Goal: Task Accomplishment & Management: Manage account settings

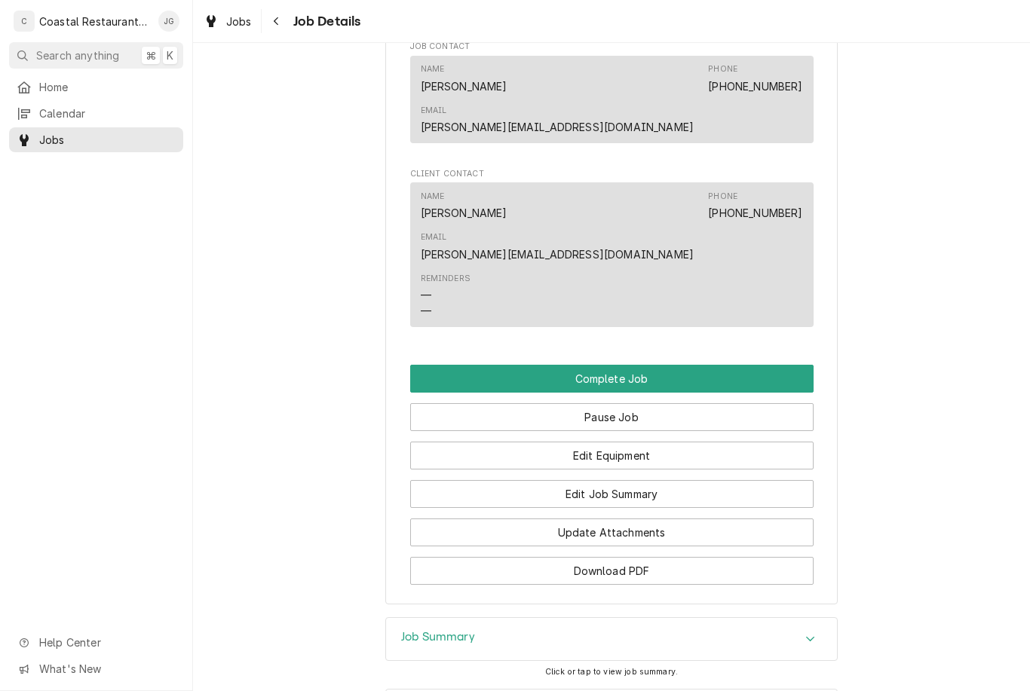
scroll to position [1077, 0]
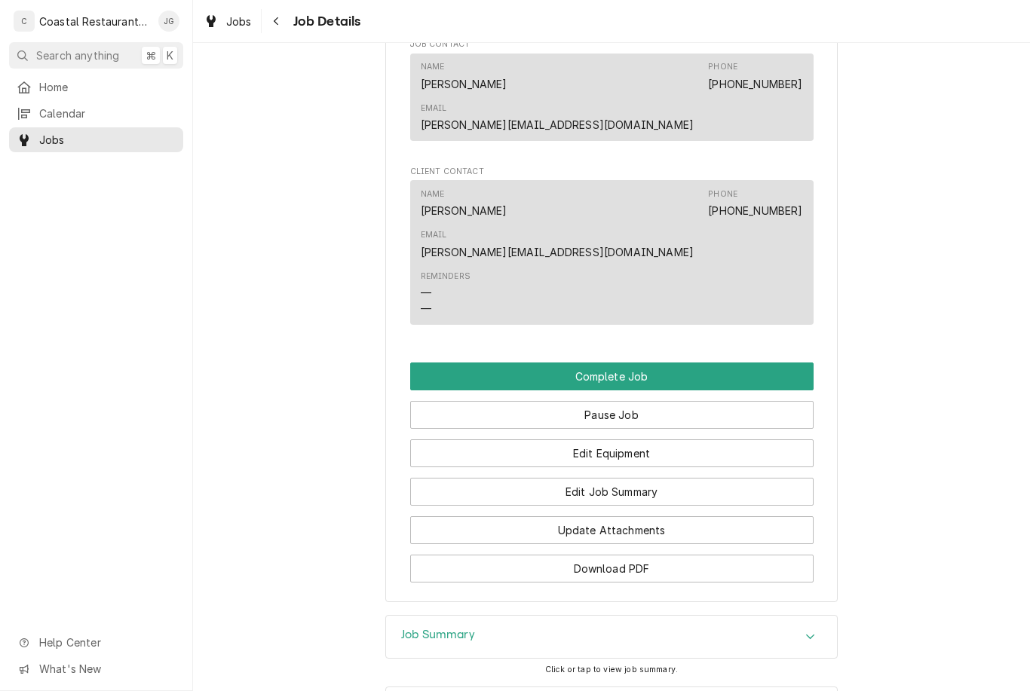
click at [667, 478] on button "Edit Job Summary" at bounding box center [611, 492] width 403 height 28
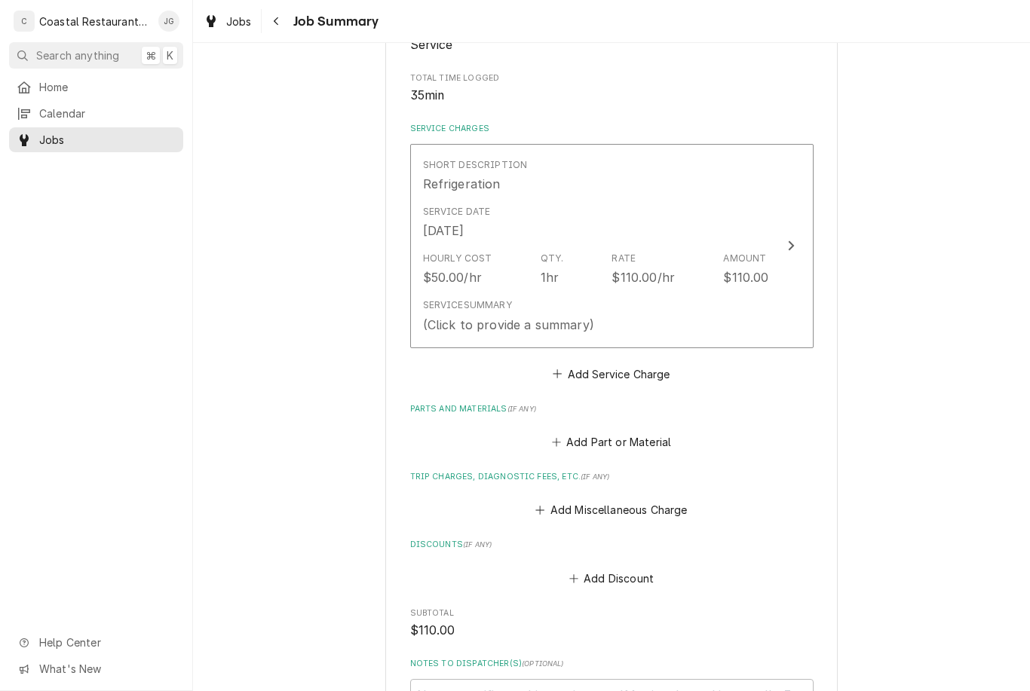
scroll to position [291, 0]
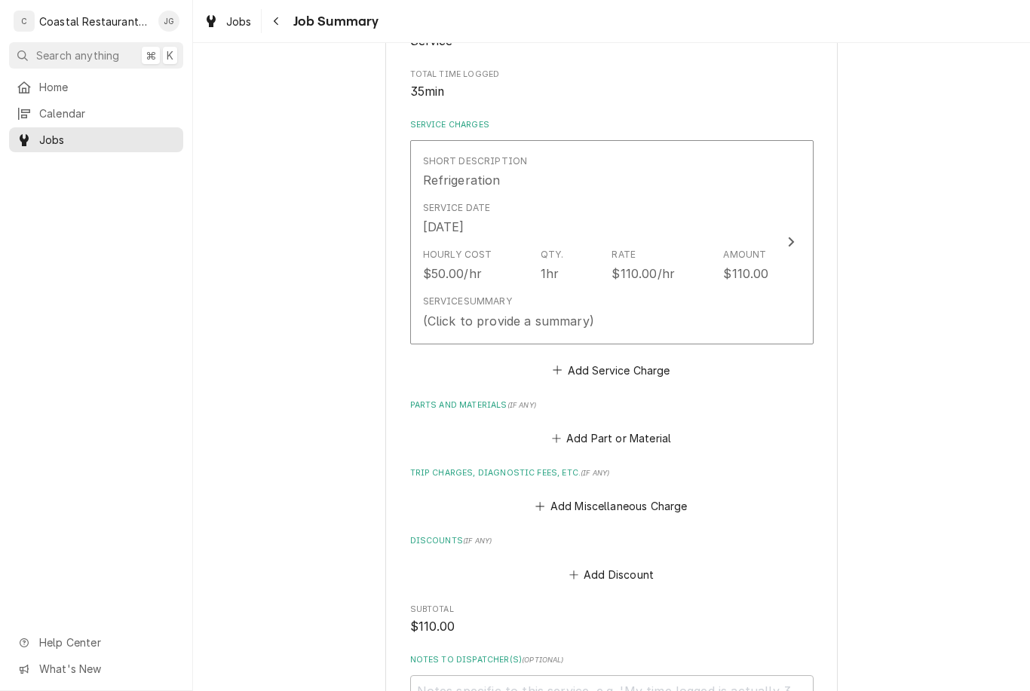
click at [553, 508] on button "Add Miscellaneous Charge" at bounding box center [611, 506] width 157 height 21
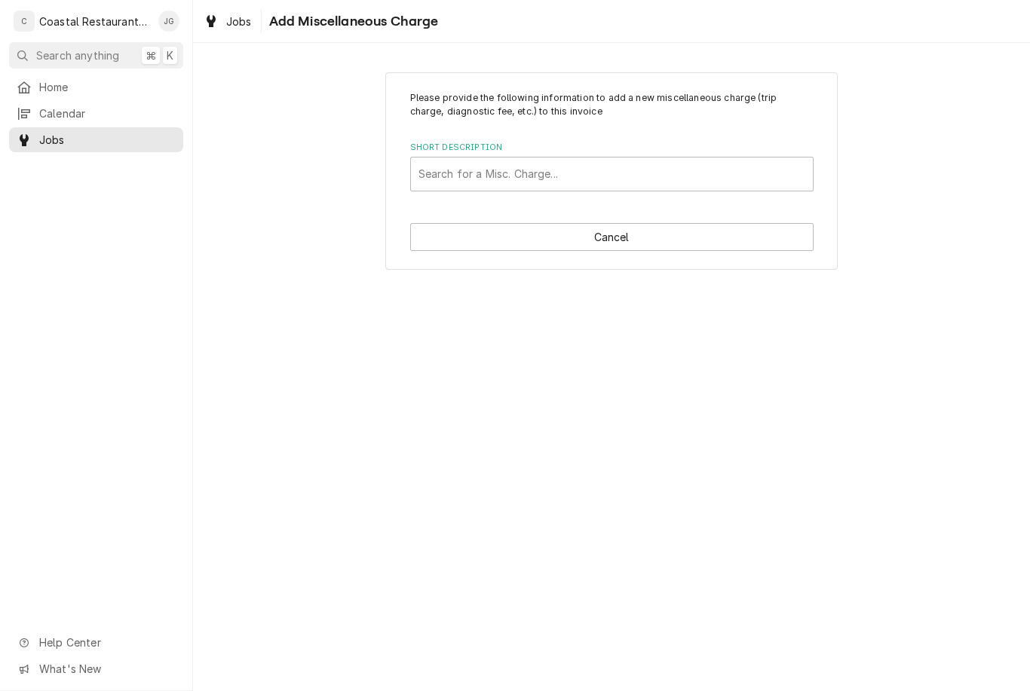
click at [589, 233] on button "Cancel" at bounding box center [611, 237] width 403 height 28
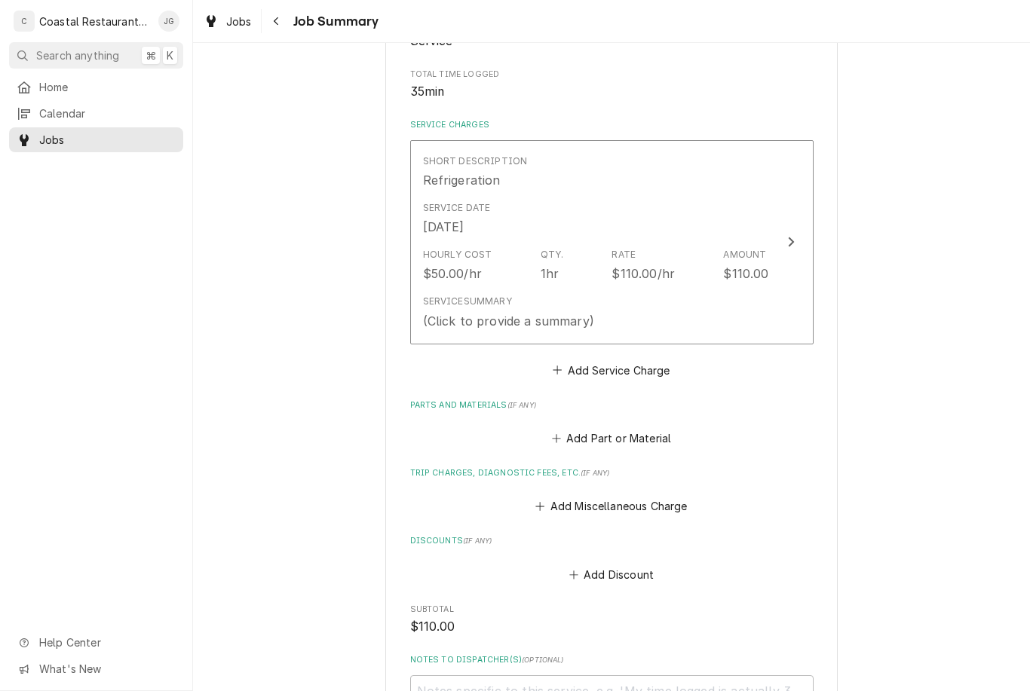
click at [542, 501] on icon "Trip Charges, Diagnostic Fees, etc." at bounding box center [539, 506] width 9 height 11
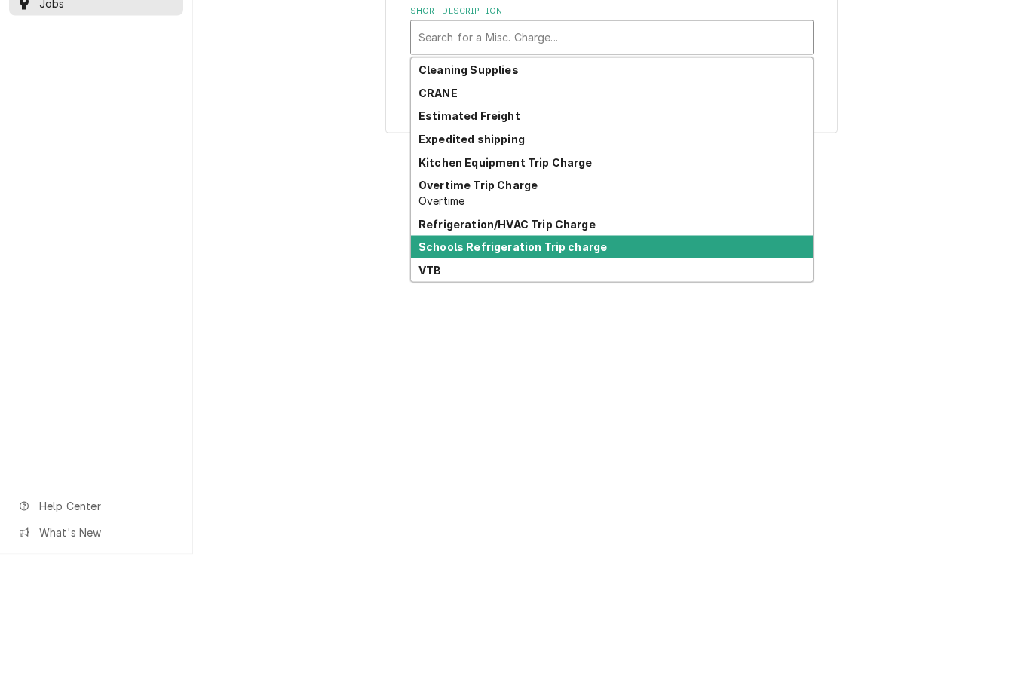
click at [569, 372] on div "Schools Refrigeration Trip charge" at bounding box center [612, 383] width 402 height 23
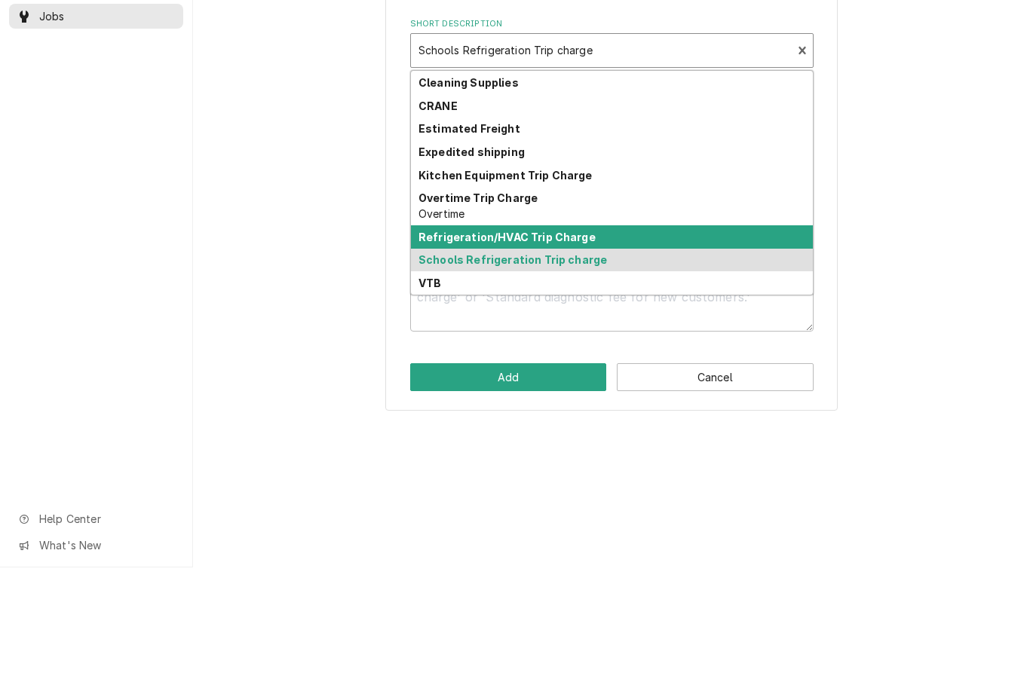
click at [599, 349] on div "Refrigeration/HVAC Trip Charge" at bounding box center [612, 360] width 402 height 23
type textarea "x"
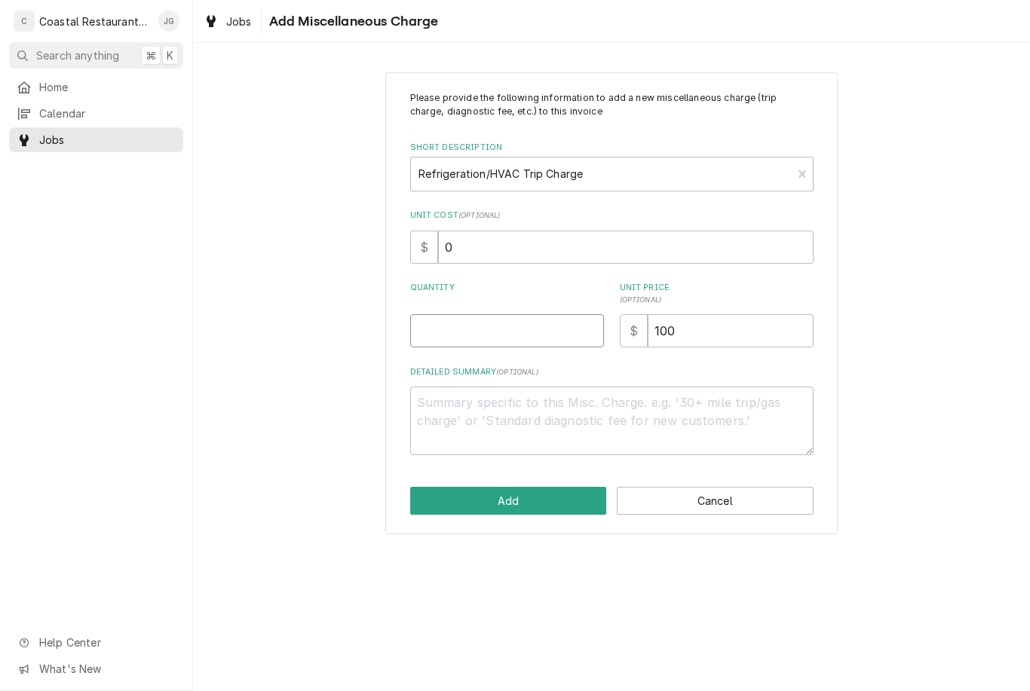
click at [529, 320] on input "Quantity" at bounding box center [507, 330] width 194 height 33
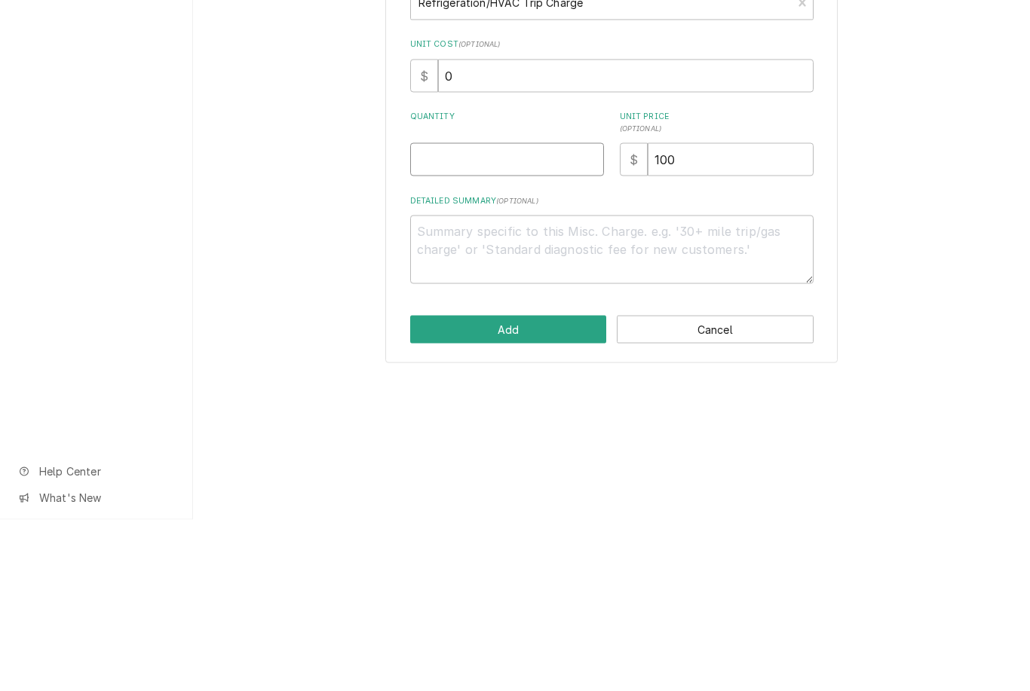
type input "1"
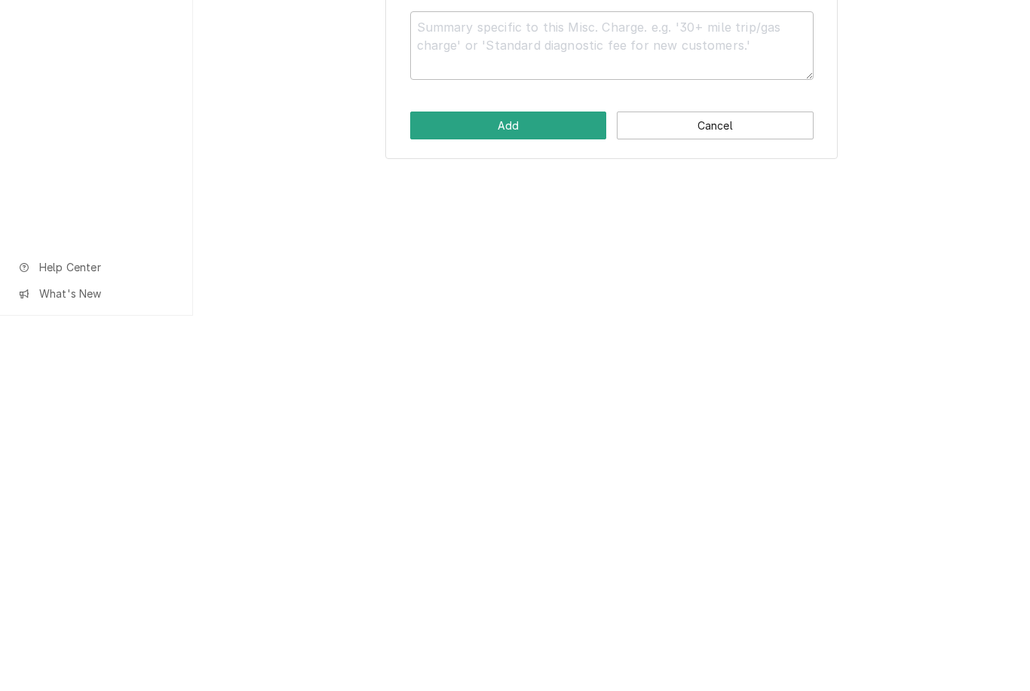
click at [535, 487] on button "Add" at bounding box center [508, 501] width 197 height 28
type textarea "x"
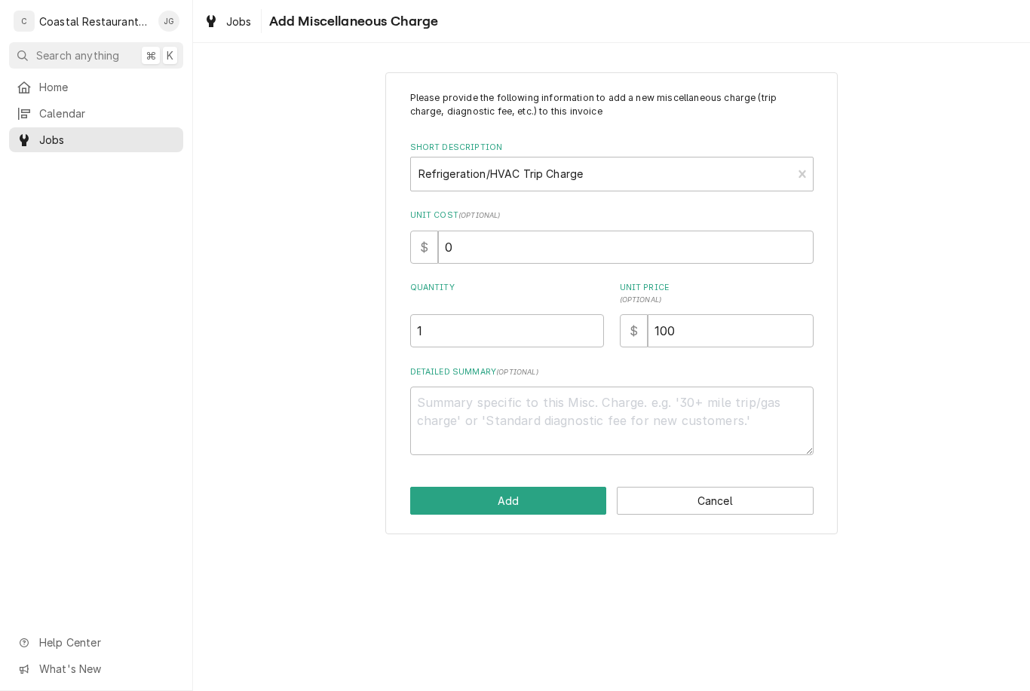
scroll to position [291, 0]
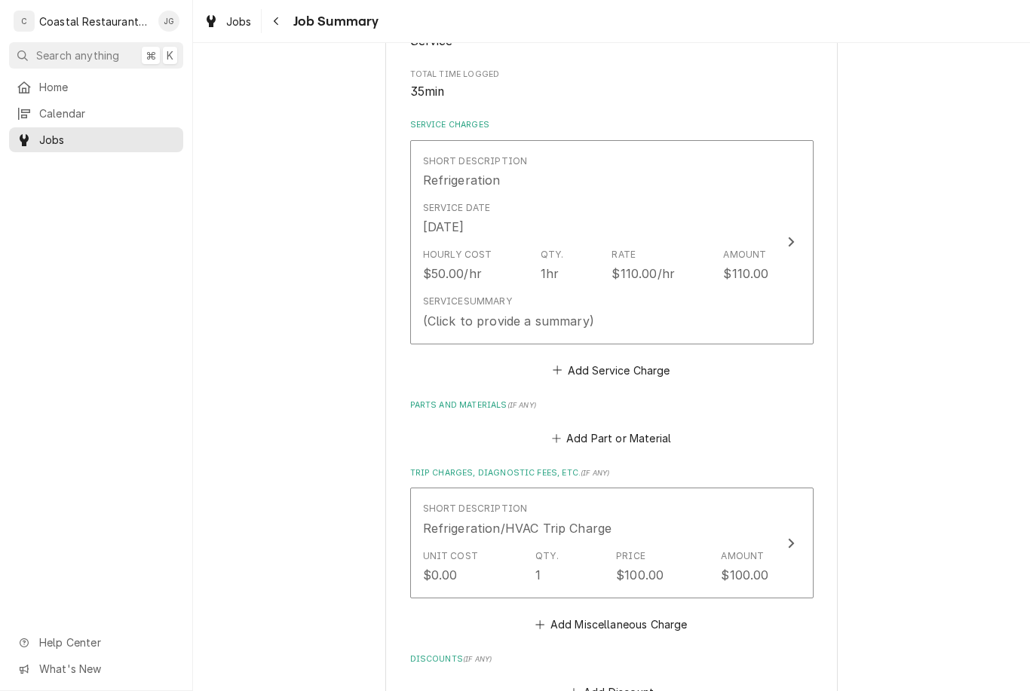
click at [569, 435] on button "Add Part or Material" at bounding box center [611, 438] width 124 height 21
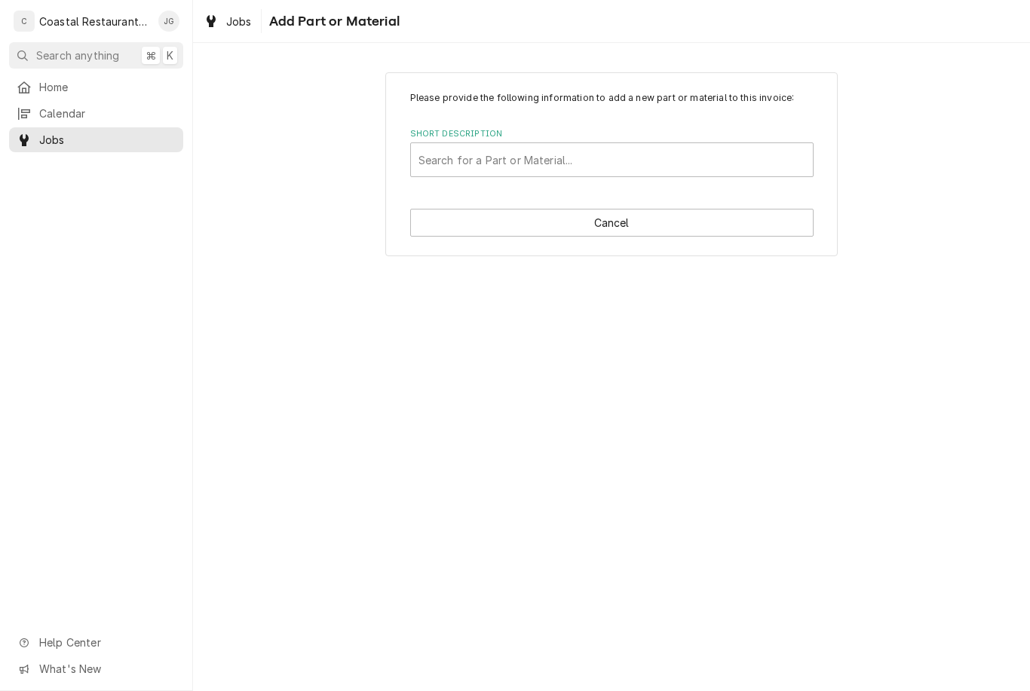
click at [572, 156] on div "Search for a Part or Material..." at bounding box center [611, 160] width 387 height 16
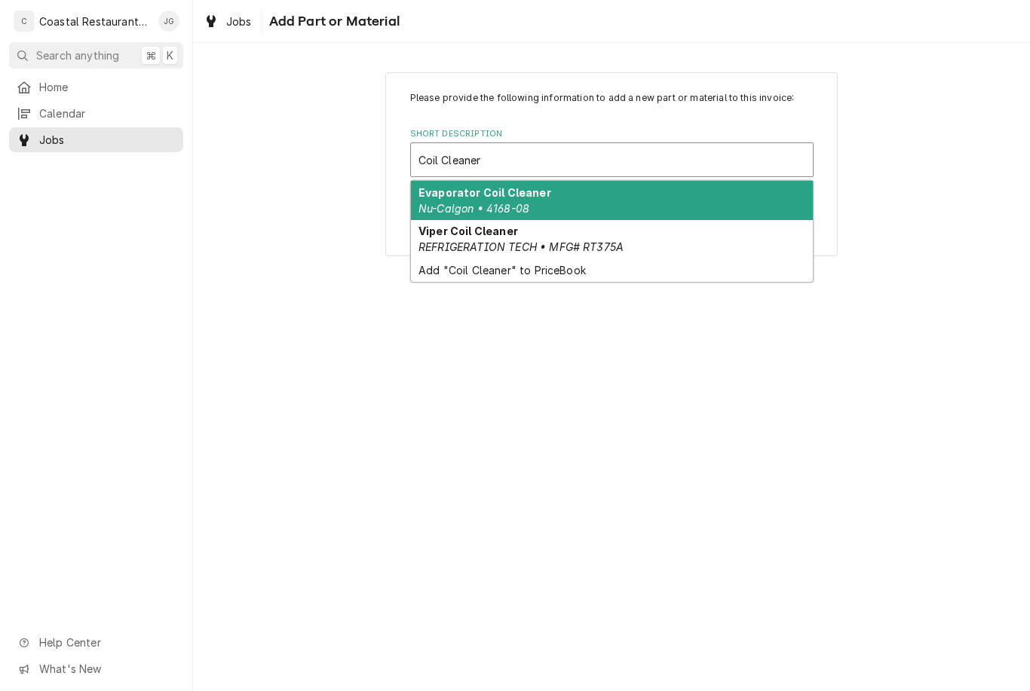
type input "Coil Cleaner"
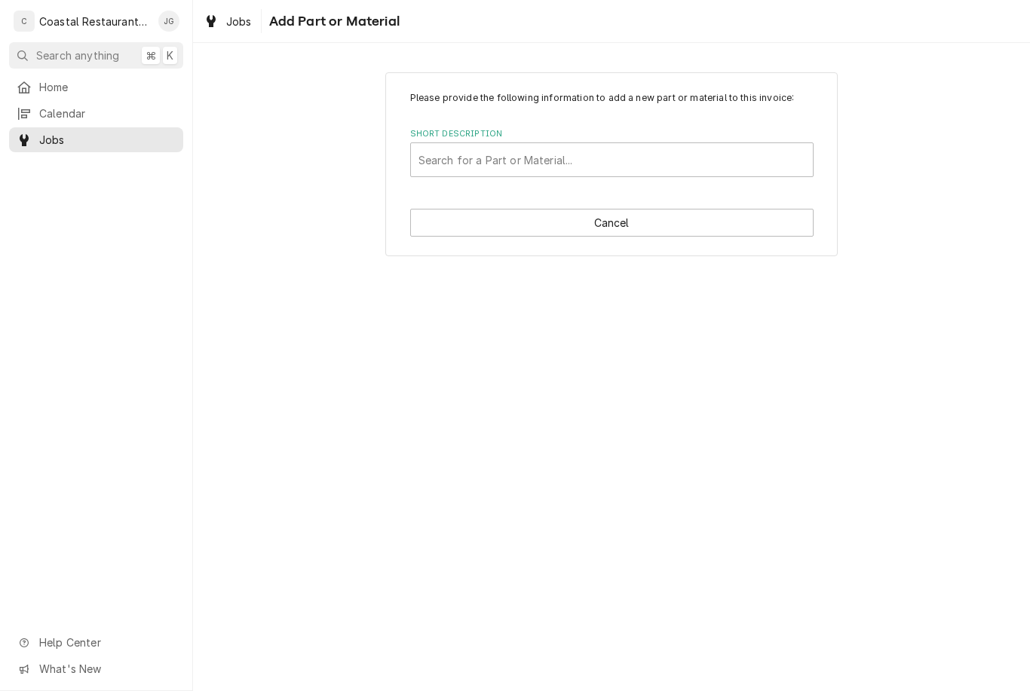
click at [919, 189] on div "Please provide the following information to add a new part or material to this …" at bounding box center [611, 164] width 837 height 210
type input "Coil Cleaner"
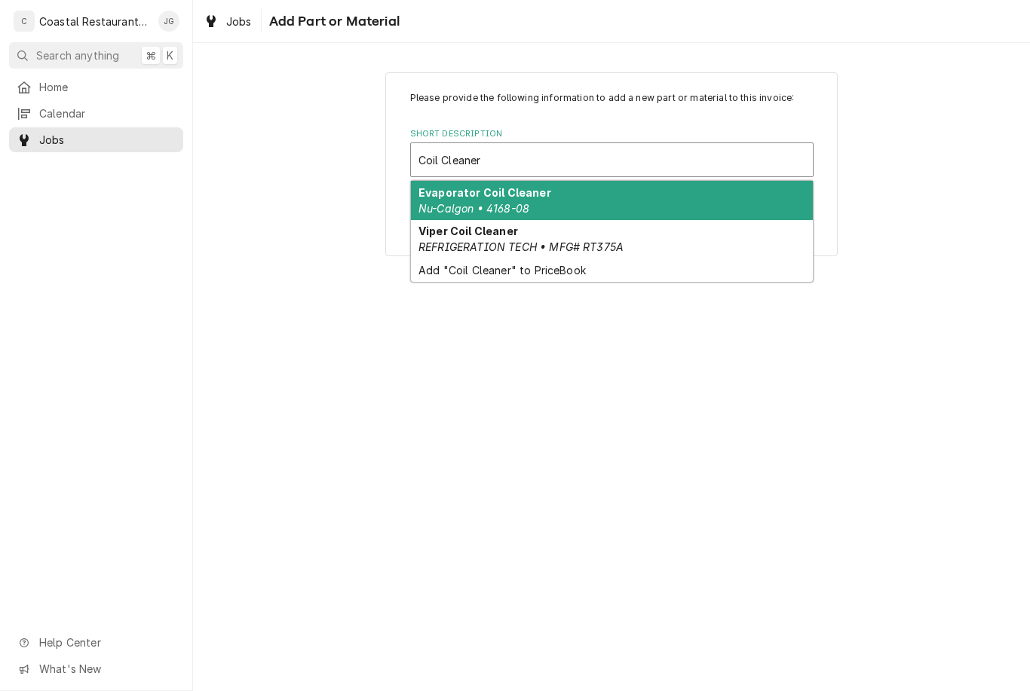
click at [532, 281] on div "Add "Coil Cleaner" to PriceBook" at bounding box center [612, 270] width 402 height 23
type textarea "x"
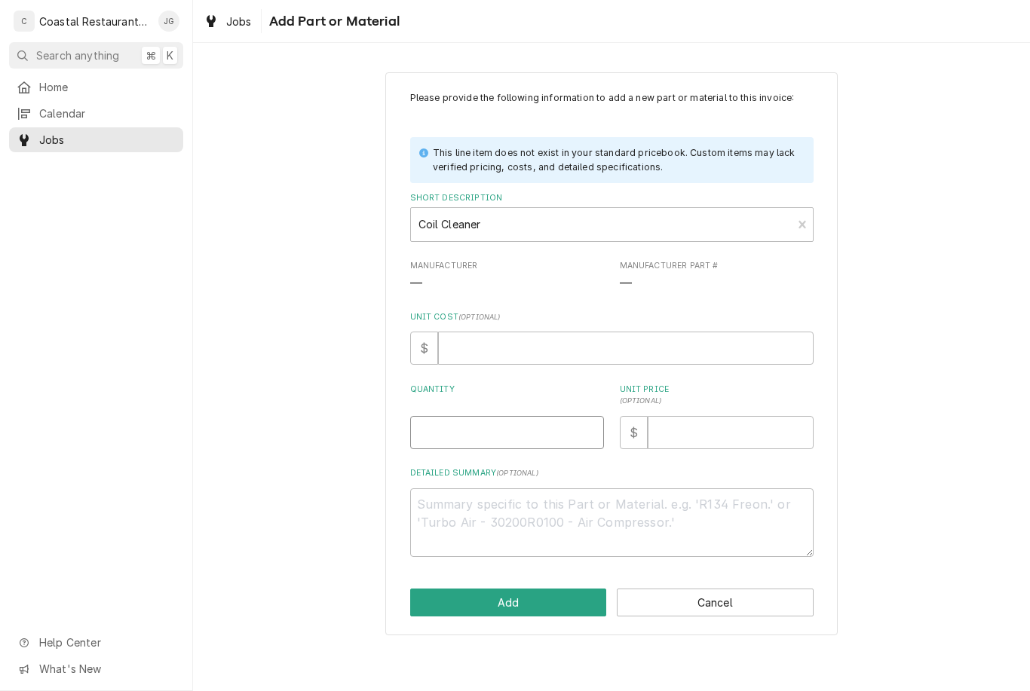
click at [521, 436] on input "Quantity" at bounding box center [507, 432] width 194 height 33
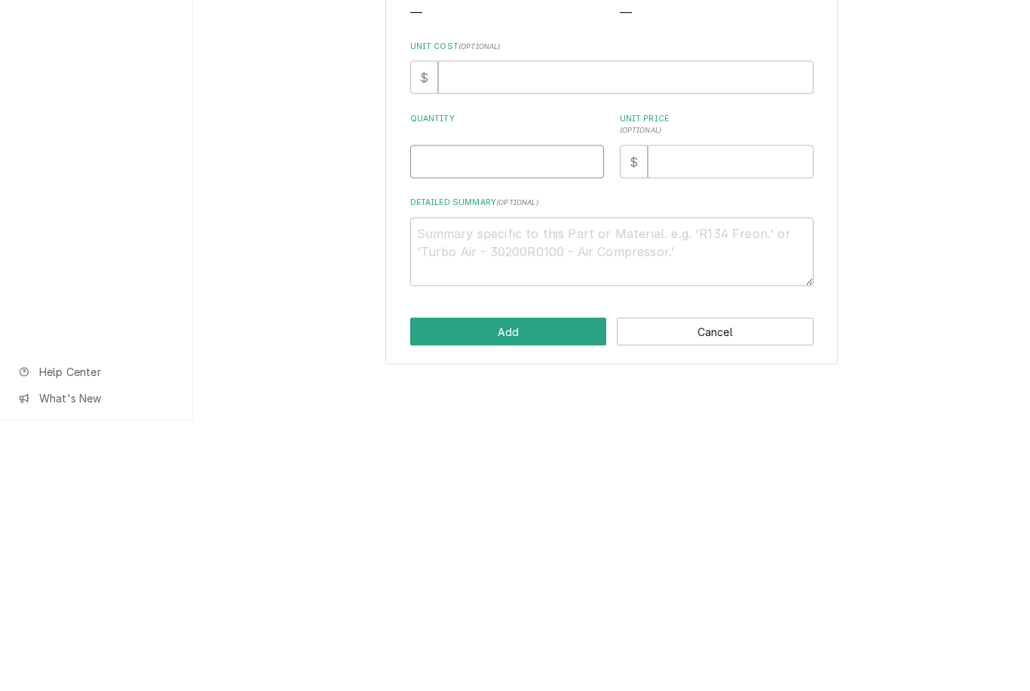
type input "1"
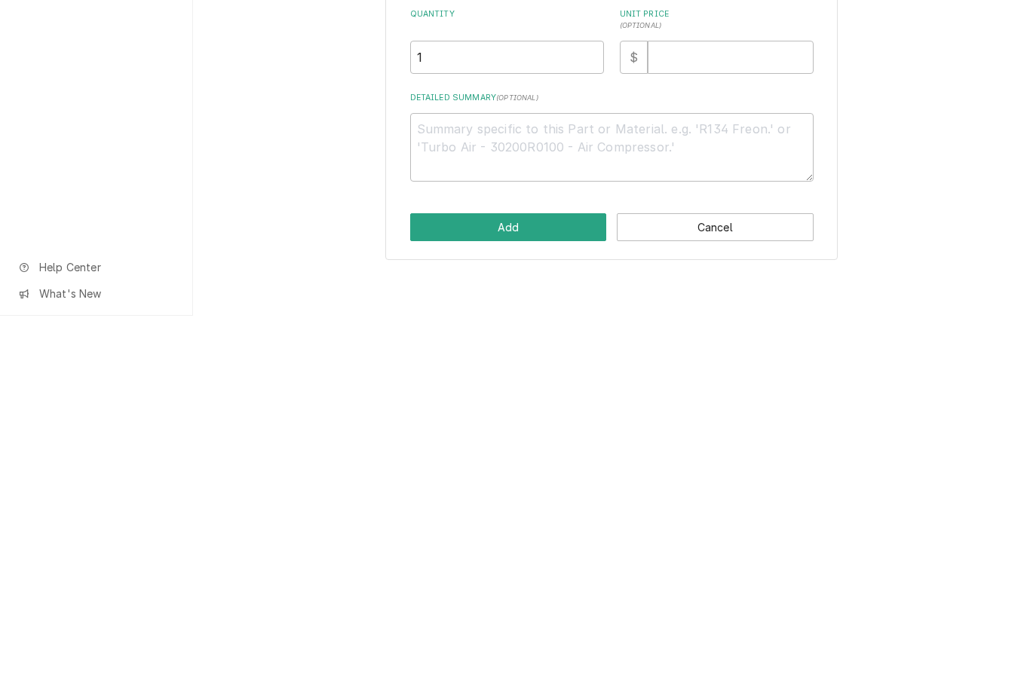
click at [520, 589] on button "Add" at bounding box center [508, 603] width 197 height 28
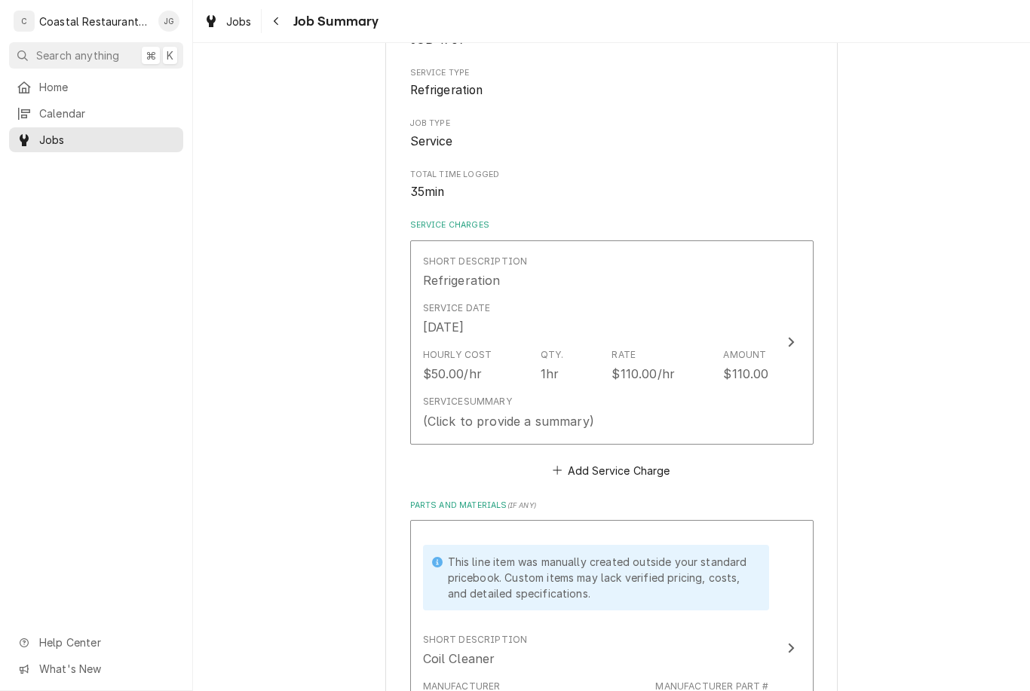
scroll to position [186, 0]
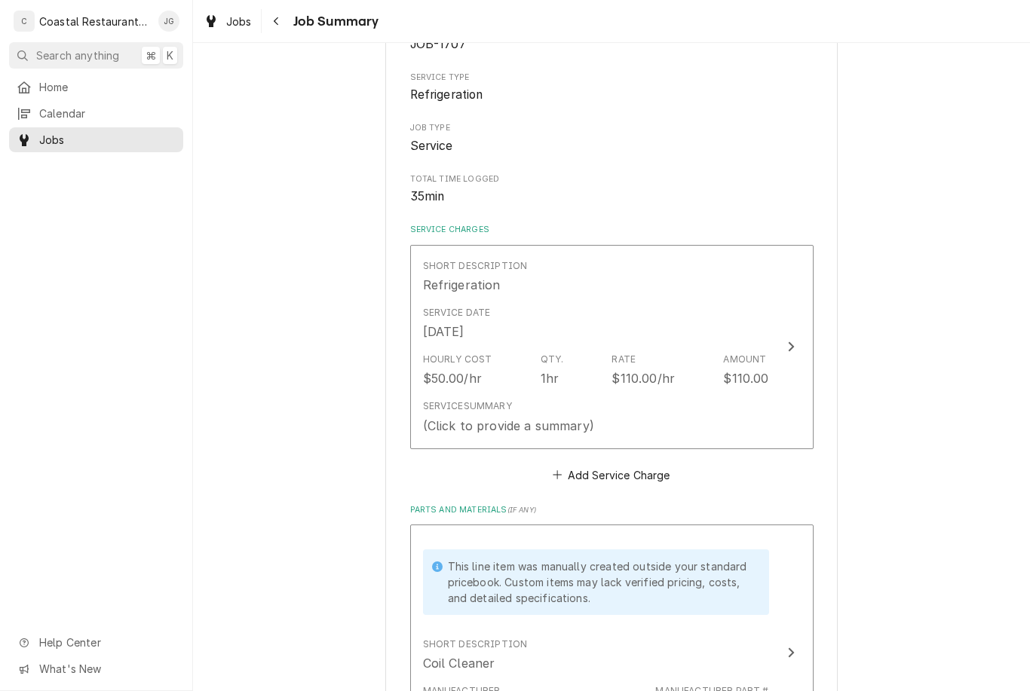
click at [604, 394] on div "Service Summary (Click to provide a summary)" at bounding box center [596, 417] width 346 height 47
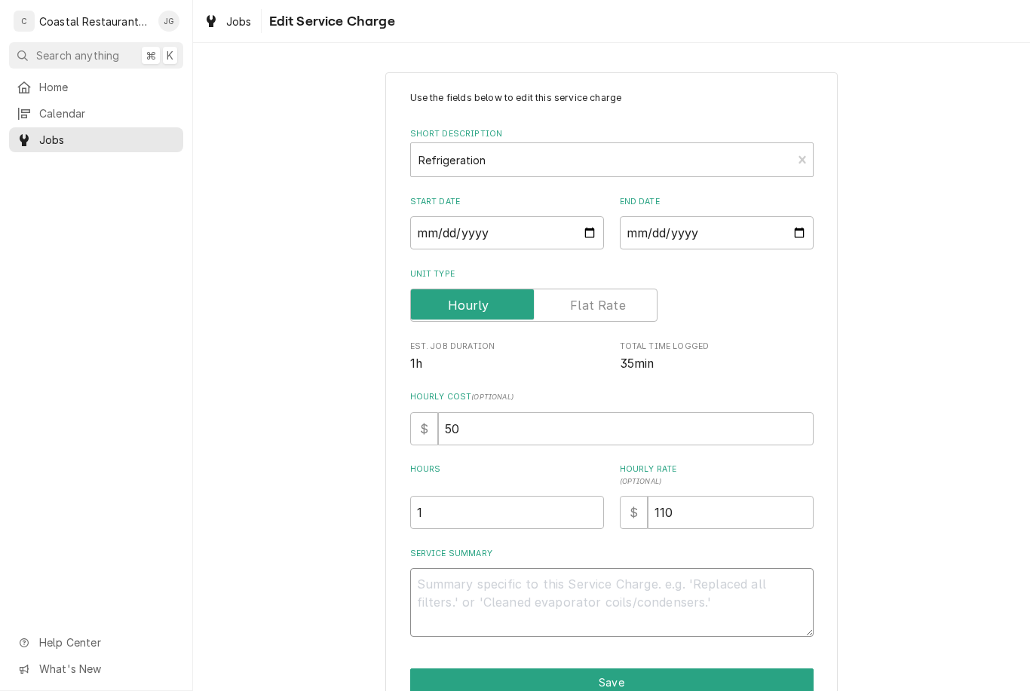
click at [558, 592] on textarea "Service Summary" at bounding box center [611, 603] width 403 height 69
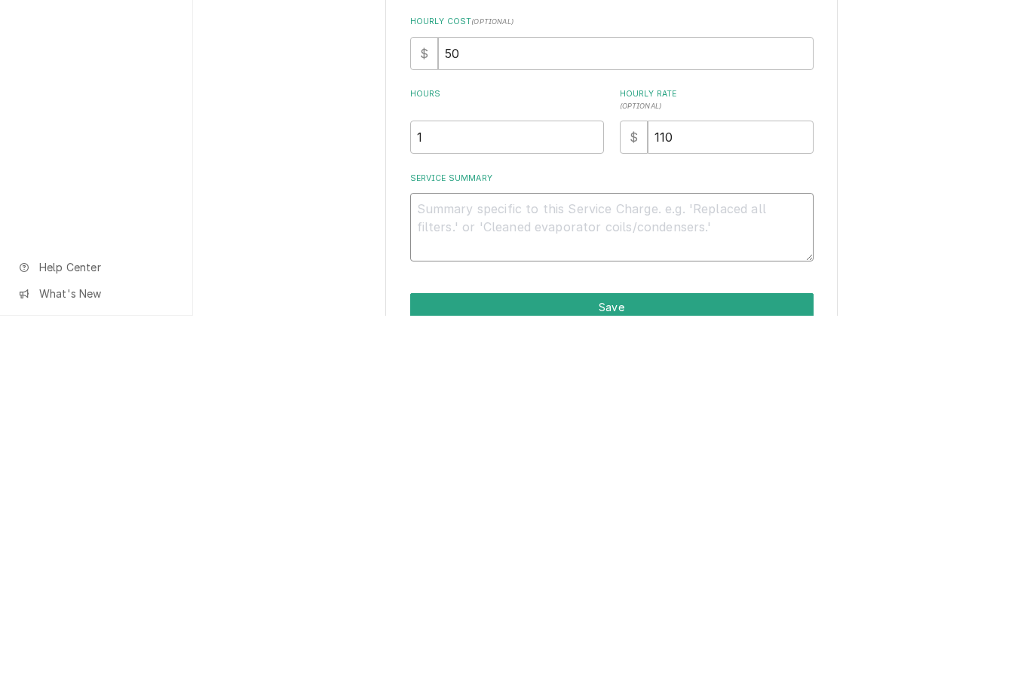
type textarea "x"
type textarea "On"
type textarea "x"
type textarea "On site"
type textarea "x"
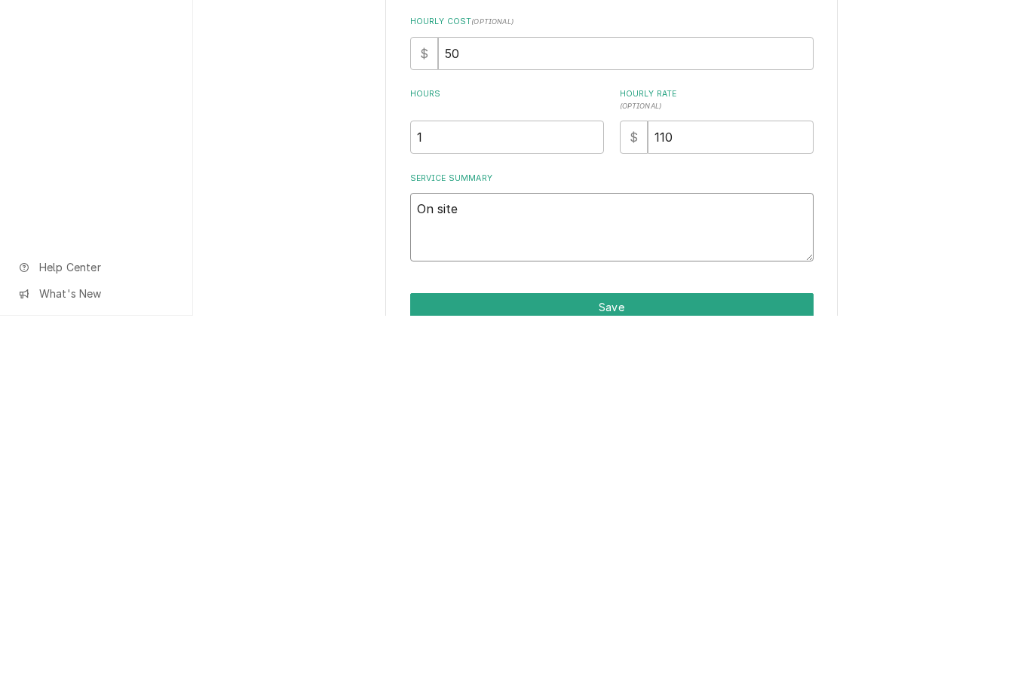
type textarea "On site found unit"
type textarea "x"
type textarea "On site found unit running"
type textarea "x"
type textarea "On site found unit running warm"
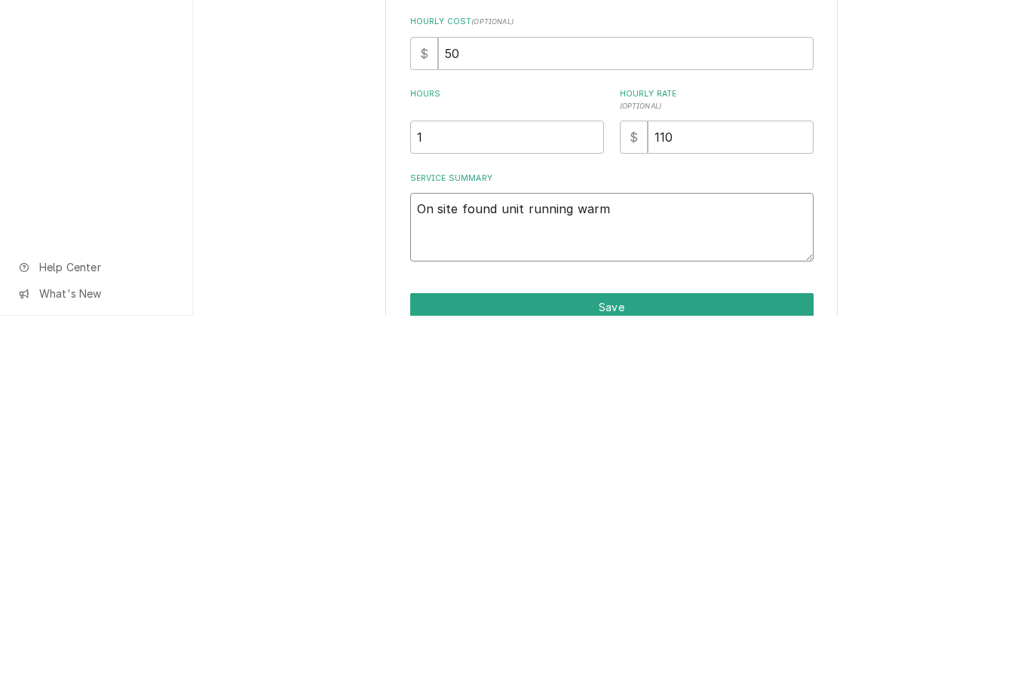
type textarea "x"
type textarea "On site found unit running warm inside temperature"
type textarea "x"
type textarea "On site found unit running warm inside temperature 60"
type textarea "x"
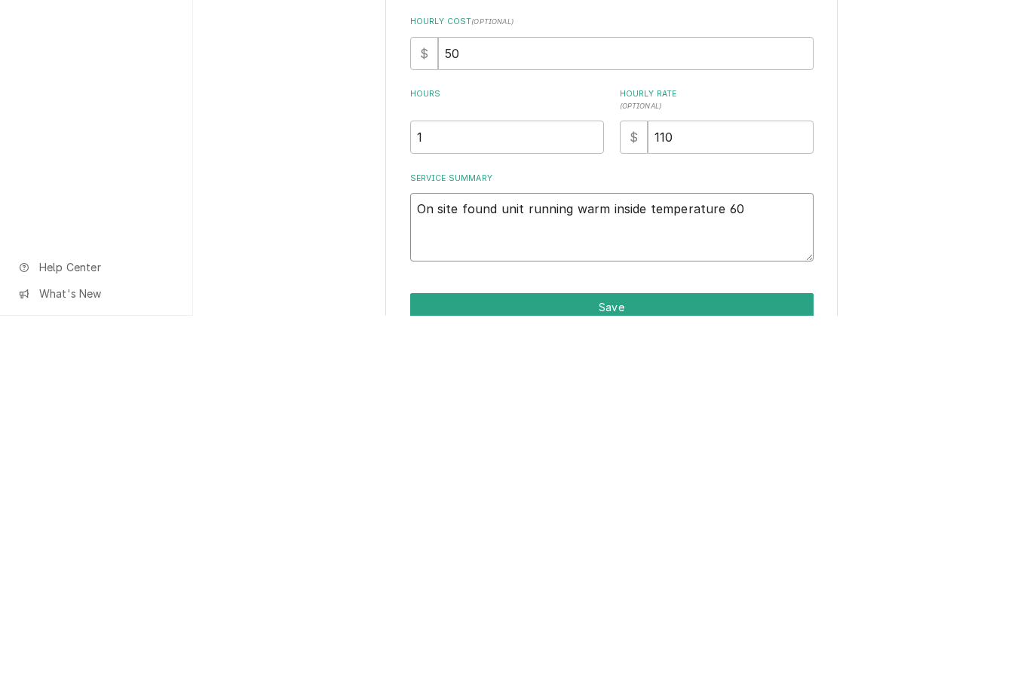
type textarea "On site found unit running warm inside temperature 62"
type textarea "x"
type textarea "On site found unit running warm inside temperature 62F"
type textarea "x"
type textarea "On site found unit running warm inside temperature 62F fou"
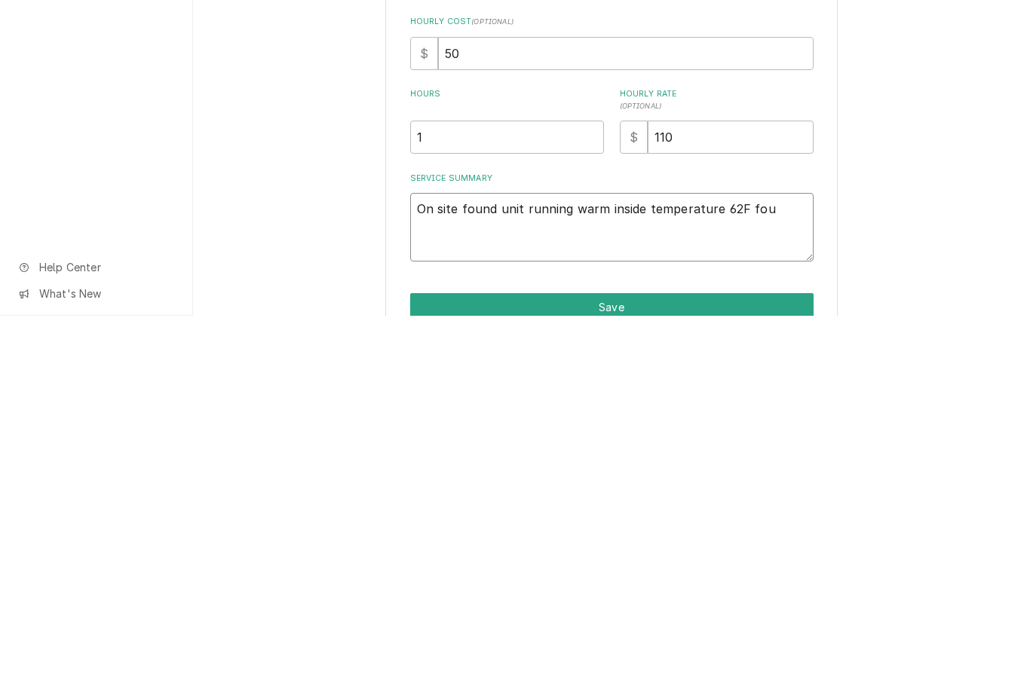
type textarea "x"
type textarea "On site found unit running warm inside temperature 62F found"
type textarea "x"
type textarea "On site found unit running warm inside temperature 62F found con"
type textarea "x"
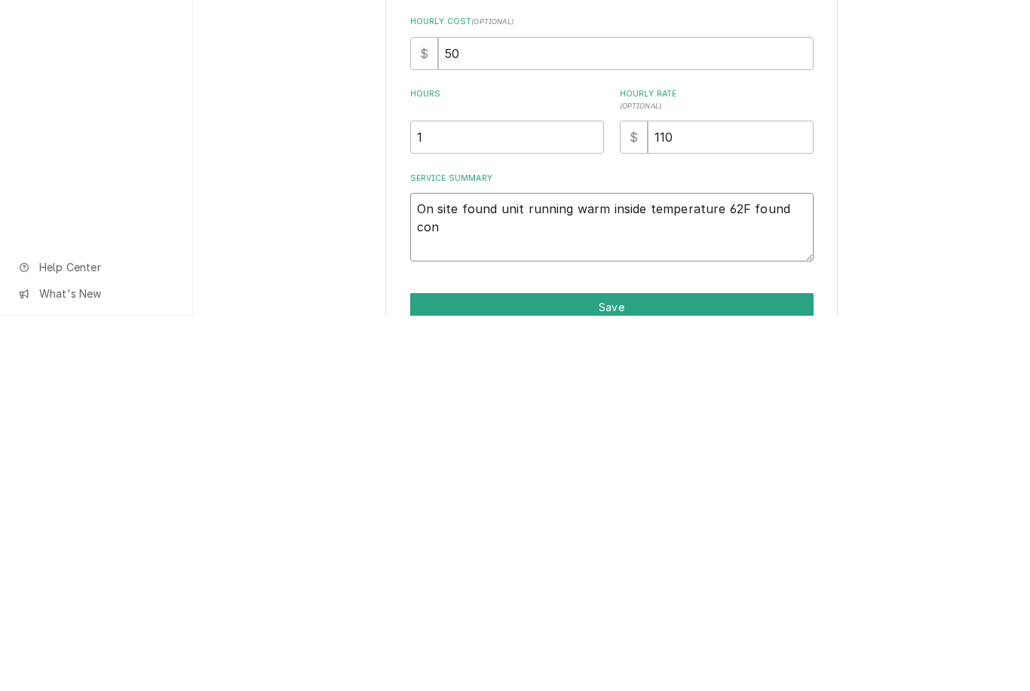
type textarea "On site found unit running warm inside temperature 62F found condenser"
type textarea "x"
type textarea "On site found unit running warm inside temperature 62F found condenser coils"
type textarea "x"
type textarea "On site found unit running warm inside temperature 62F found condenser coils ve…"
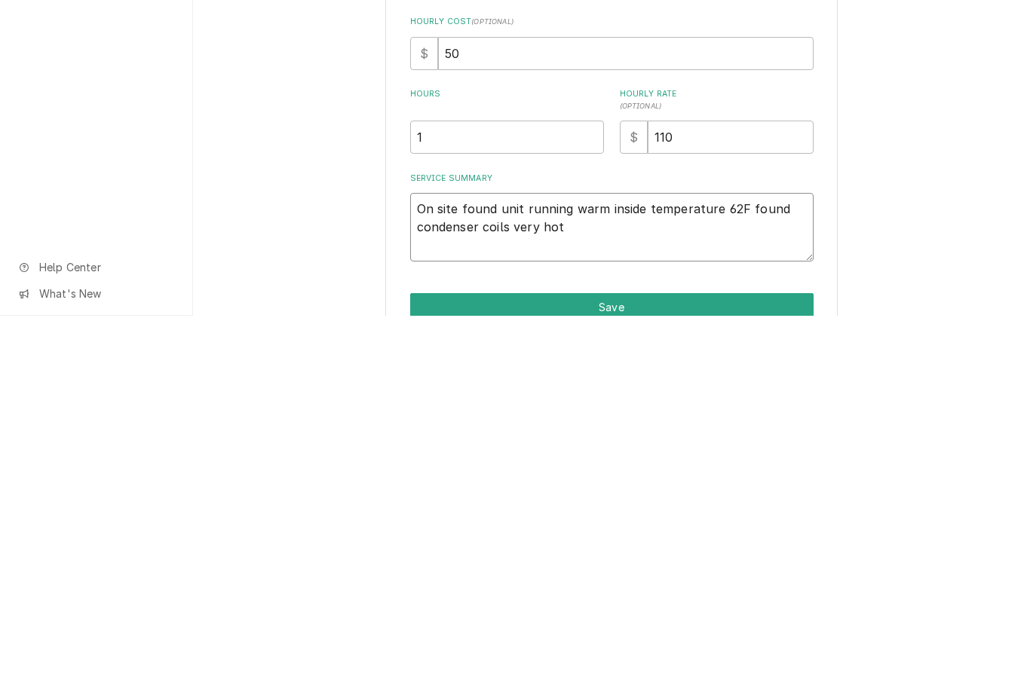
type textarea "x"
type textarea "On site found unit running warm inside temperature 62F found condenser coils ve…"
type textarea "x"
type textarea "On site found unit running warm inside temperature 62F found condenser coils ve…"
type textarea "x"
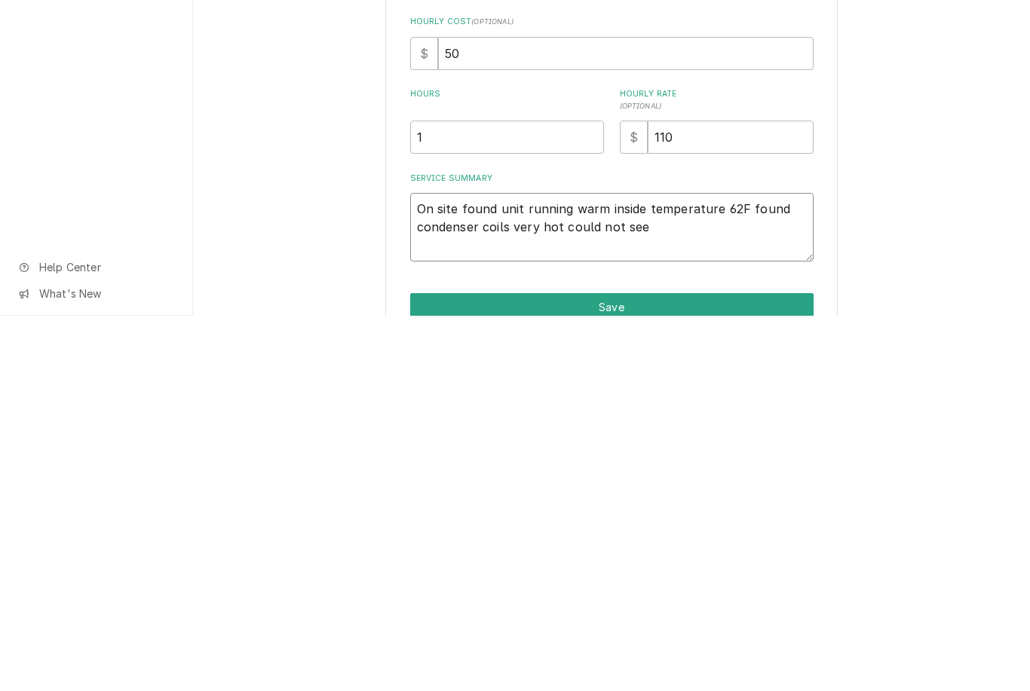
type textarea "On site found unit running warm inside temperature 62F found condenser coils ve…"
type textarea "x"
type textarea "On site found unit running warm inside temperature 62F found condenser coils ve…"
type textarea "x"
type textarea "On site found unit running warm inside temperature 62F Found condenser coils ve…"
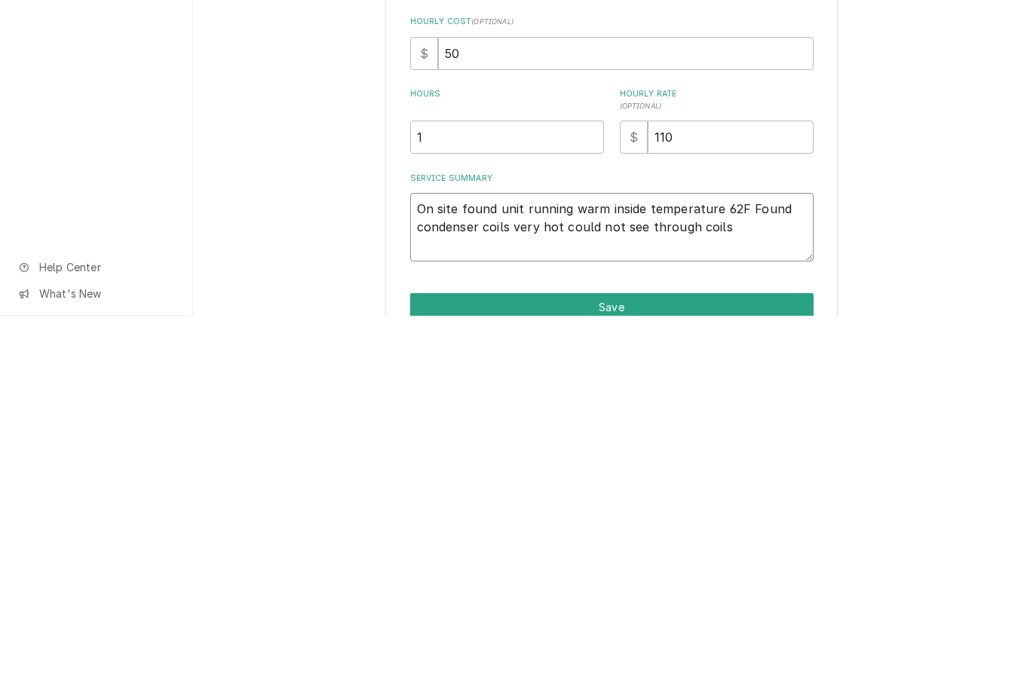
type textarea "x"
type textarea "On site found unit running warm inside temperature 62F Found condenser coils ve…"
type textarea "x"
type textarea "On site found unit running warm inside temperature 62F Found condenser coils ve…"
type textarea "x"
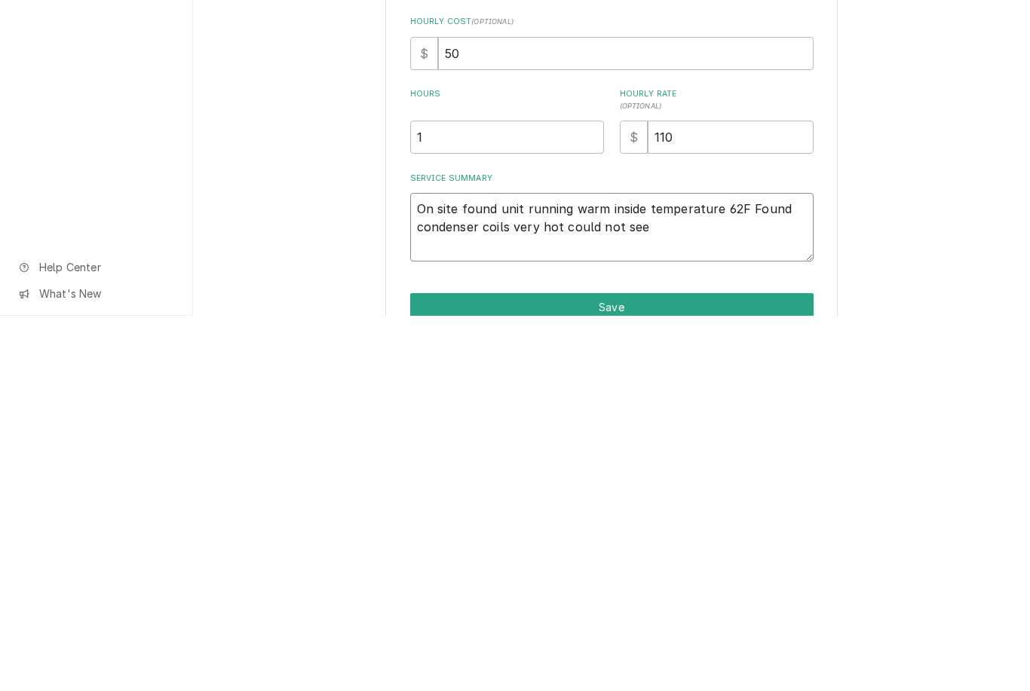
type textarea "On site found unit running warm inside temperature 62F Found condenser coils ve…"
type textarea "x"
type textarea "On site found unit running warm inside temperature 62F Found condenser coils ve…"
type textarea "x"
type textarea "On site found unit running warm inside temperature 62F Found condenser coils ve…"
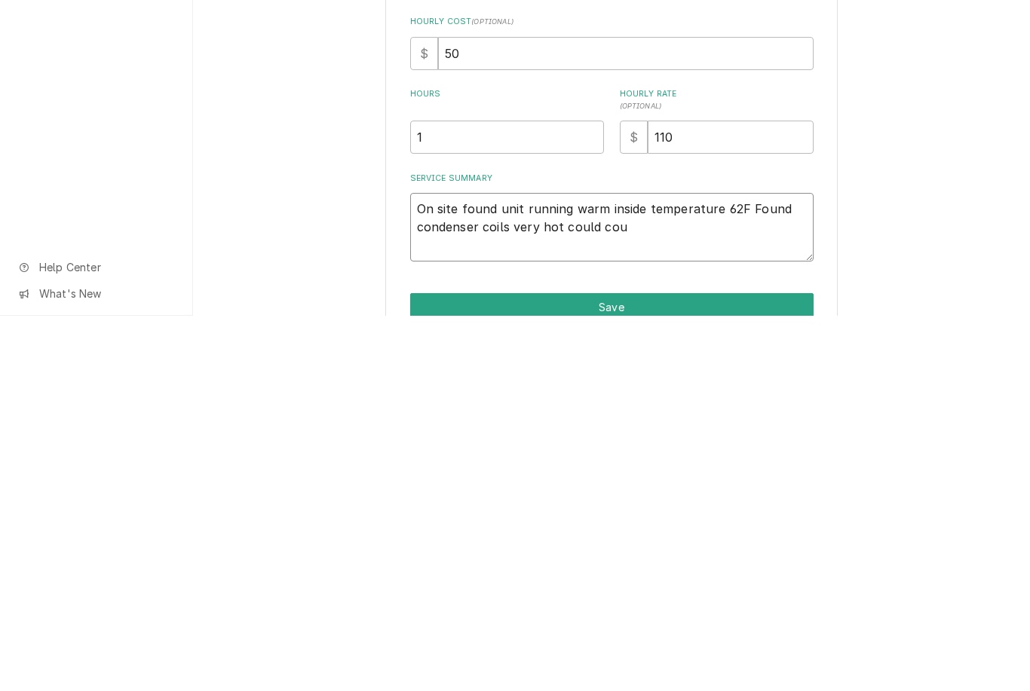
type textarea "x"
type textarea "On site found unit running warm inside temperature 62F Found condenser coils ve…"
type textarea "x"
type textarea "On site found unit running warm inside temperature 62F Found condenser coils ve…"
type textarea "x"
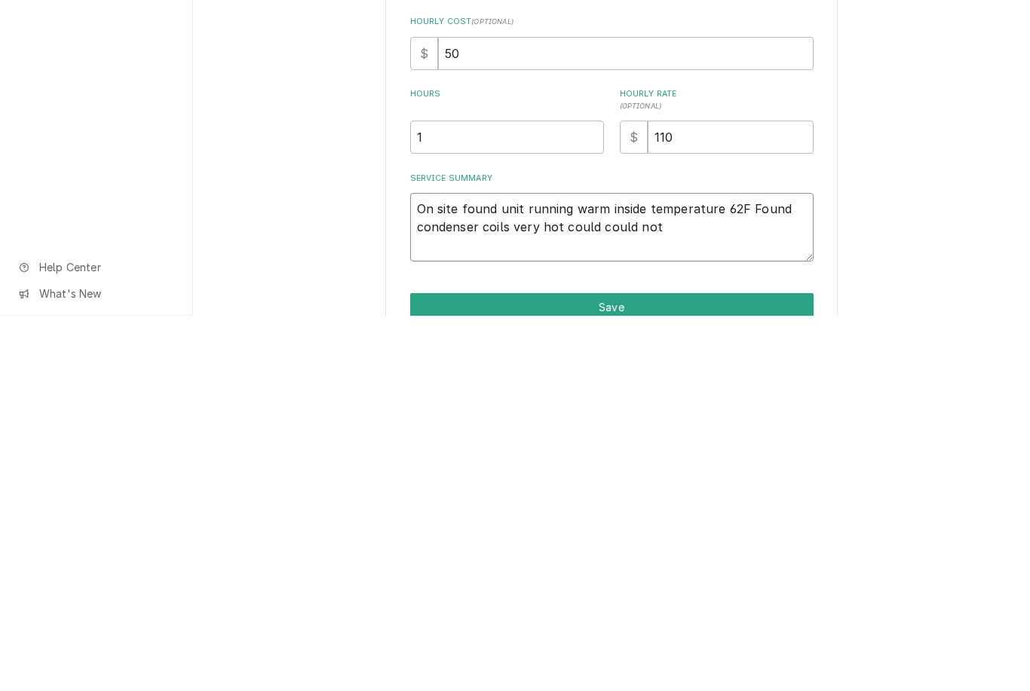
type textarea "On site found unit running warm inside temperature 62F Found condenser coils ve…"
type textarea "x"
type textarea "On site found unit running warm inside temperature 62F Found condenser coils ve…"
type textarea "x"
type textarea "On site found unit running warm inside temperature 62F Found condenser coils ve…"
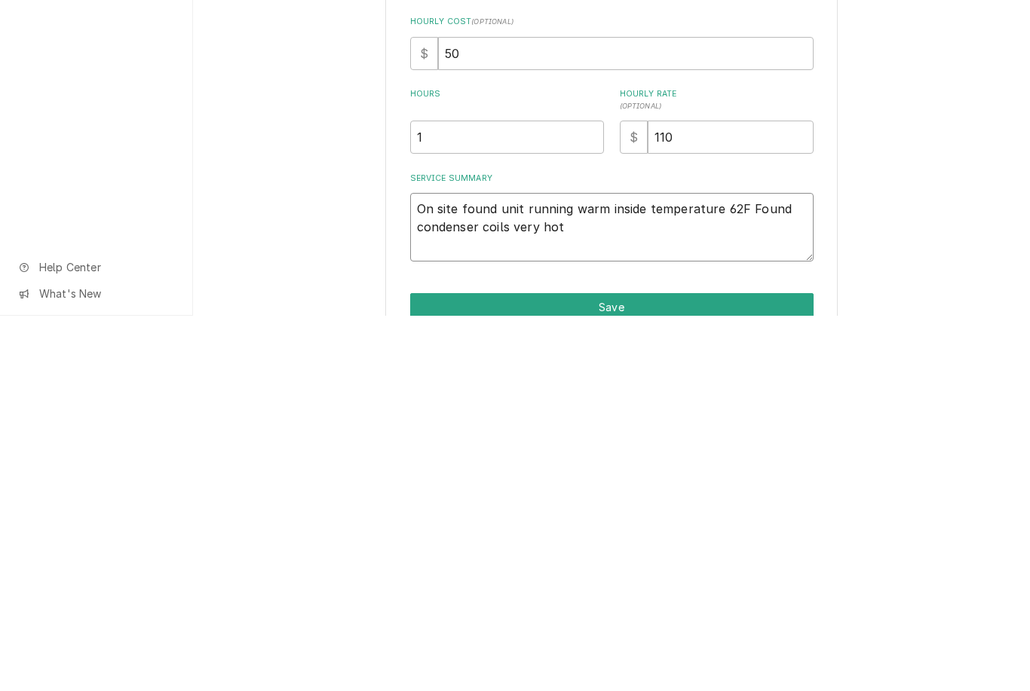
type textarea "x"
type textarea "On site found unit running warm inside temperature 62F Found condenser coils ve…"
type textarea "x"
type textarea "On site found unit running warm inside temperature 62F Found condenser coils ve…"
type textarea "x"
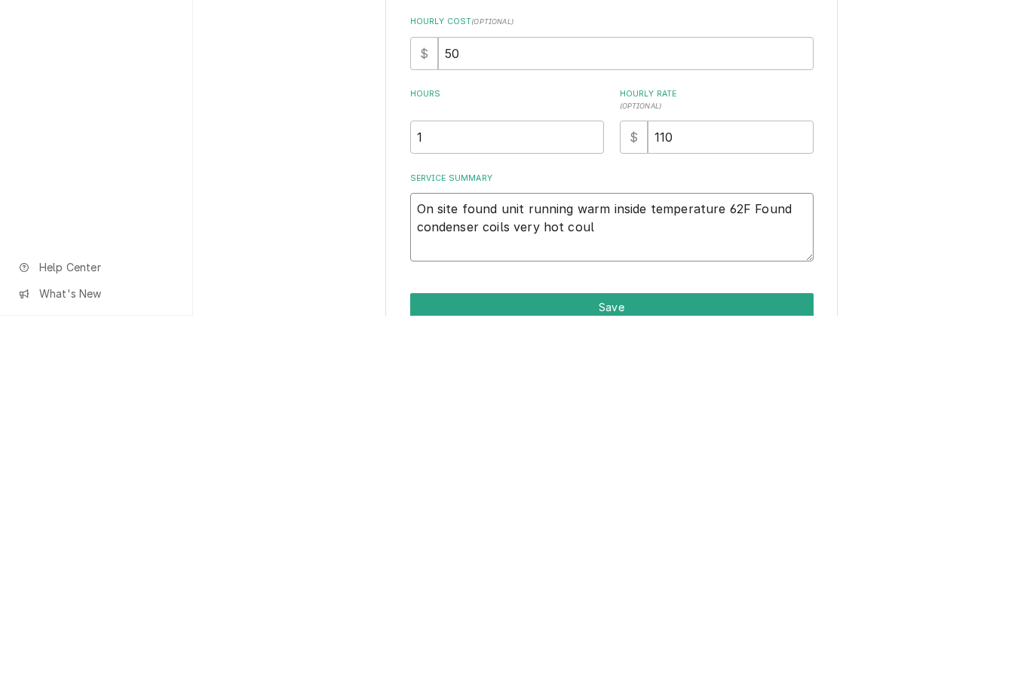
type textarea "On site found unit running warm inside temperature 62F Found condenser coils ve…"
type textarea "x"
type textarea "On site found unit running warm inside temperature 62F Found condenser coils ve…"
type textarea "x"
type textarea "On site found unit running warm inside temperature 62F Found condenser coils ve…"
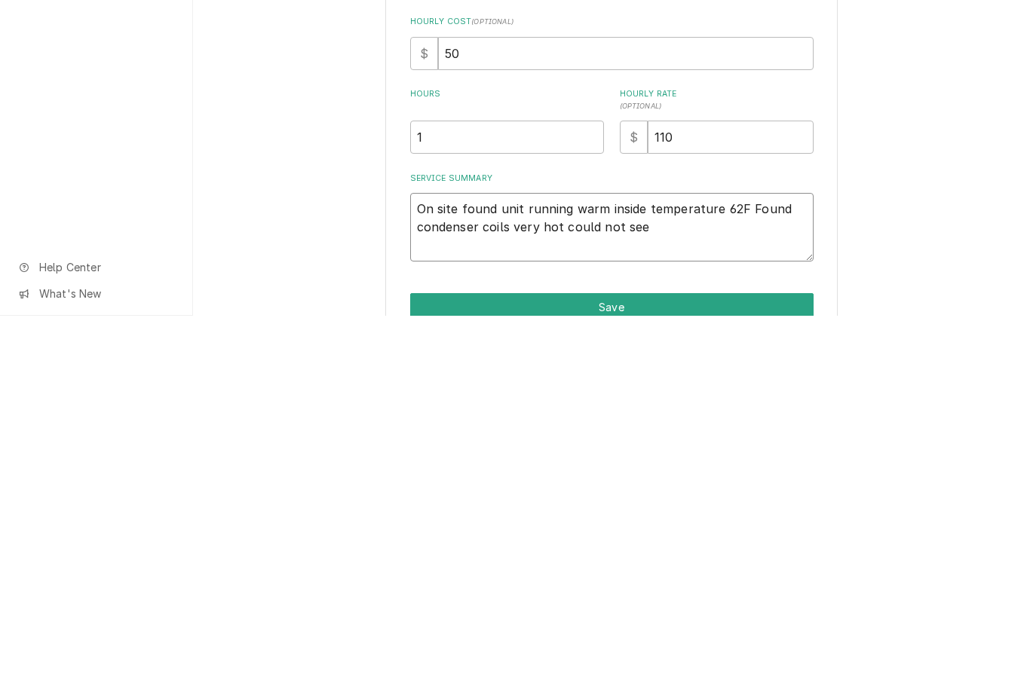
type textarea "x"
type textarea "On site found unit running warm inside temperature 62F Found condenser coils ve…"
type textarea "x"
type textarea "On site found unit running warm inside temperature 62F Found condenser coils ve…"
type textarea "x"
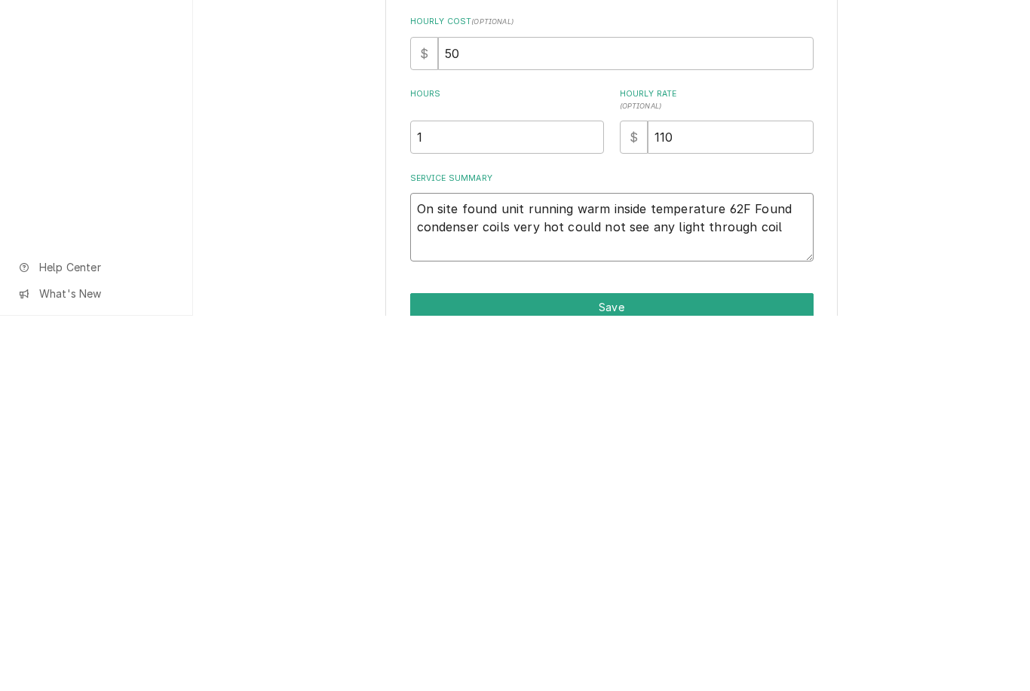
type textarea "On site found unit running warm inside temperature 62F Found condenser coils ve…"
type textarea "x"
type textarea "On site found unit running warm inside temperature 62F Found condenser coils ve…"
type textarea "x"
type textarea "On site found unit running warm inside temperature 62F Found condenser coils ve…"
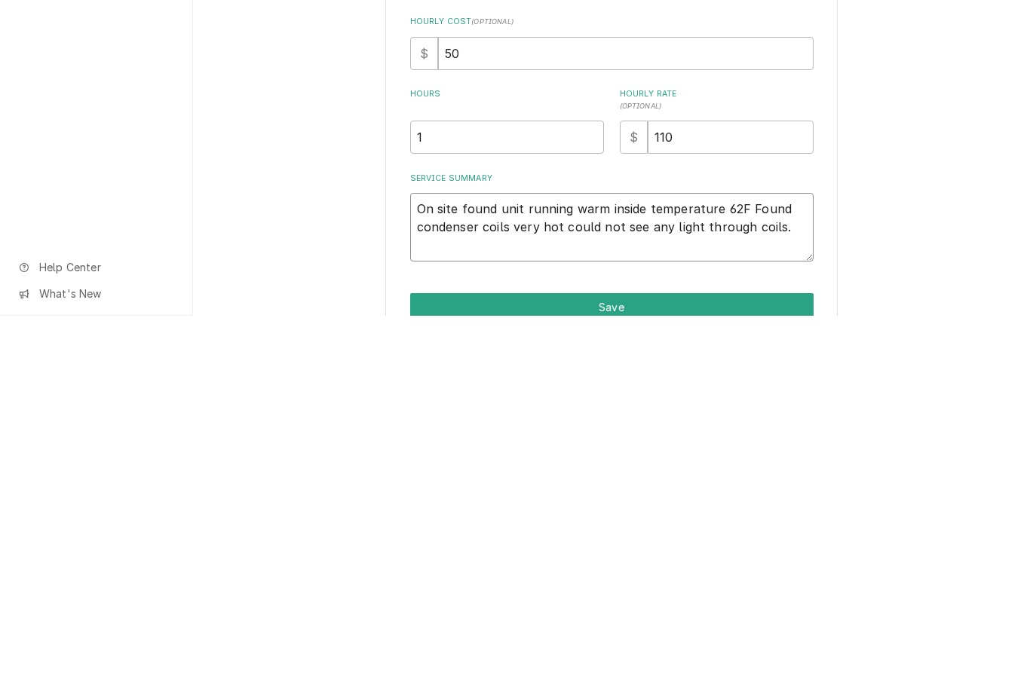
type textarea "x"
type textarea "On site found unit running warm inside temperature 62F Found condenser coils ve…"
type textarea "x"
type textarea "On site found unit running warm inside temperature 62F Found condenser coils ve…"
type textarea "x"
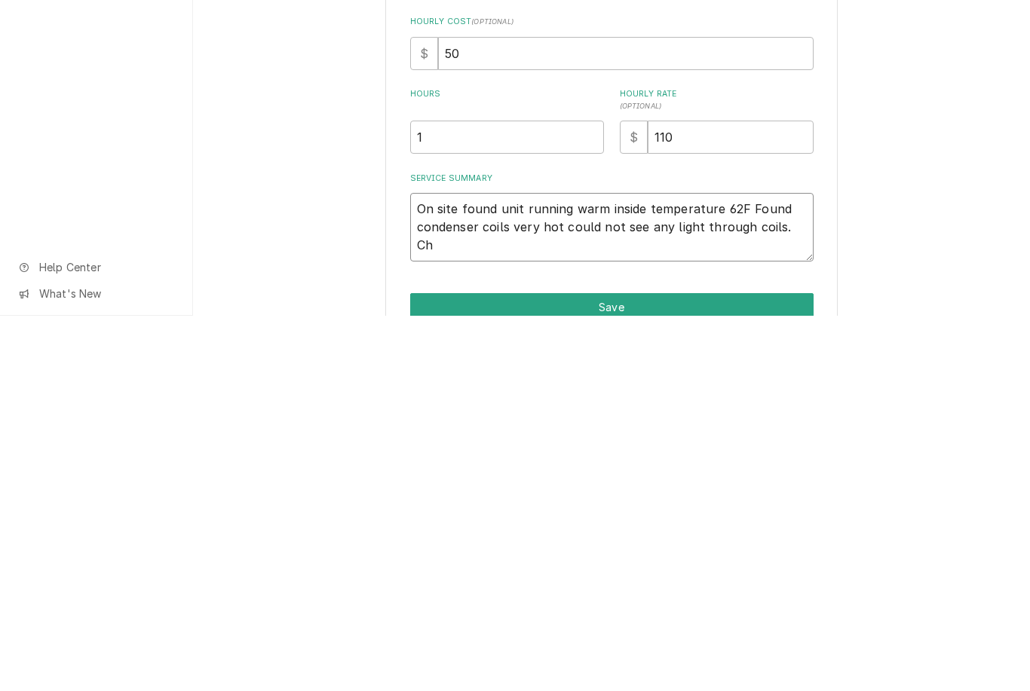
type textarea "On site found unit running warm inside temperature 62F Found condenser coils ve…"
type textarea "x"
type textarea "On site found unit running warm inside temperature 62F Found condenser coils ve…"
type textarea "x"
type textarea "On site found unit running warm inside temperature 62F Found condenser coils ve…"
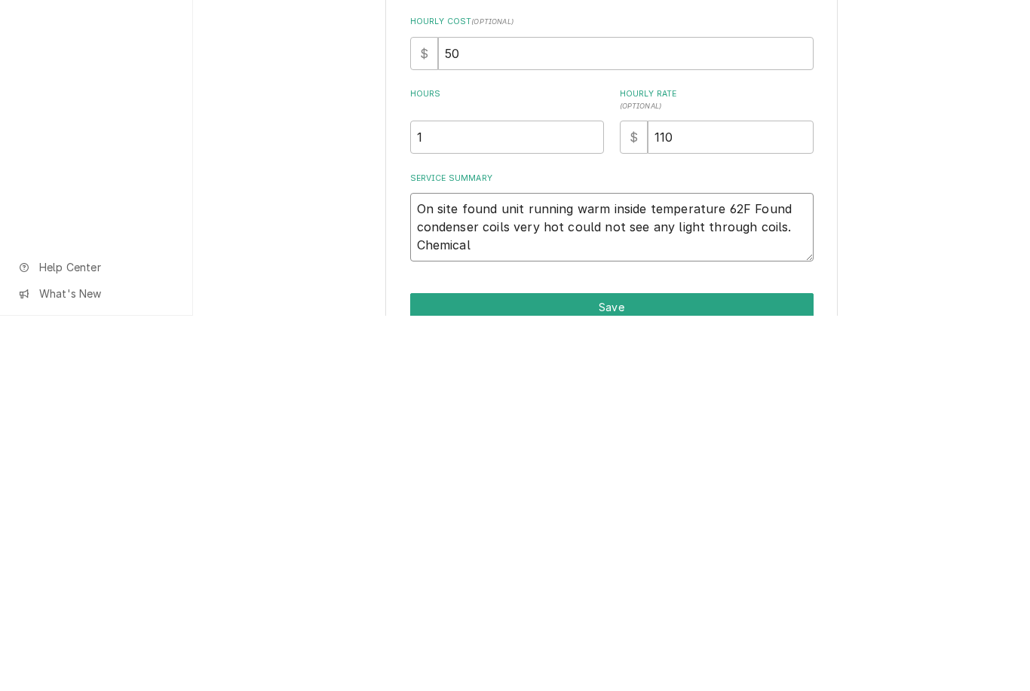
type textarea "x"
type textarea "On site found unit running warm inside temperature 62F Found condenser coils ve…"
type textarea "x"
type textarea "On site found unit running warm inside temperature 62F Found condenser coils ve…"
type textarea "x"
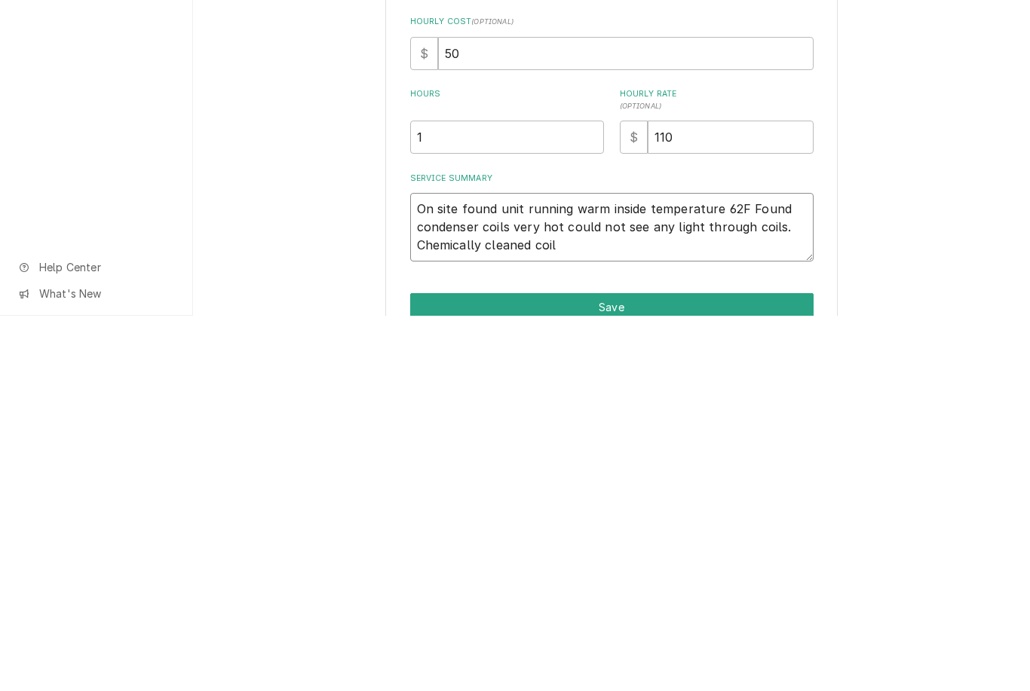
type textarea "On site found unit running warm inside temperature 62F Found condenser coils ve…"
type textarea "x"
type textarea "On site found unit running warm inside temperature 62F Found condenser coils ve…"
type textarea "x"
type textarea "On site found unit running warm inside temperature 62F Found condenser coils ve…"
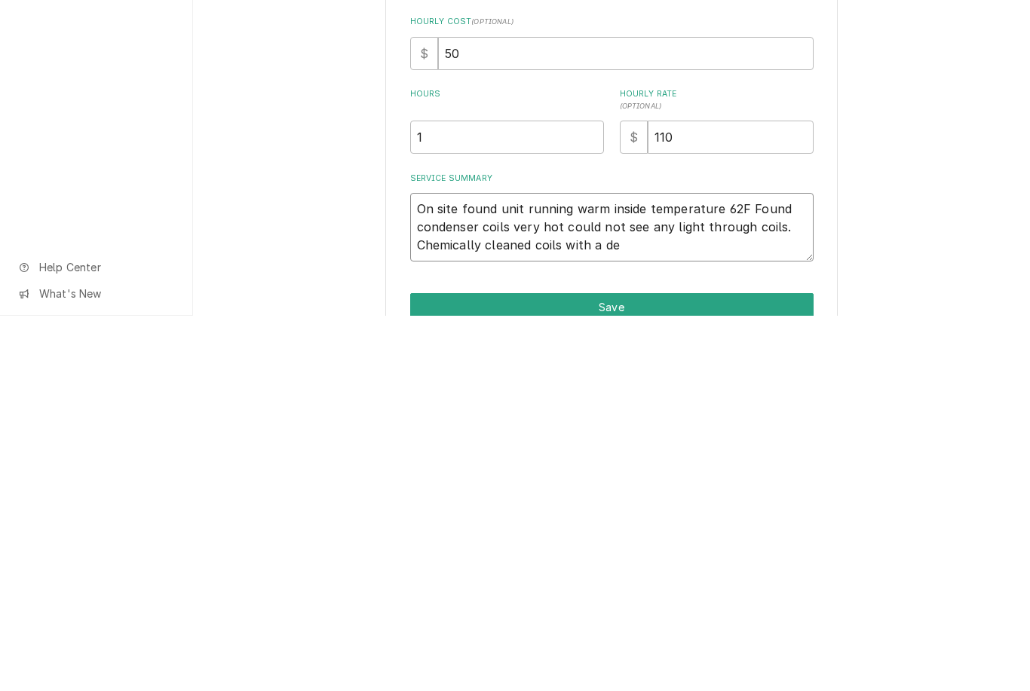
type textarea "x"
type textarea "On site found unit running warm inside temperature 62F Found condenser coils ve…"
type textarea "x"
type textarea "On site found unit running warm inside temperature 62F Found condenser coils ve…"
type textarea "x"
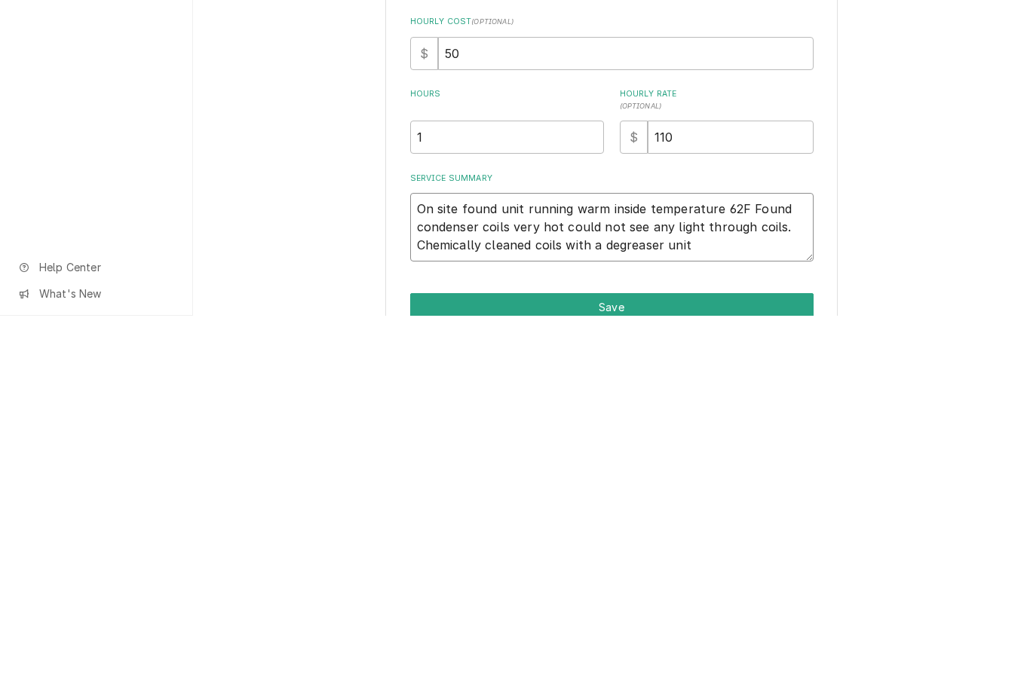
type textarea "On site found unit running warm inside temperature 62F Found condenser coils ve…"
type textarea "x"
type textarea "On site found unit running warm inside temperature 62F Found condenser coils ve…"
type textarea "x"
type textarea "On site found unit running warm inside temperature 62F Found condenser coils ve…"
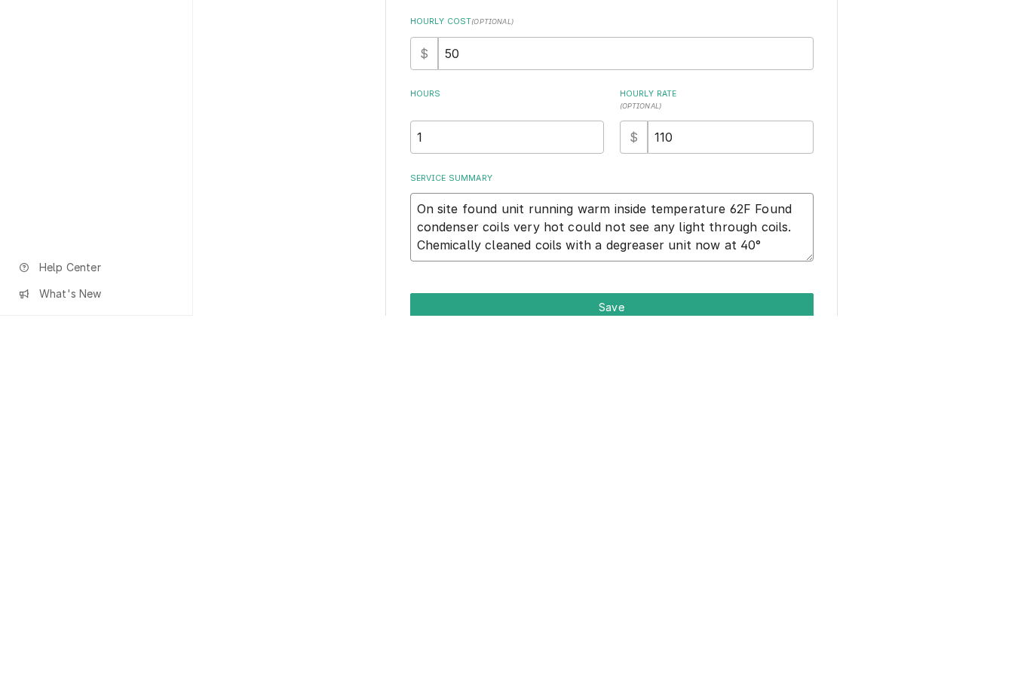
type textarea "x"
type textarea "On site found unit running warm inside temperature 62F Found condenser coils ve…"
type textarea "x"
type textarea "On site found unit running warm inside temperature 62F Found condenser coils ve…"
type textarea "x"
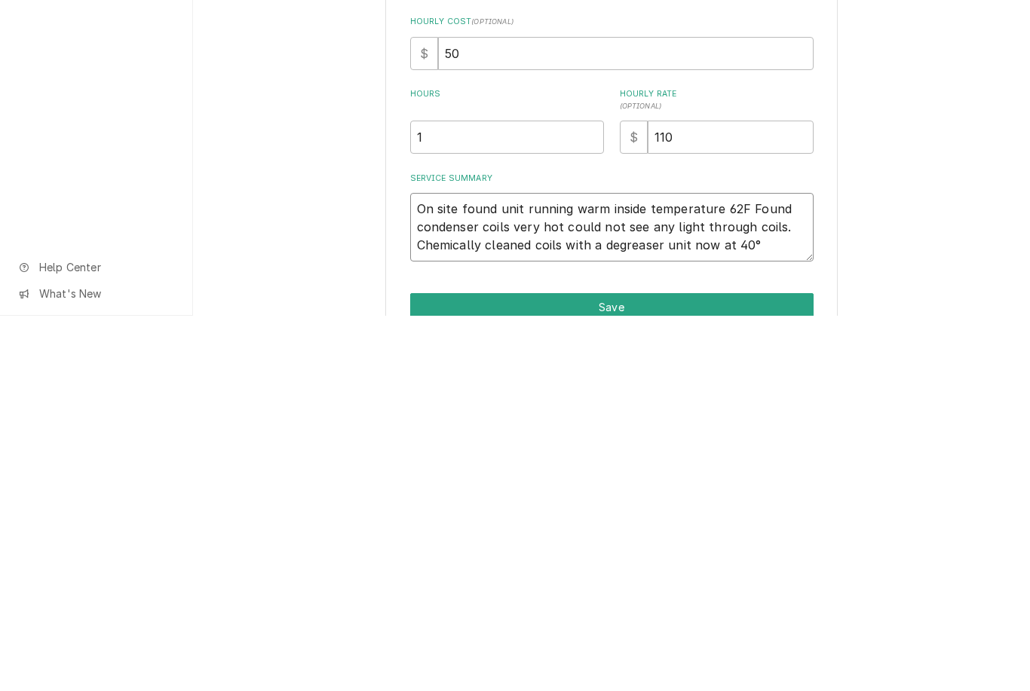
type textarea "On site found unit running warm inside temperature 62F Found condenser coils ve…"
type textarea "x"
type textarea "On site found unit running warm inside temperature 62F Found condenser coils ve…"
type textarea "x"
type textarea "On site found unit running warm inside temperature 62F Found condenser coils ve…"
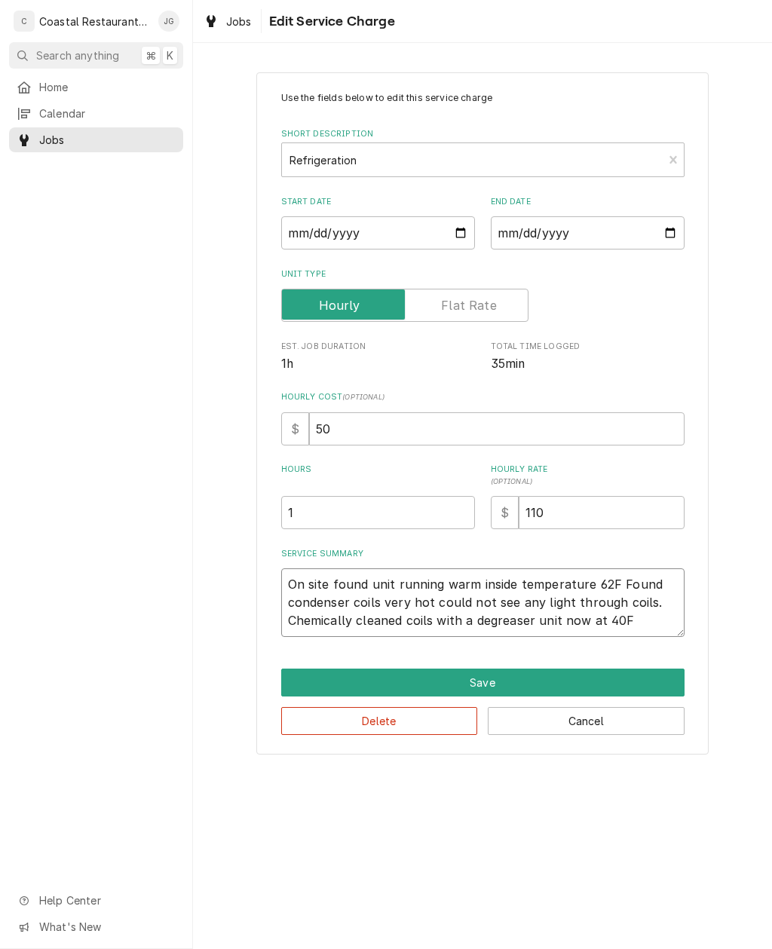
type textarea "x"
type textarea "On site found unit running warm inside temperature 62F Found condenser coils ve…"
type textarea "x"
type textarea "On site found unit running warm inside temperature 62F Found condenser coils ve…"
type textarea "x"
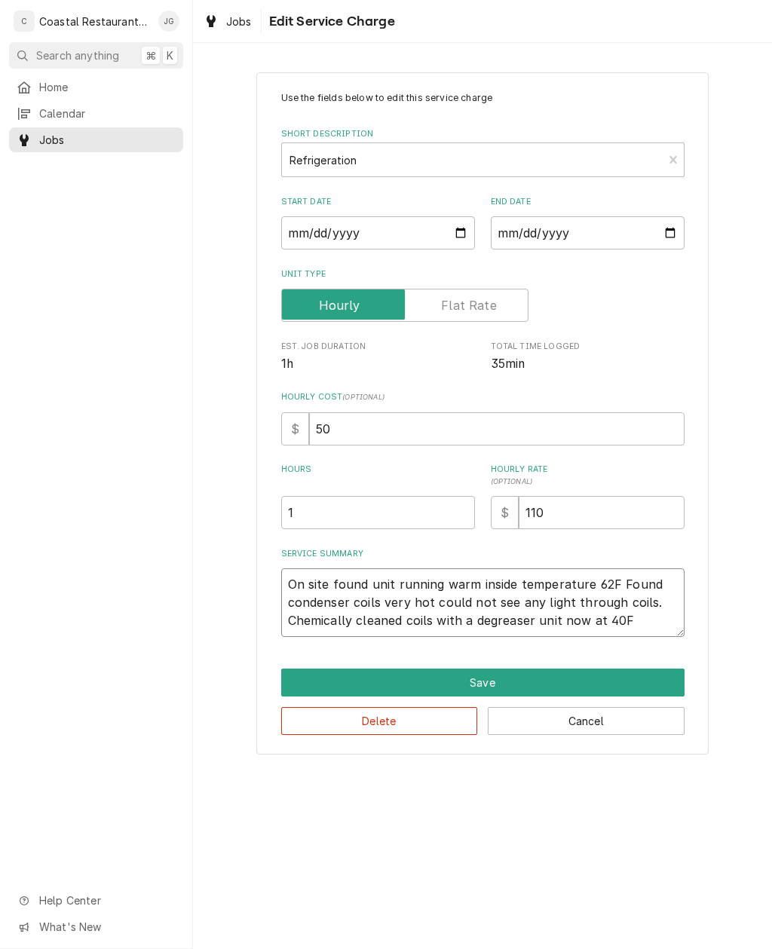
type textarea "On site found unit running warm inside temperature 62F Found condenser coils ve…"
type textarea "x"
type textarea "On site found unit running warm inside temperature 62F Found condenser coils ve…"
type textarea "x"
type textarea "On site found unit running warm inside temperature 62F Found condenser coils ve…"
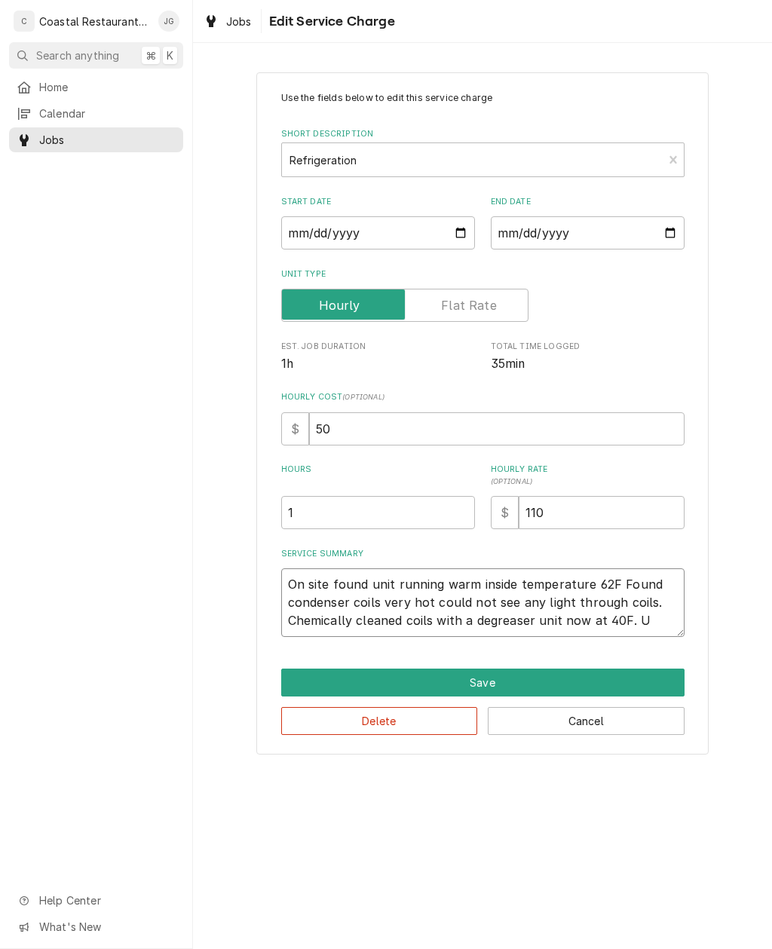
type textarea "x"
type textarea "On site found unit running warm inside temperature 62F Found condenser coils ve…"
type textarea "x"
type textarea "On site found unit running warm inside temperature 62F Found condenser coils ve…"
type textarea "x"
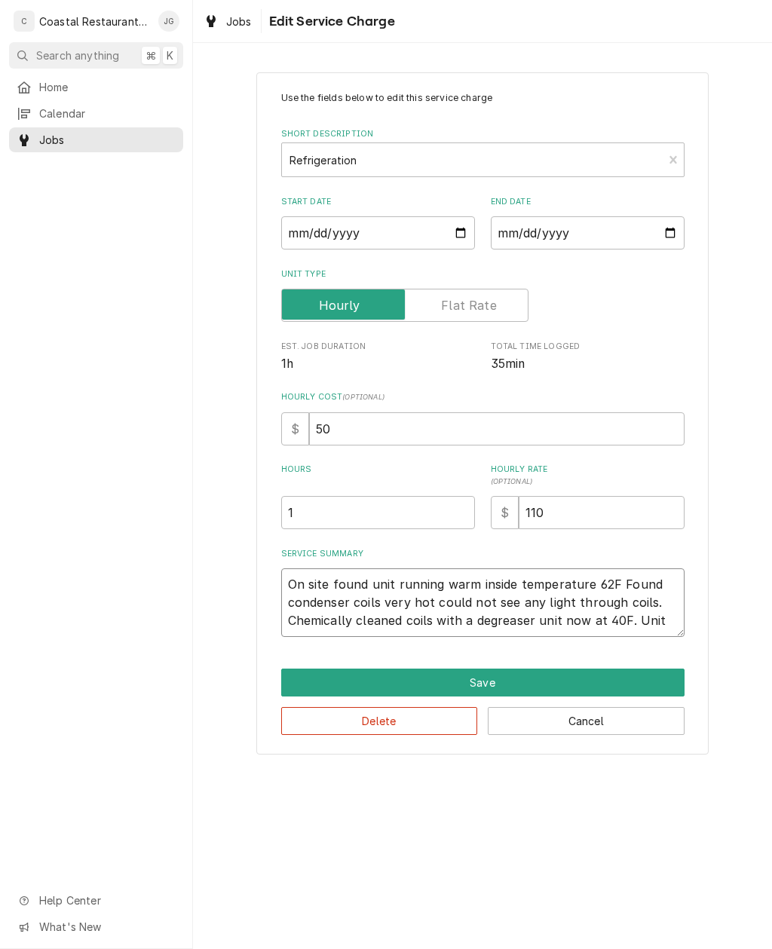
type textarea "On site found unit running warm inside temperature 62F Found condenser coils ve…"
type textarea "x"
type textarea "On site found unit running warm inside temperature 62F Found condenser coils ve…"
type textarea "x"
type textarea "On site found unit running warm inside temperature 62F Found condenser coils ve…"
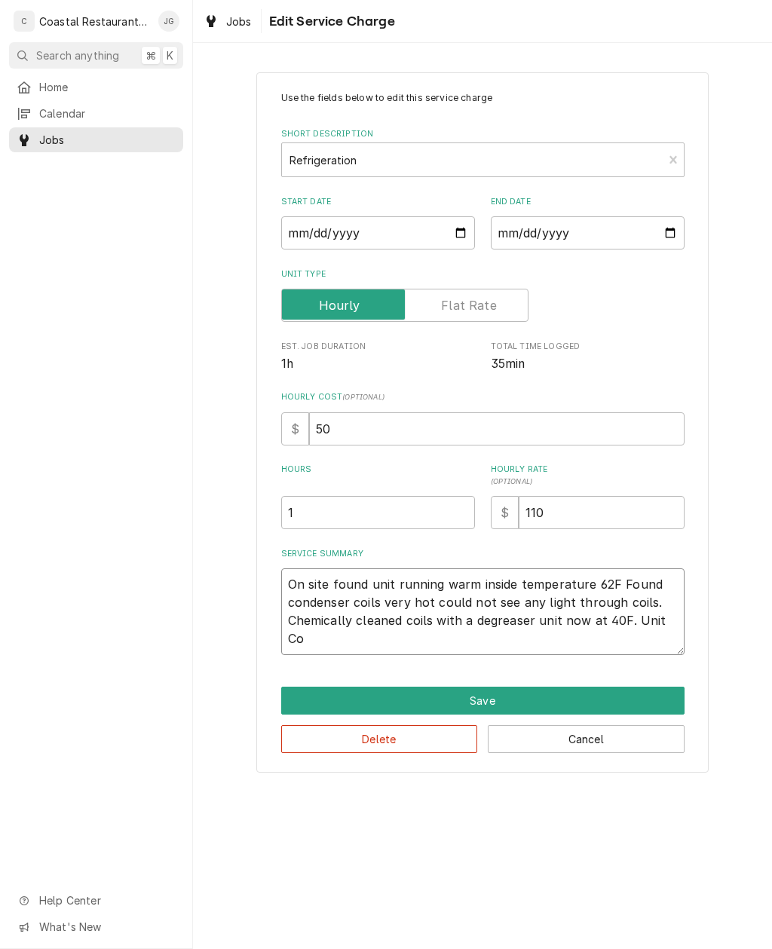
type textarea "x"
type textarea "On site found unit running warm inside temperature 62F Found condenser coils ve…"
type textarea "x"
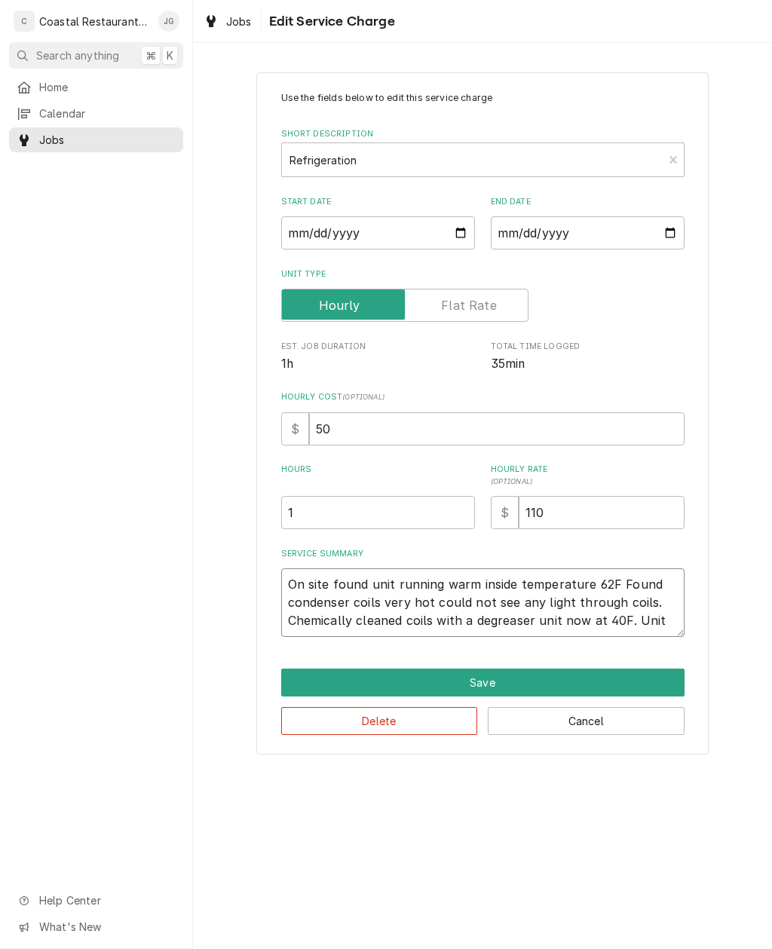
type textarea "On site found unit running warm inside temperature 62F Found condenser coils ve…"
type textarea "x"
type textarea "On site found unit running warm inside temperature 62F Found condenser coils ve…"
type textarea "x"
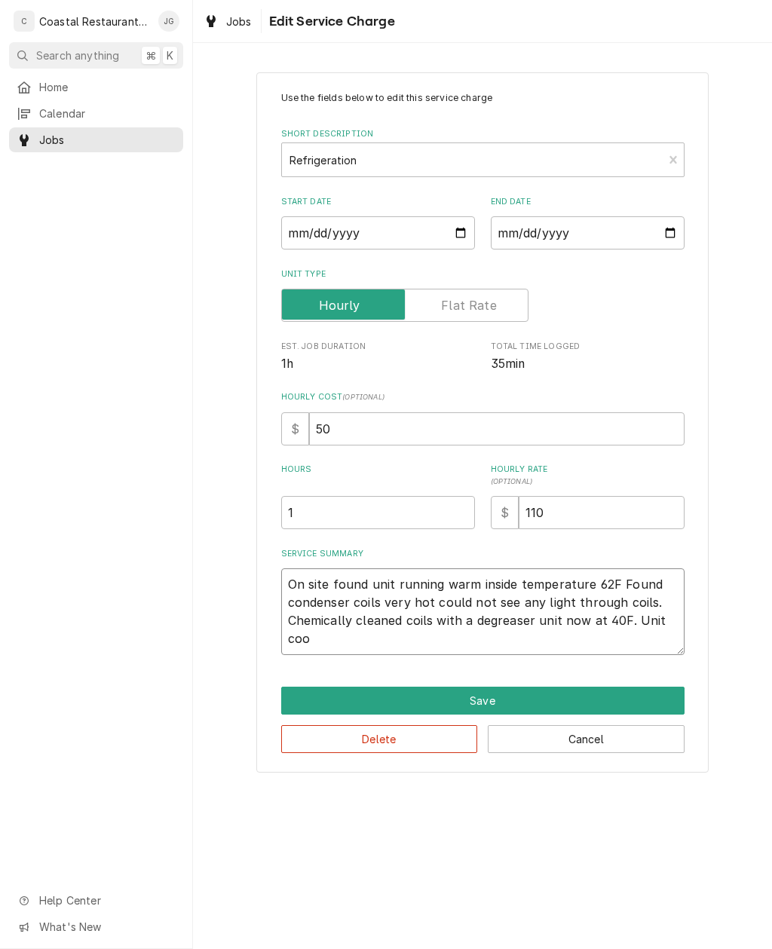
type textarea "On site found unit running warm inside temperature 62F Found condenser coils ve…"
type textarea "x"
type textarea "On site found unit running warm inside temperature 62F Found condenser coils ve…"
type textarea "x"
type textarea "On site found unit running warm inside temperature 62F Found condenser coils ve…"
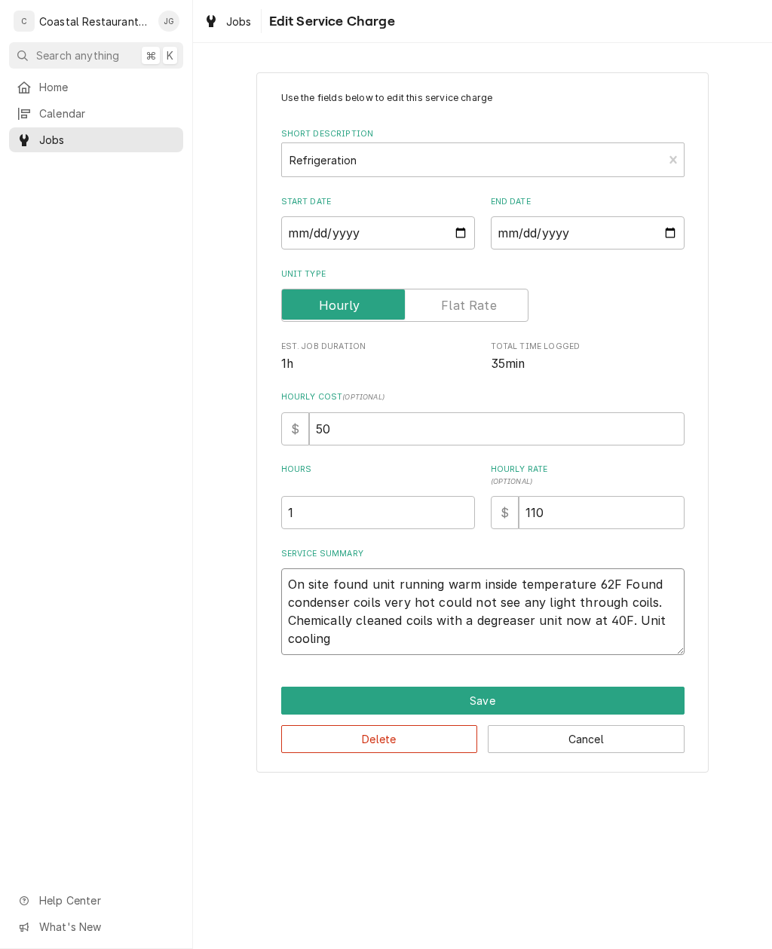
type textarea "x"
type textarea "On site found unit running warm inside temperature 62F Found condenser coils ve…"
type textarea "x"
type textarea "On site found unit running warm inside temperature 62F Found condenser coils ve…"
type textarea "x"
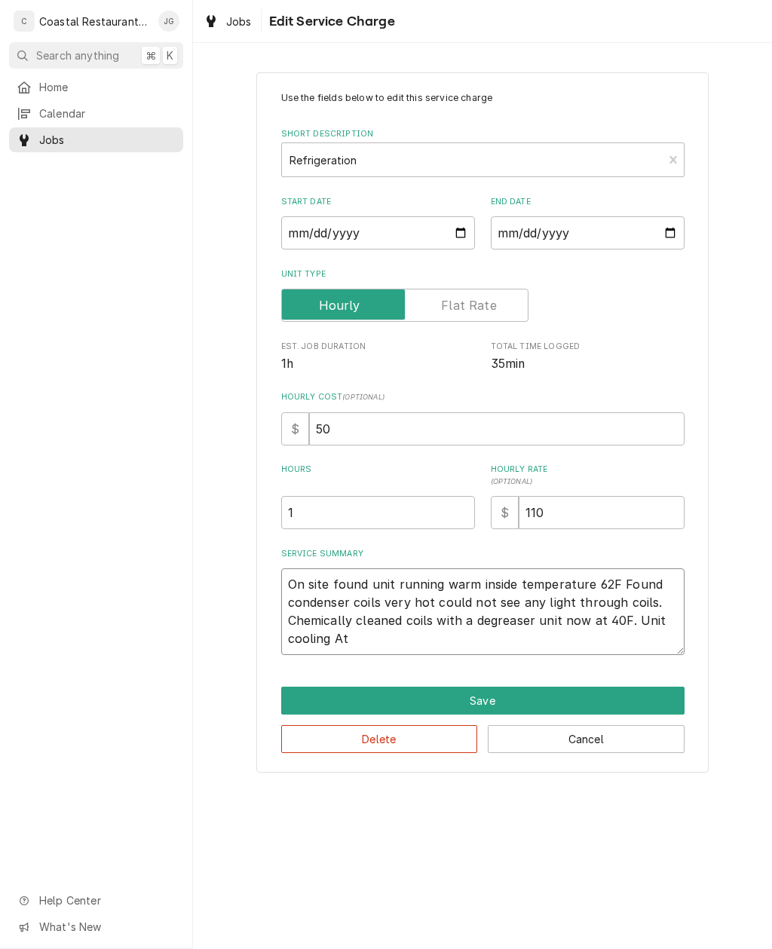
type textarea "On site found unit running warm inside temperature 62F Found condenser coils ve…"
type textarea "x"
type textarea "On site found unit running warm inside temperature 62F Found condenser coils ve…"
type textarea "x"
type textarea "On site found unit running warm inside temperature 62F Found condenser coils ve…"
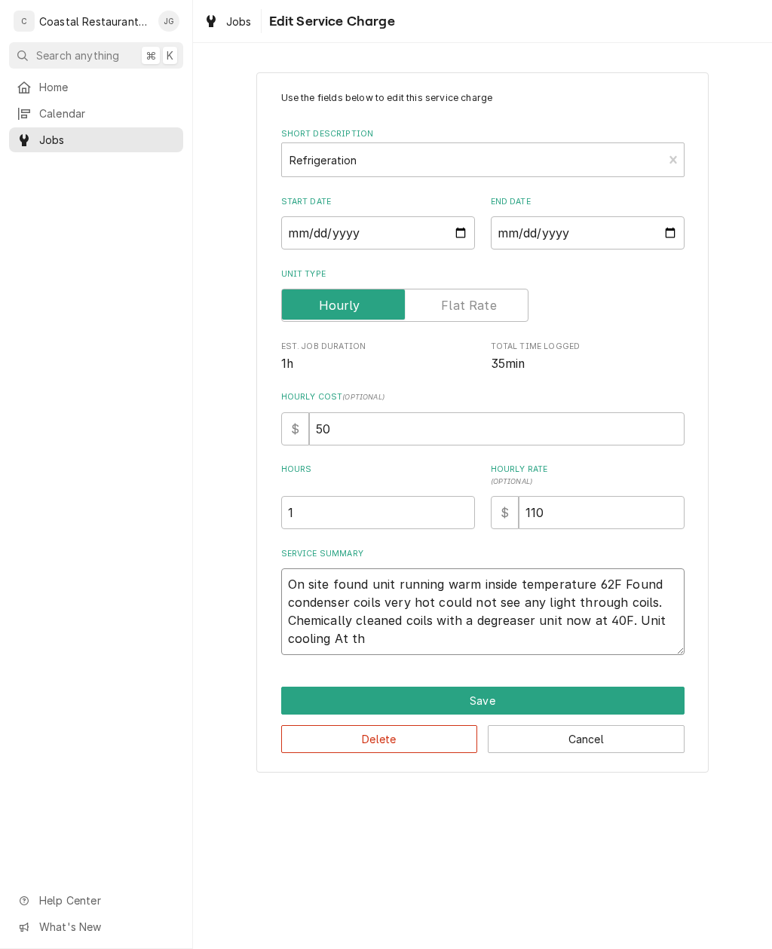
type textarea "x"
type textarea "On site found unit running warm inside temperature 62F Found condenser coils ve…"
type textarea "x"
type textarea "On site found unit running warm inside temperature 62F Found condenser coils ve…"
type textarea "x"
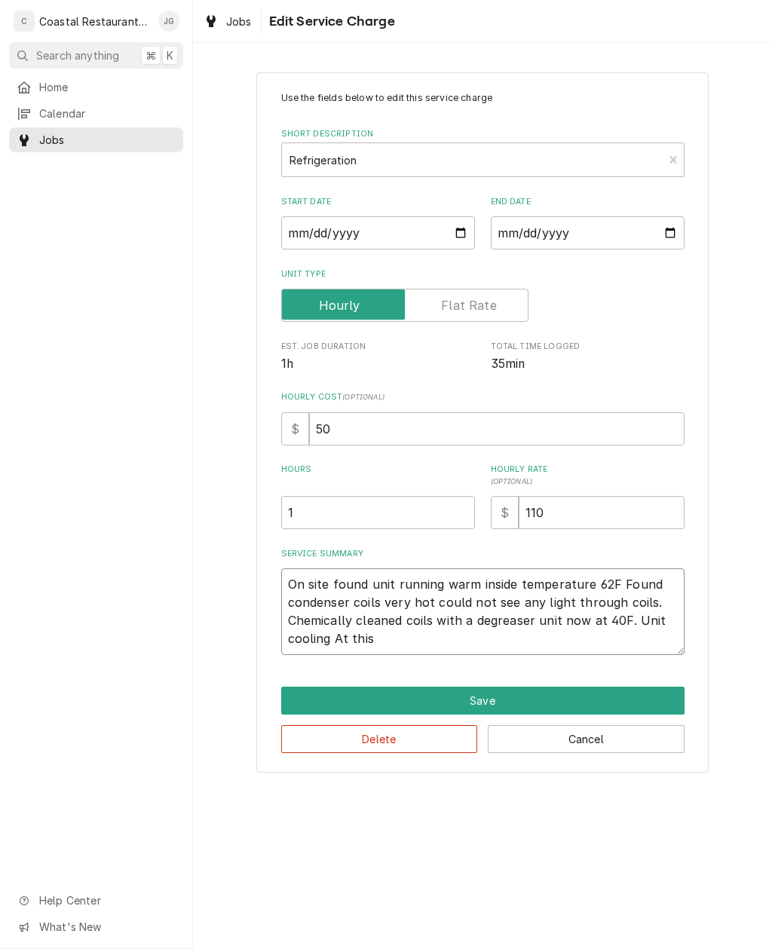
type textarea "On site found unit running warm inside temperature 62F Found condenser coils ve…"
type textarea "x"
type textarea "On site found unit running warm inside temperature 62F Found condenser coils ve…"
type textarea "x"
type textarea "On site found unit running warm inside temperature 62F Found condenser coils ve…"
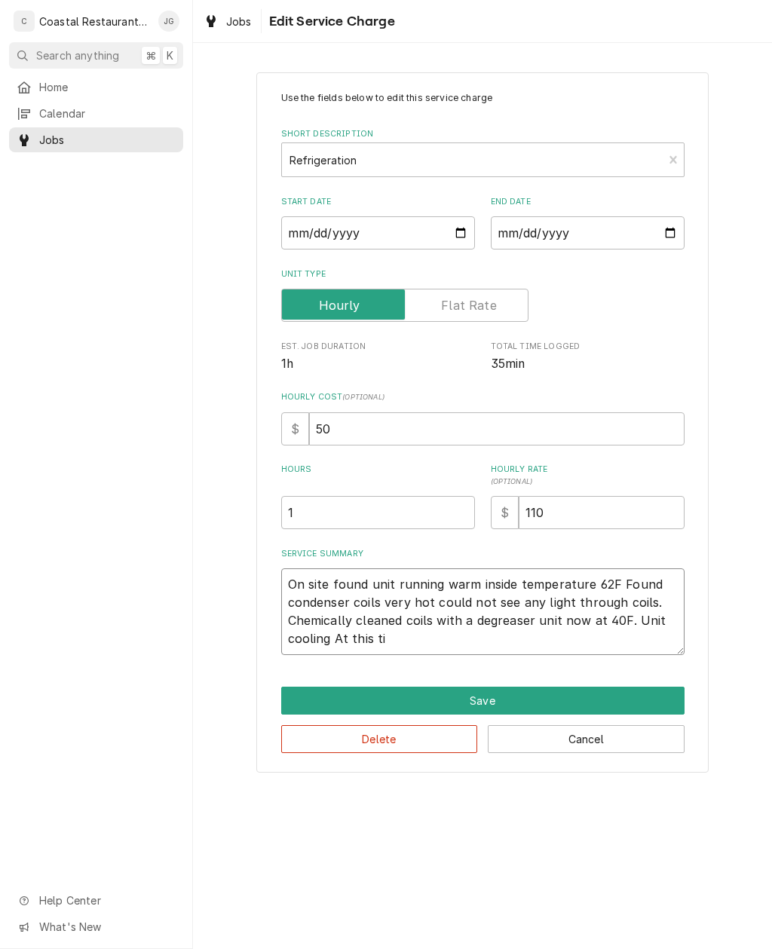
type textarea "x"
type textarea "On site found unit running warm inside temperature 62F Found condenser coils ve…"
type textarea "x"
type textarea "On site found unit running warm inside temperature 62F Found condenser coils ve…"
type textarea "x"
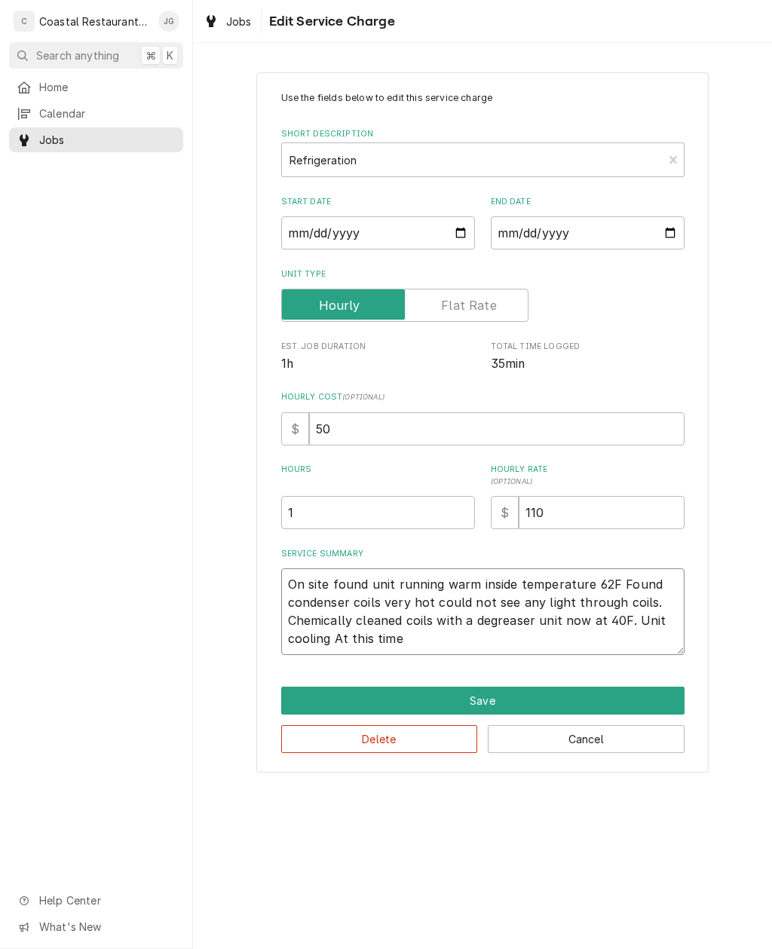
type textarea "On site found unit running warm inside temperature 62F Found condenser coils ve…"
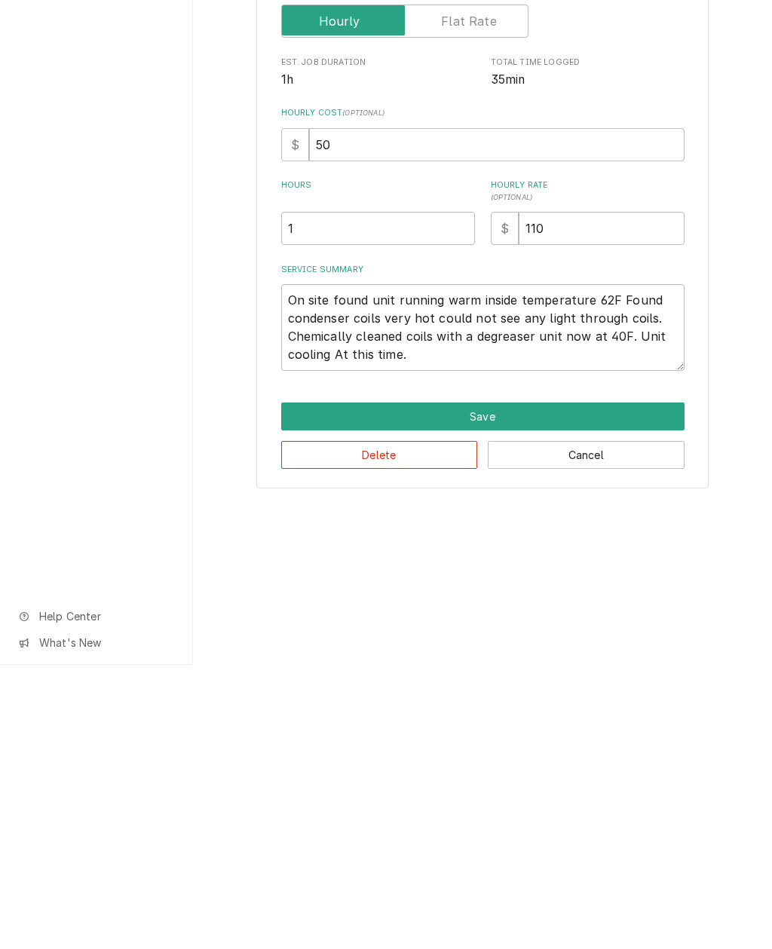
click at [518, 687] on button "Save" at bounding box center [482, 701] width 403 height 28
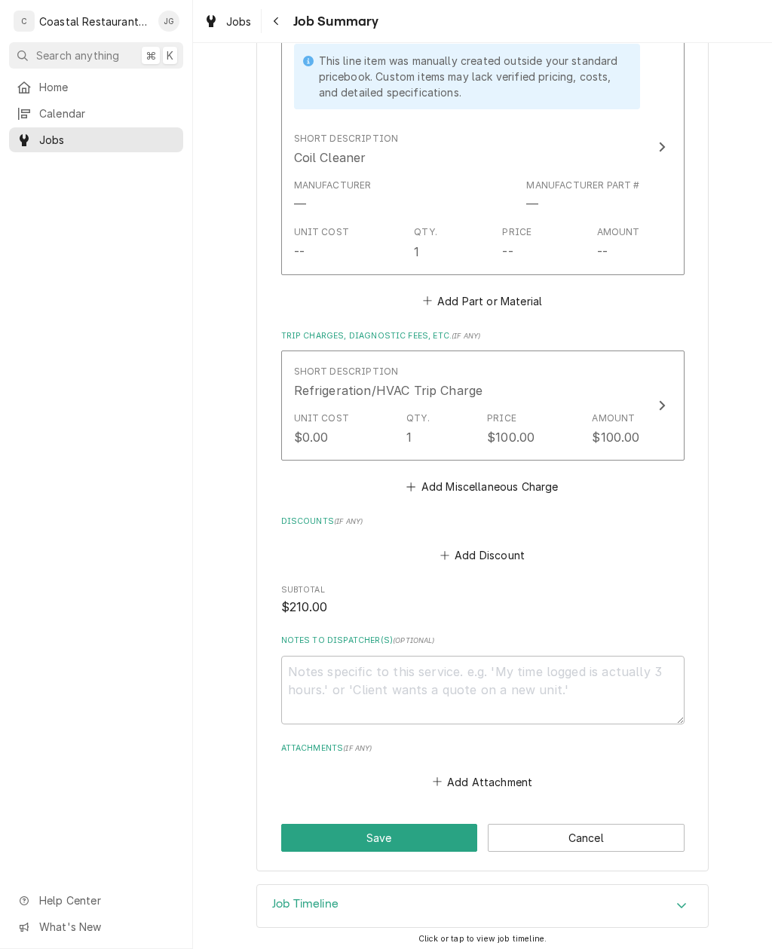
scroll to position [746, 0]
click at [410, 691] on button "Save" at bounding box center [379, 839] width 197 height 28
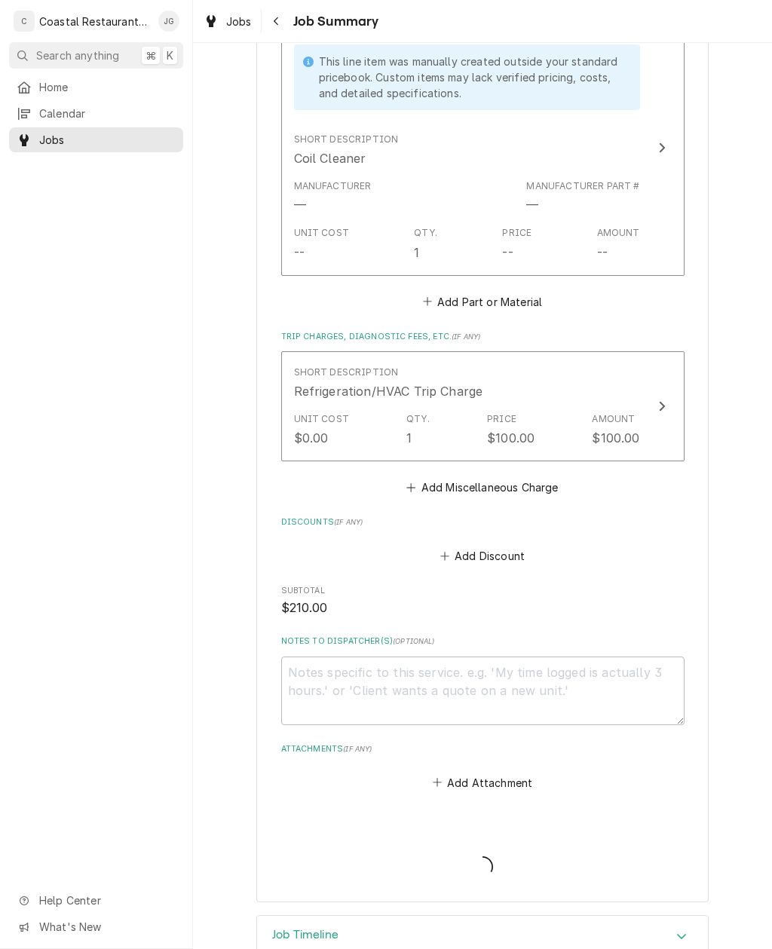
type textarea "x"
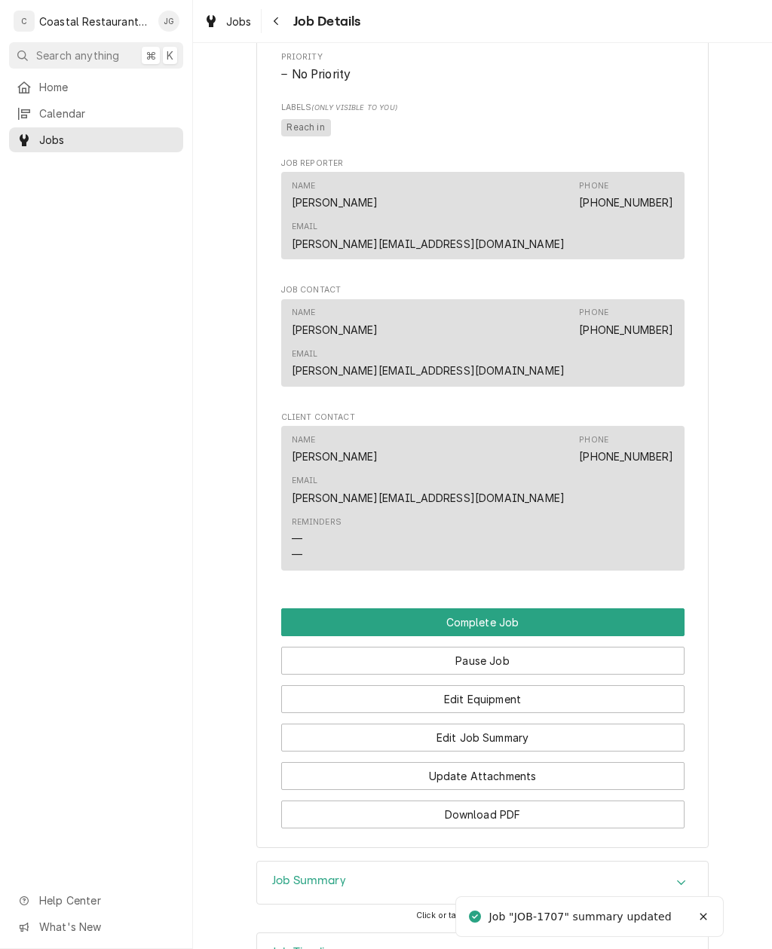
scroll to position [998, 0]
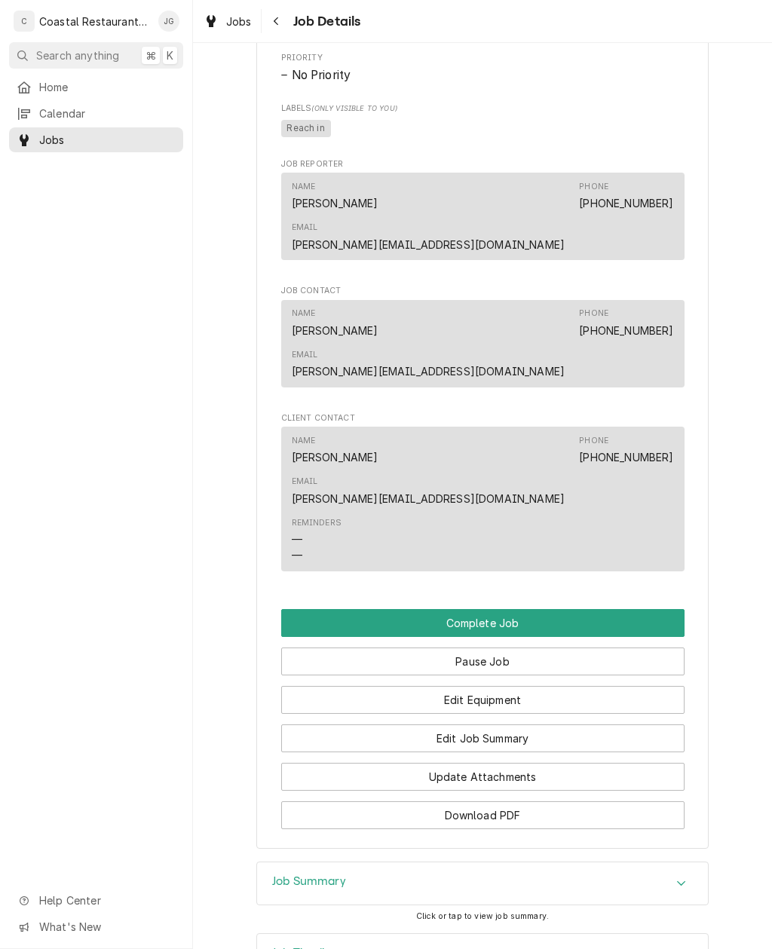
click at [532, 609] on button "Complete Job" at bounding box center [482, 623] width 403 height 28
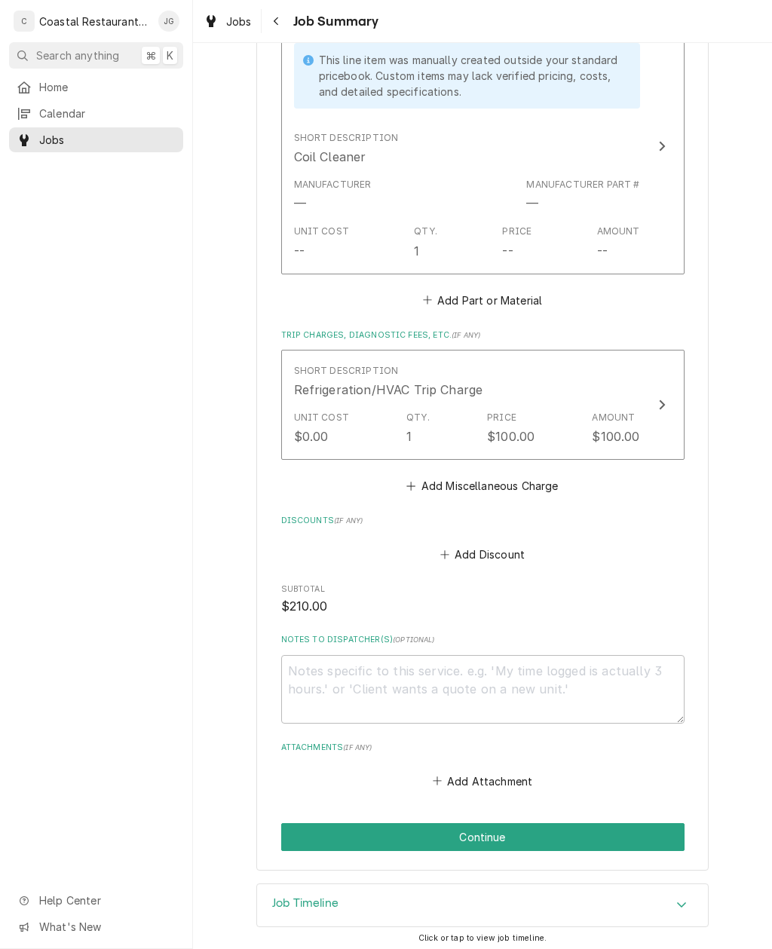
scroll to position [746, 0]
click at [531, 840] on button "Continue" at bounding box center [482, 839] width 403 height 28
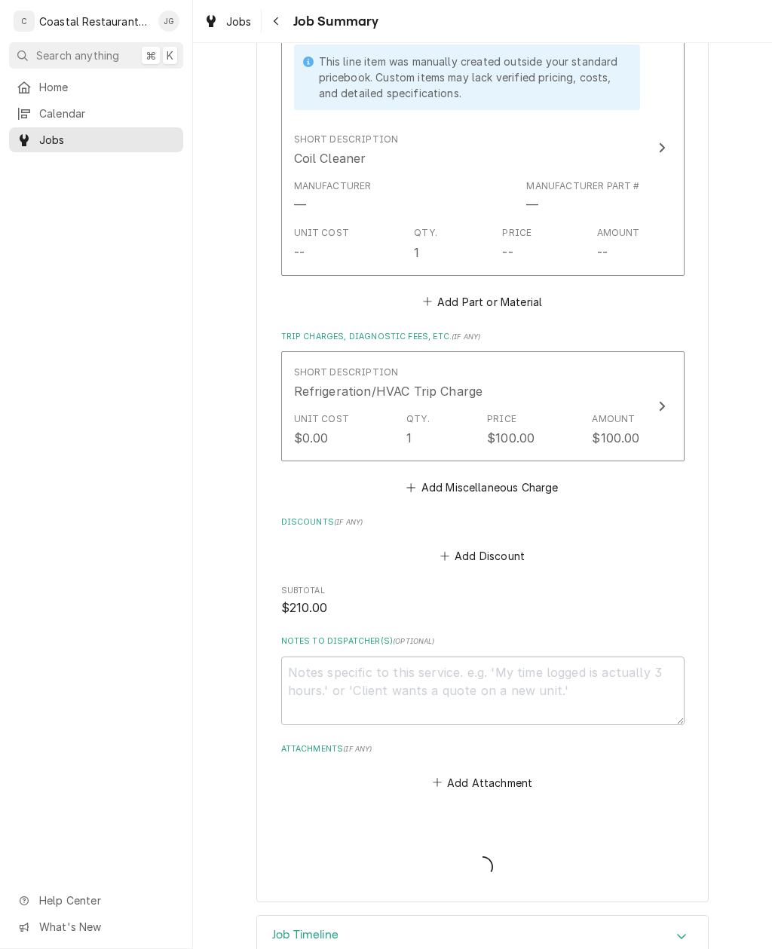
type textarea "x"
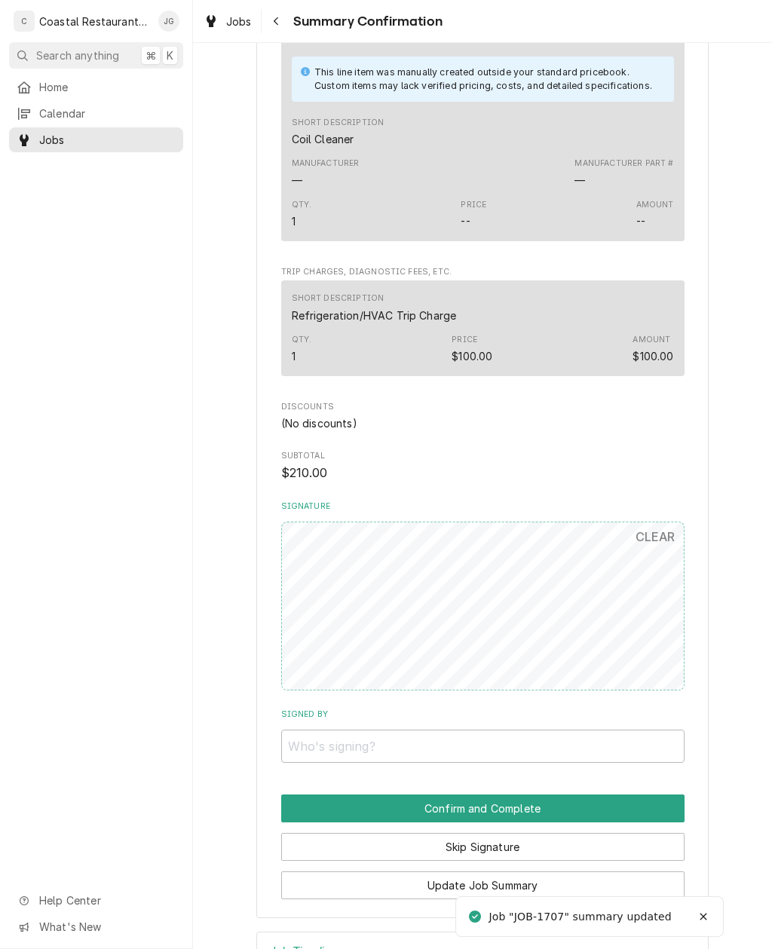
scroll to position [633, 0]
click at [398, 730] on input "Signed By" at bounding box center [482, 746] width 403 height 33
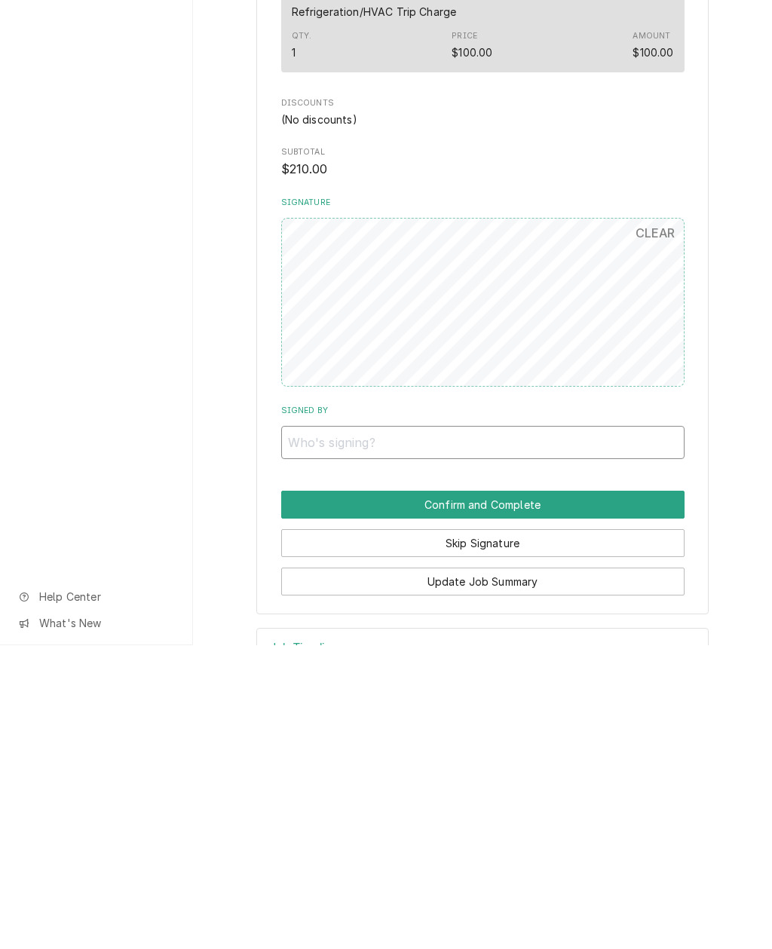
type input "a"
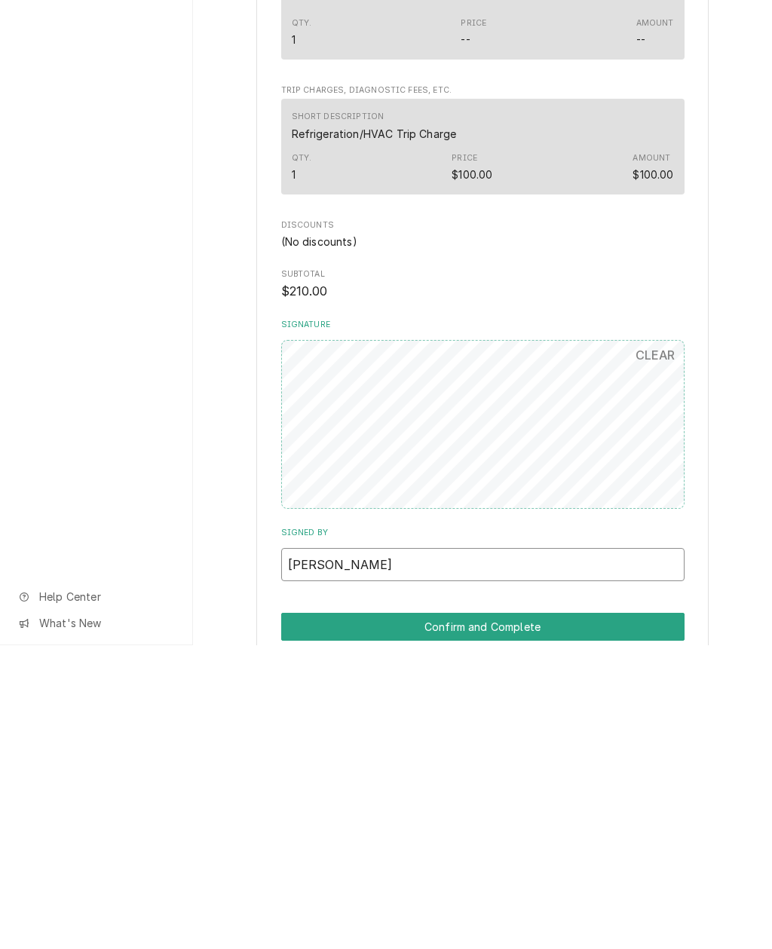
scroll to position [508, 0]
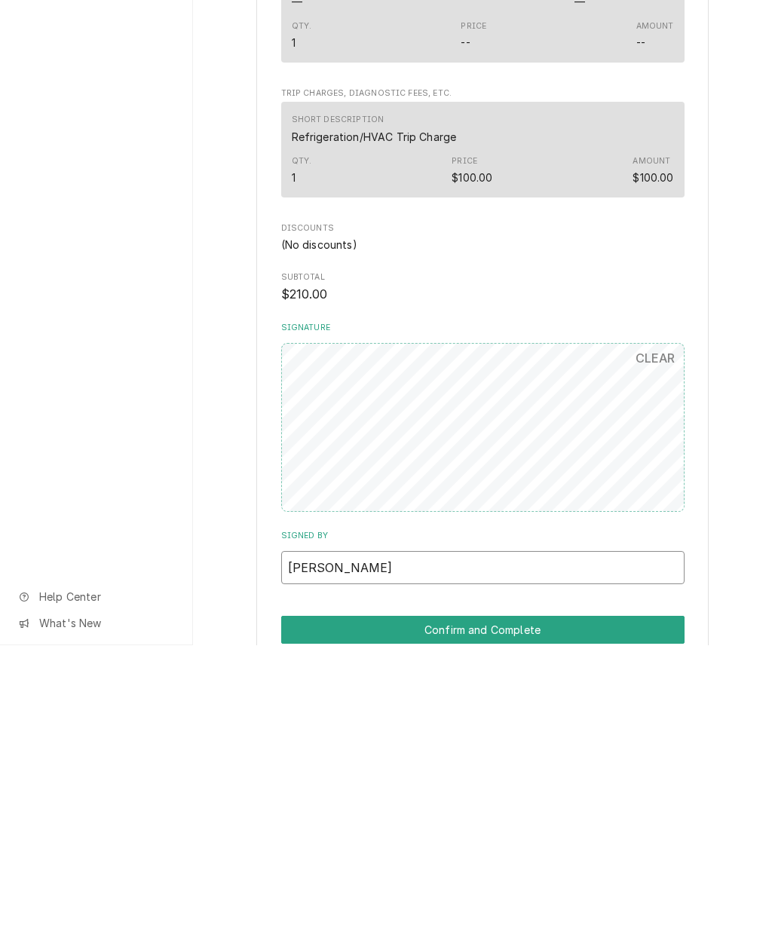
type input "Adam"
click at [566, 920] on button "Confirm and Complete" at bounding box center [482, 934] width 403 height 28
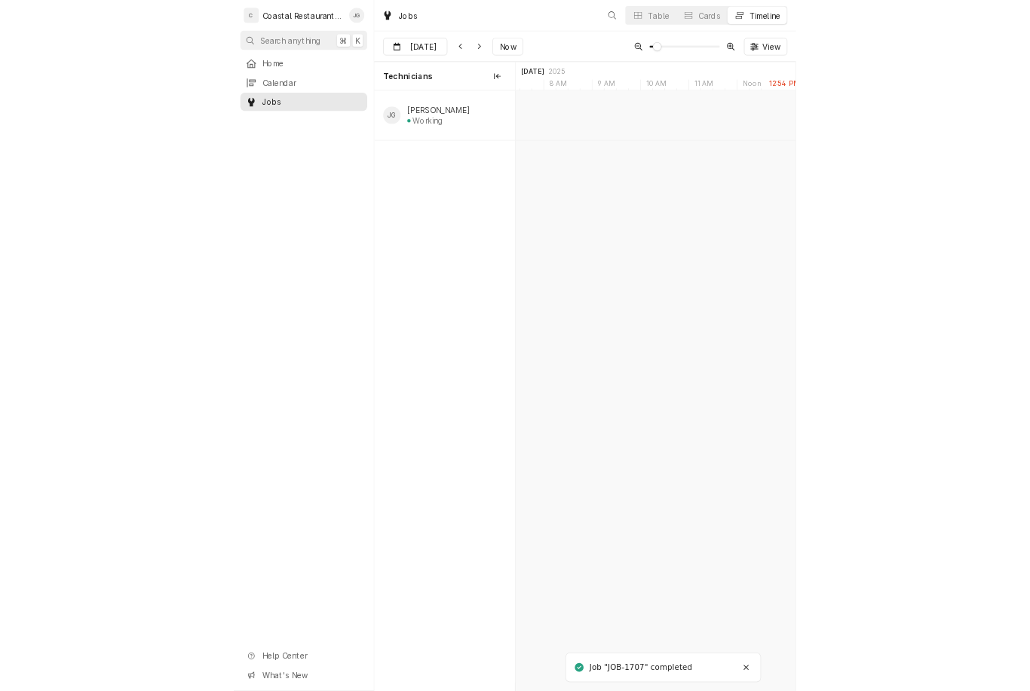
scroll to position [0, 7625]
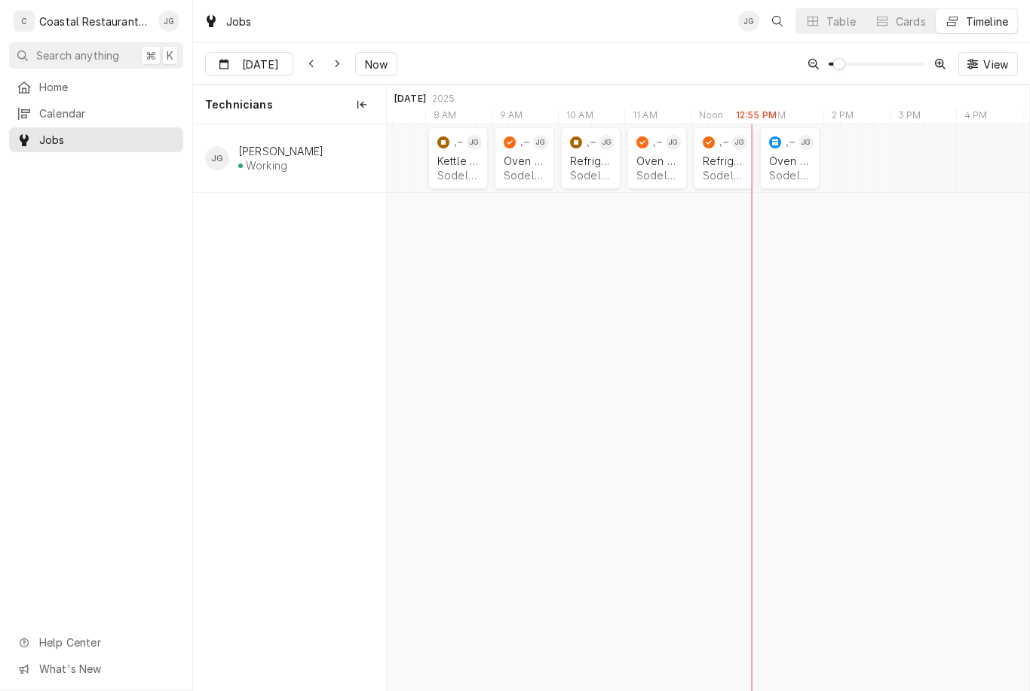
click at [520, 249] on div "8:00 AM 9:00 AM JOB-1643 JG Kettle Repair Sodel Concepts | Bethany Beach, 19930…" at bounding box center [708, 407] width 642 height 567
click at [771, 51] on div "Sep 30 Sep 30 Now View" at bounding box center [611, 64] width 837 height 42
click at [721, 180] on div "Refrigeration Sodel Concepts | Bethany Beach, 19930" at bounding box center [724, 168] width 48 height 33
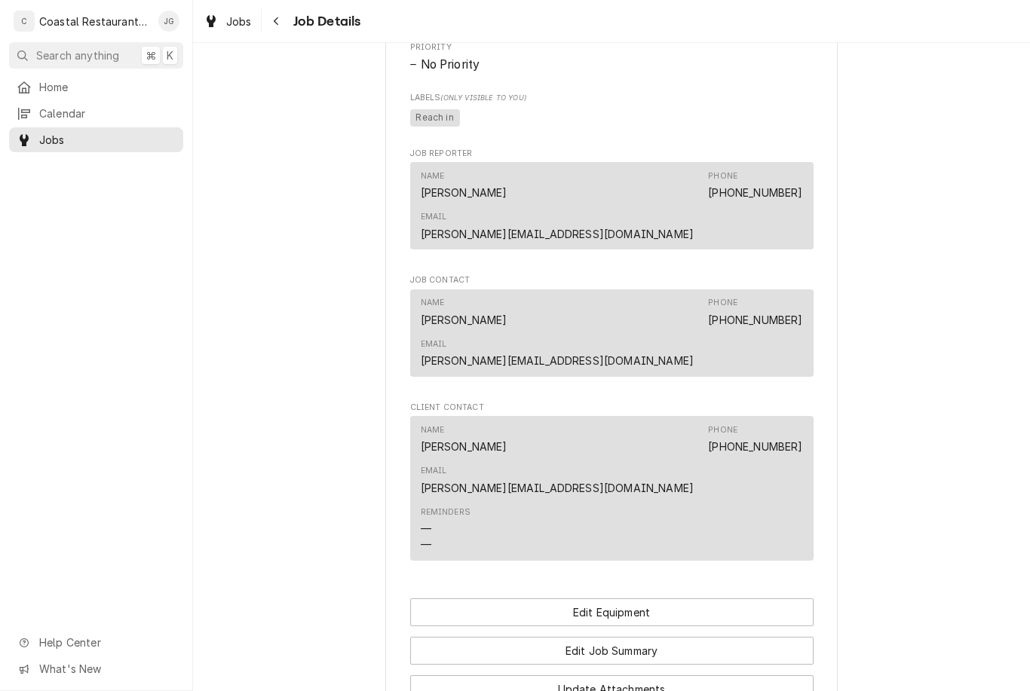
scroll to position [864, 0]
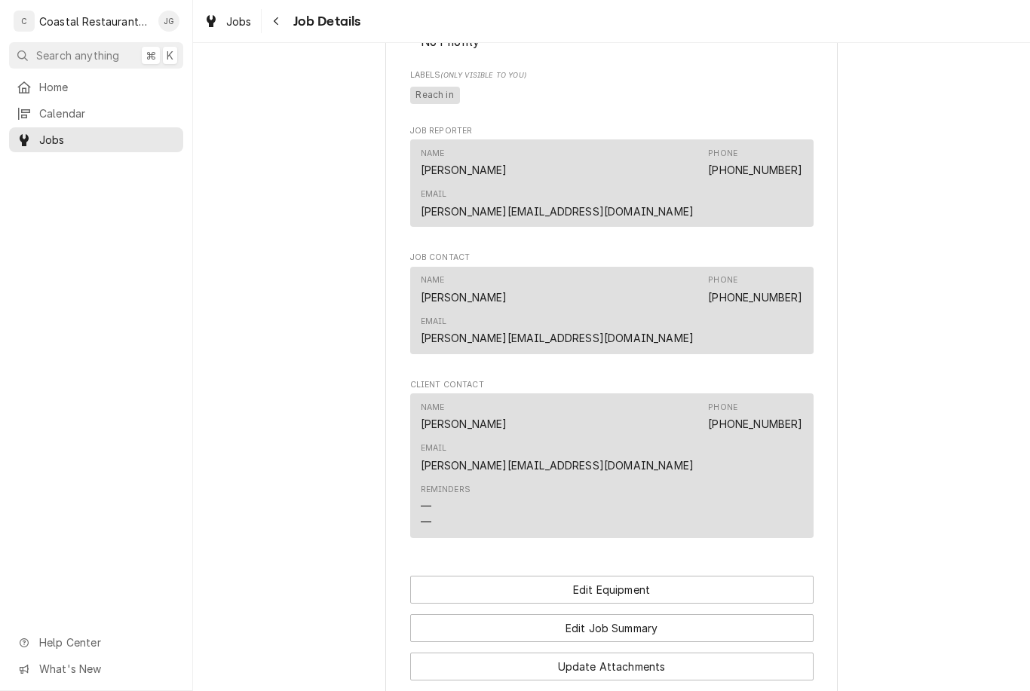
click at [659, 615] on button "Edit Job Summary" at bounding box center [611, 629] width 403 height 28
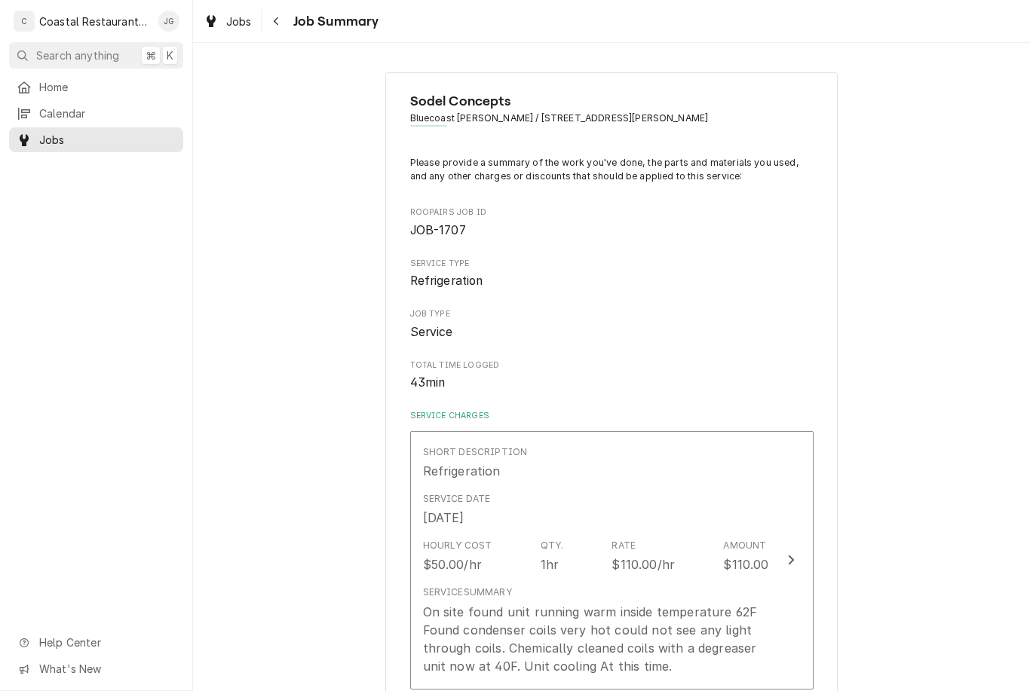
click at [648, 507] on div "Service Date [DATE]" at bounding box center [596, 509] width 346 height 47
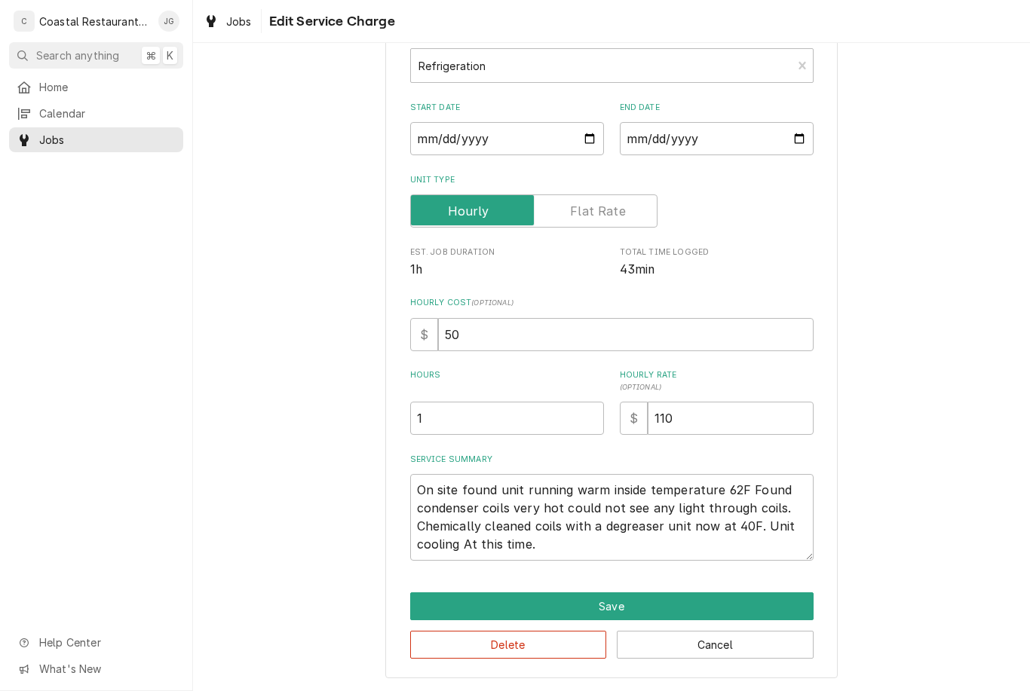
scroll to position [93, 0]
click at [672, 611] on button "Save" at bounding box center [611, 607] width 403 height 28
type textarea "x"
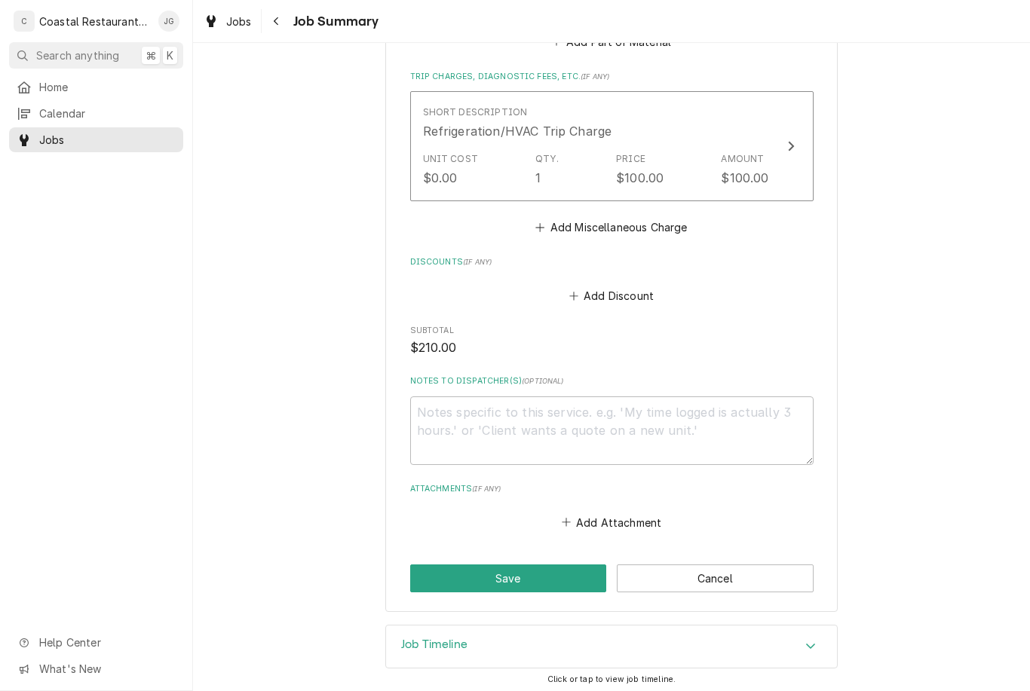
scroll to position [1004, 0]
click at [735, 581] on button "Cancel" at bounding box center [715, 581] width 197 height 28
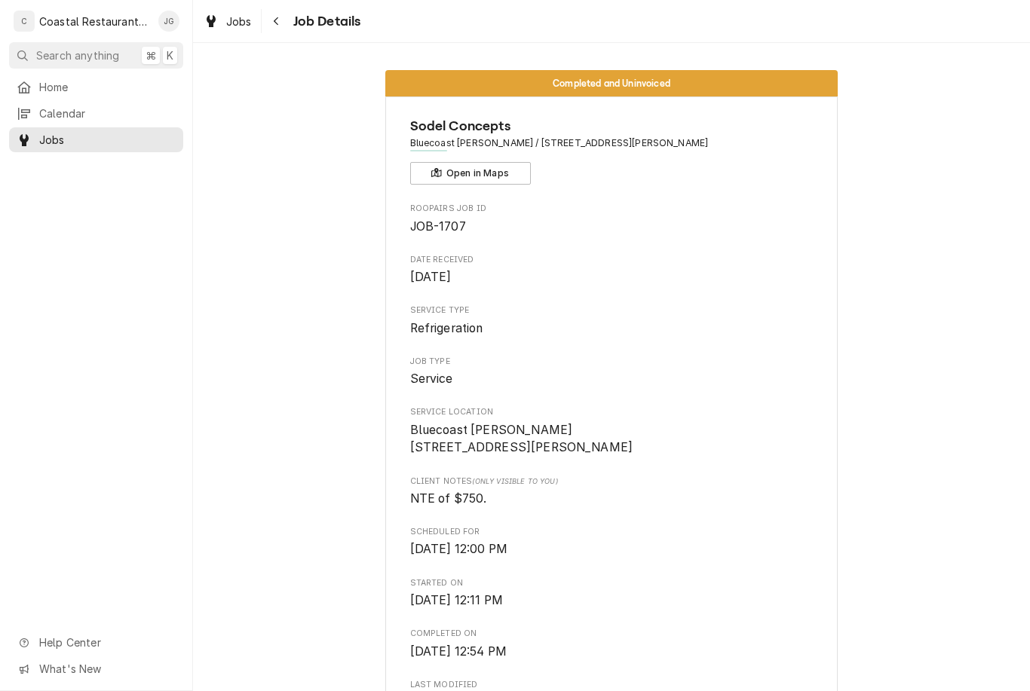
click at [106, 75] on link "Home" at bounding box center [96, 87] width 174 height 25
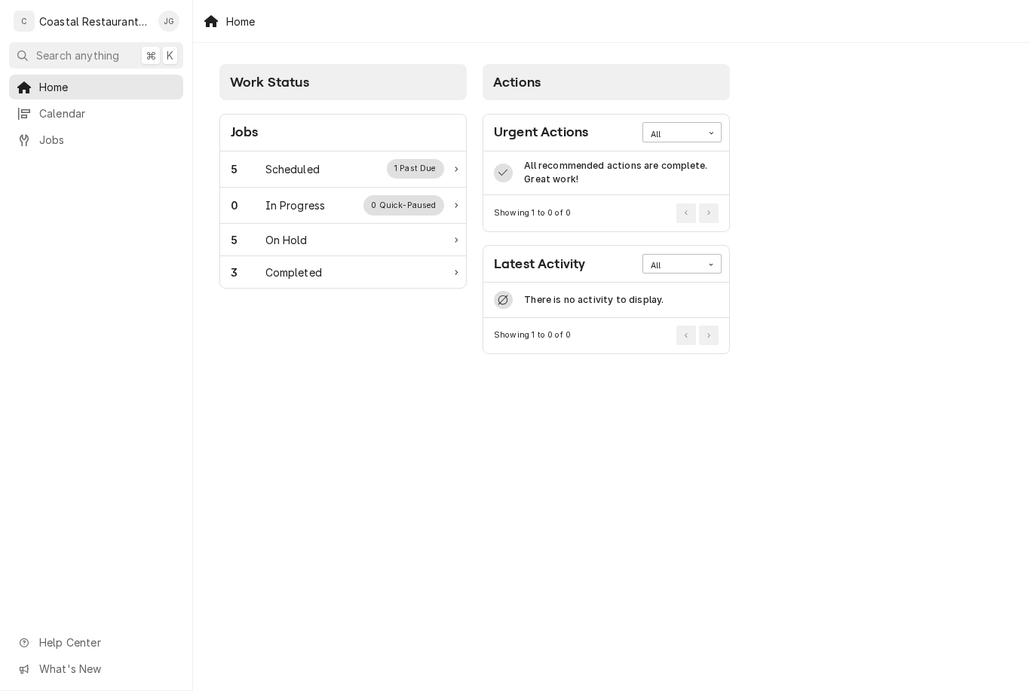
click at [347, 166] on div "5 Scheduled 1 Past Due" at bounding box center [337, 169] width 213 height 20
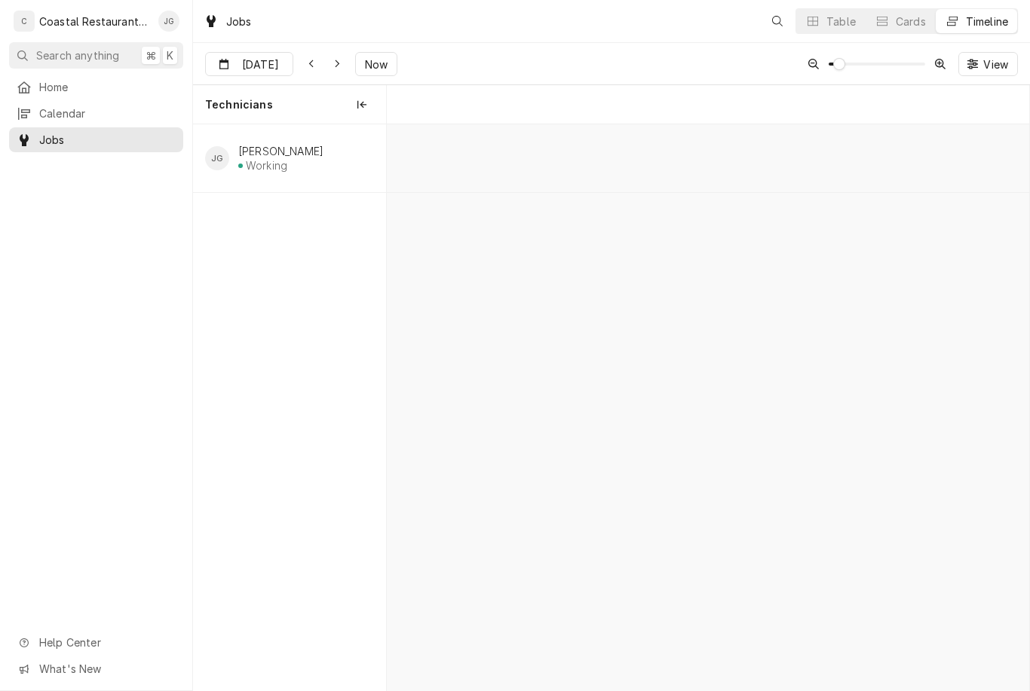
scroll to position [0, 12734]
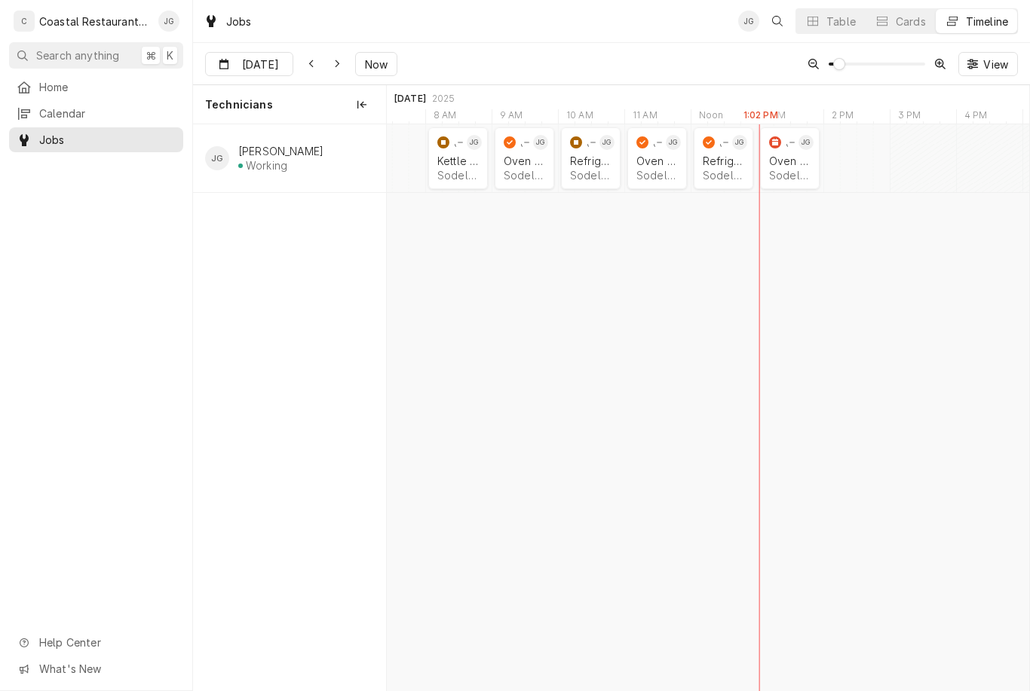
click at [788, 167] on div "Oven Repair Sodel Concepts | Ocean View, 19970" at bounding box center [790, 168] width 48 height 33
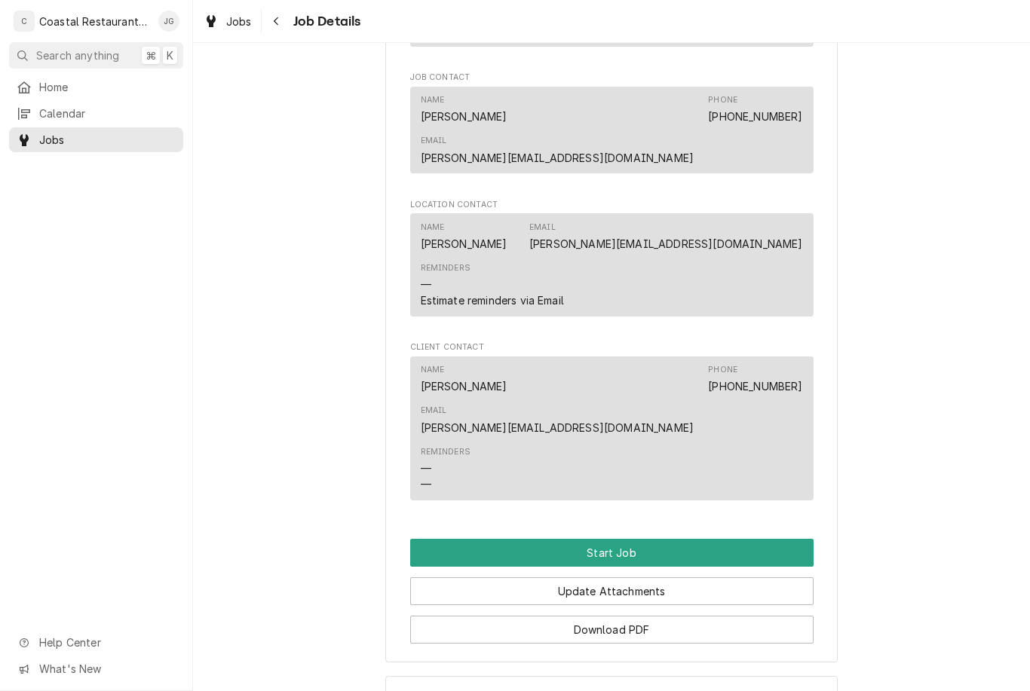
scroll to position [1028, 0]
click at [635, 540] on button "Start Job" at bounding box center [611, 554] width 403 height 28
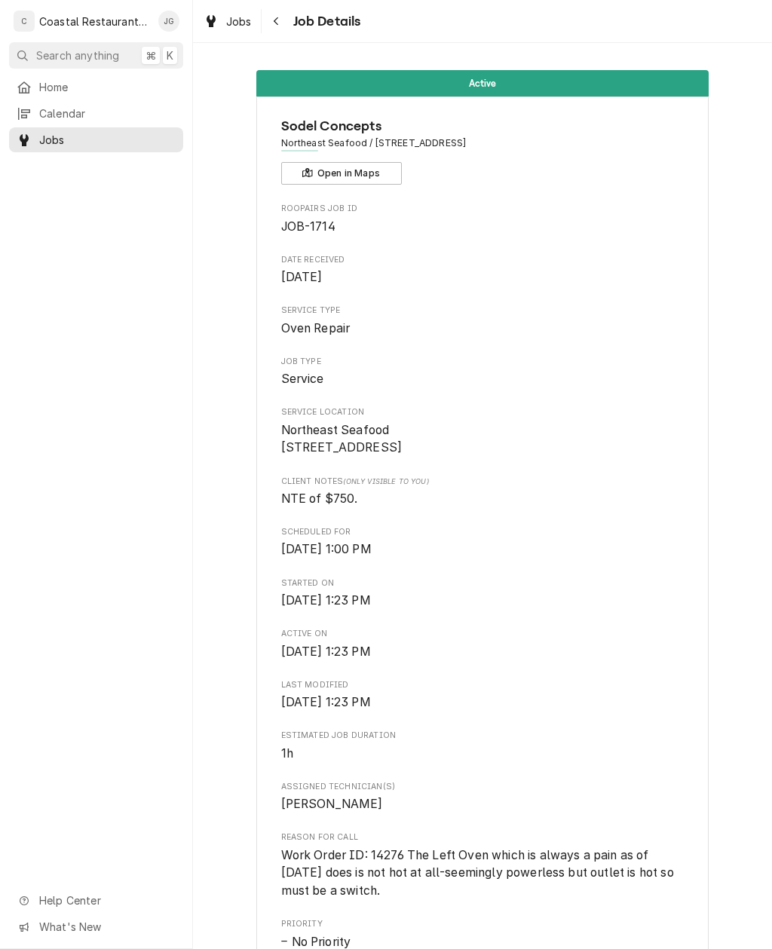
click at [83, 88] on span "Home" at bounding box center [107, 87] width 136 height 16
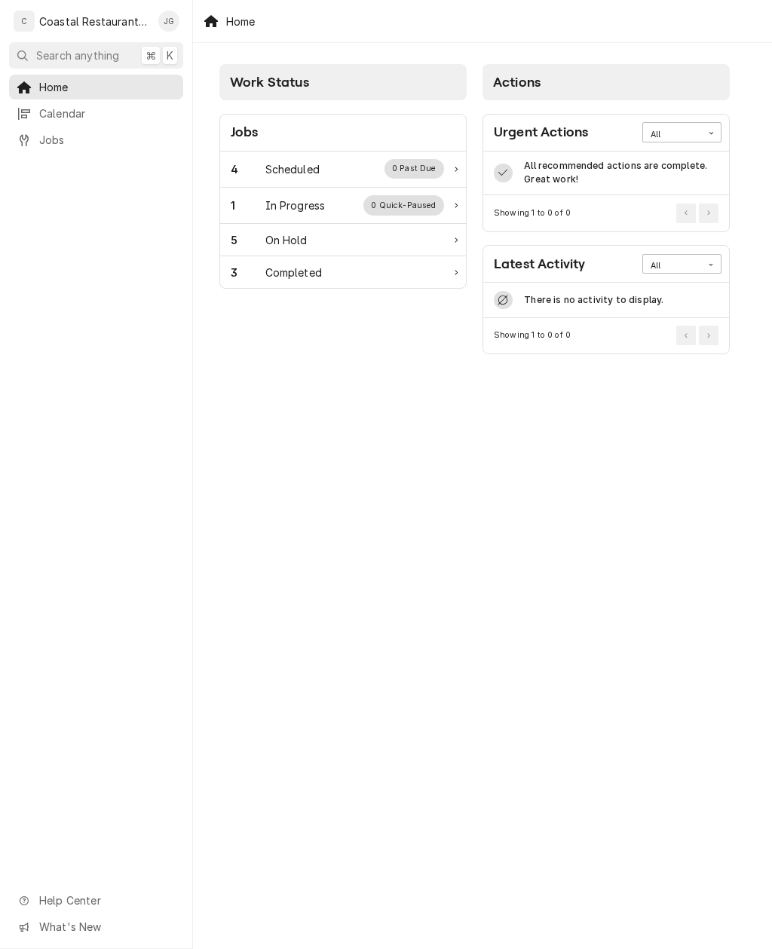
click at [259, 173] on div "4" at bounding box center [248, 169] width 35 height 16
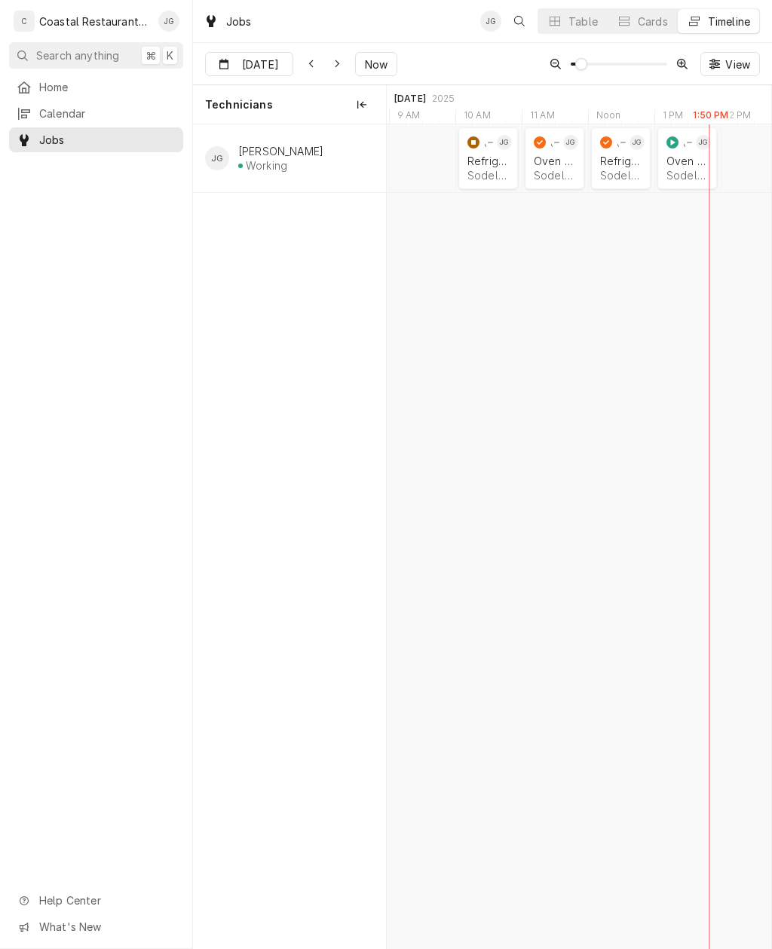
scroll to position [0, 7701]
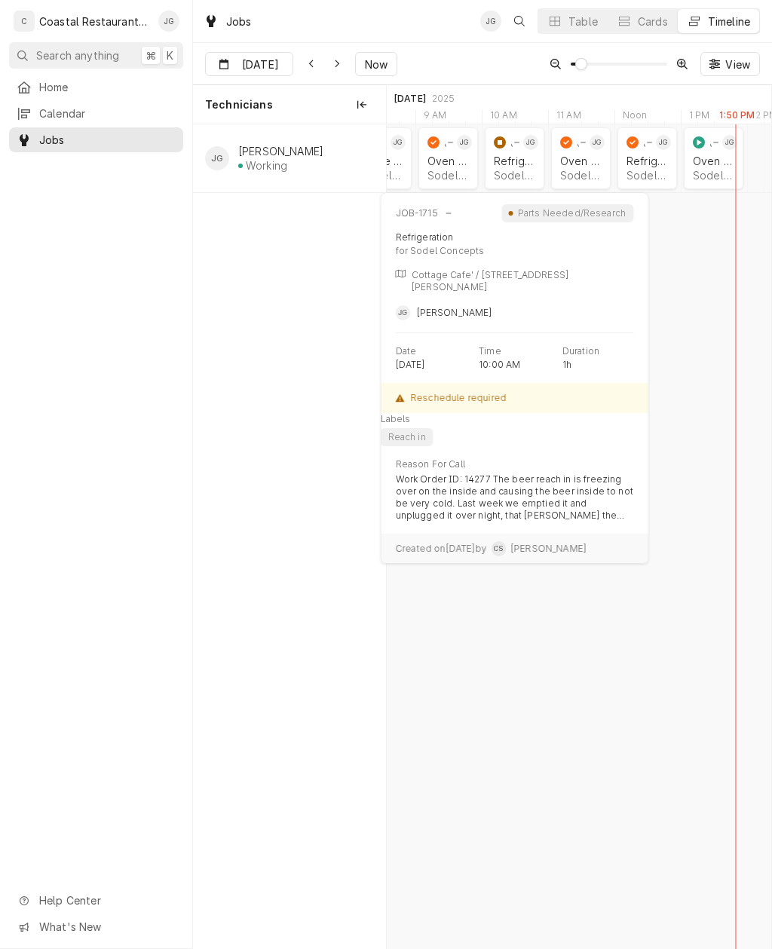
click at [492, 170] on div "Refrigeration Sodel Concepts | Bethany Beach, 19930" at bounding box center [515, 168] width 48 height 33
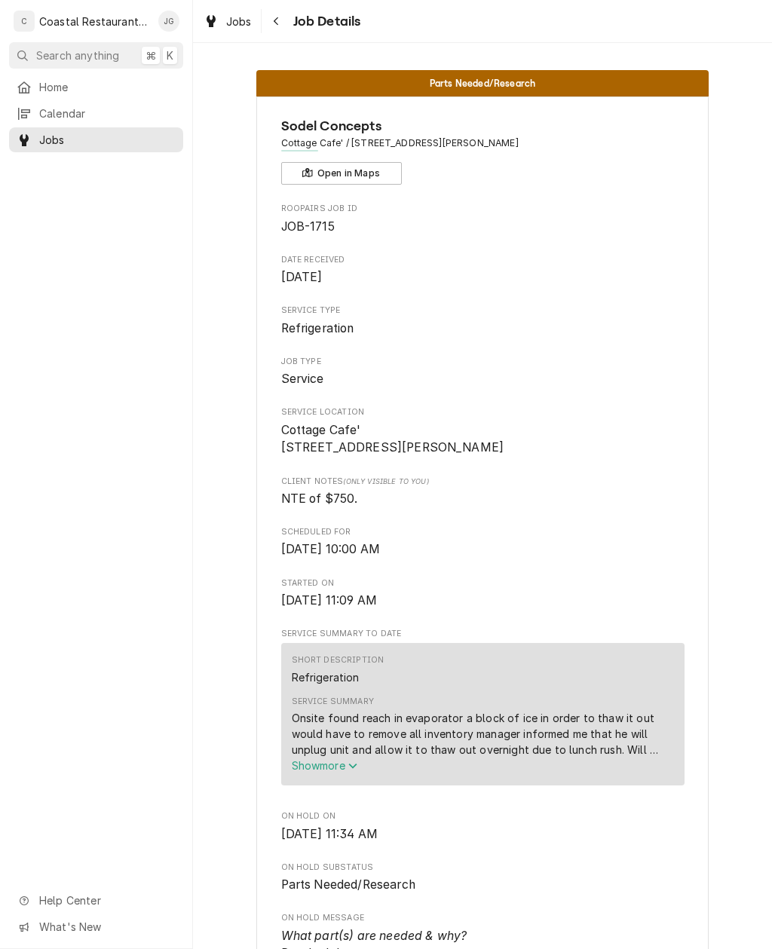
click at [43, 81] on span "Home" at bounding box center [107, 87] width 136 height 16
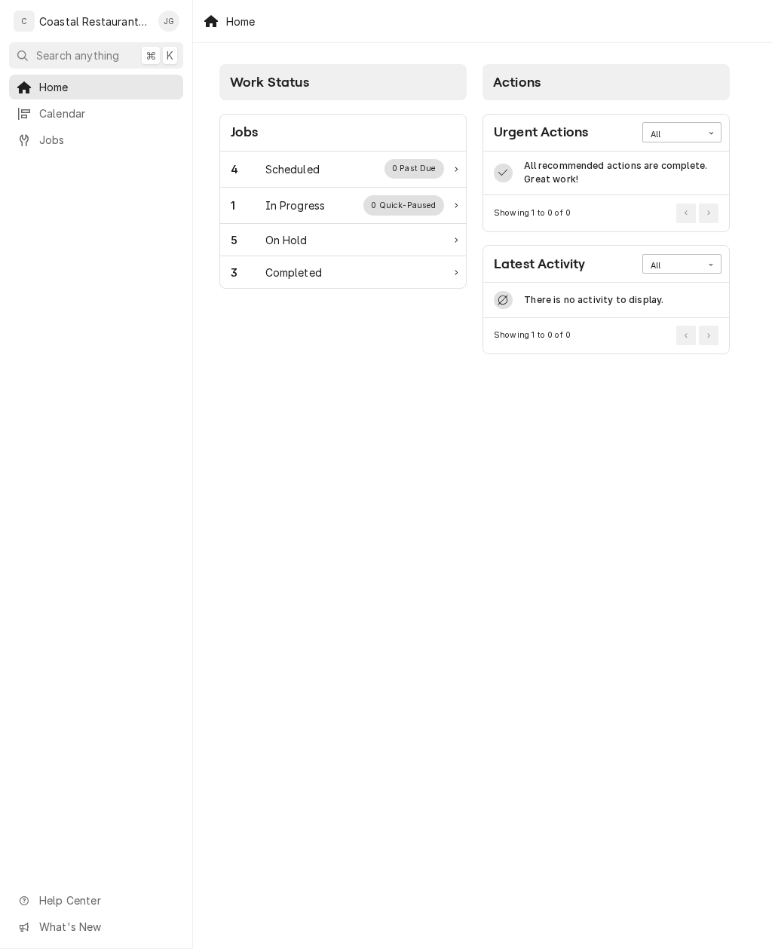
click at [277, 152] on div "4 Scheduled 0 Past Due" at bounding box center [343, 170] width 246 height 36
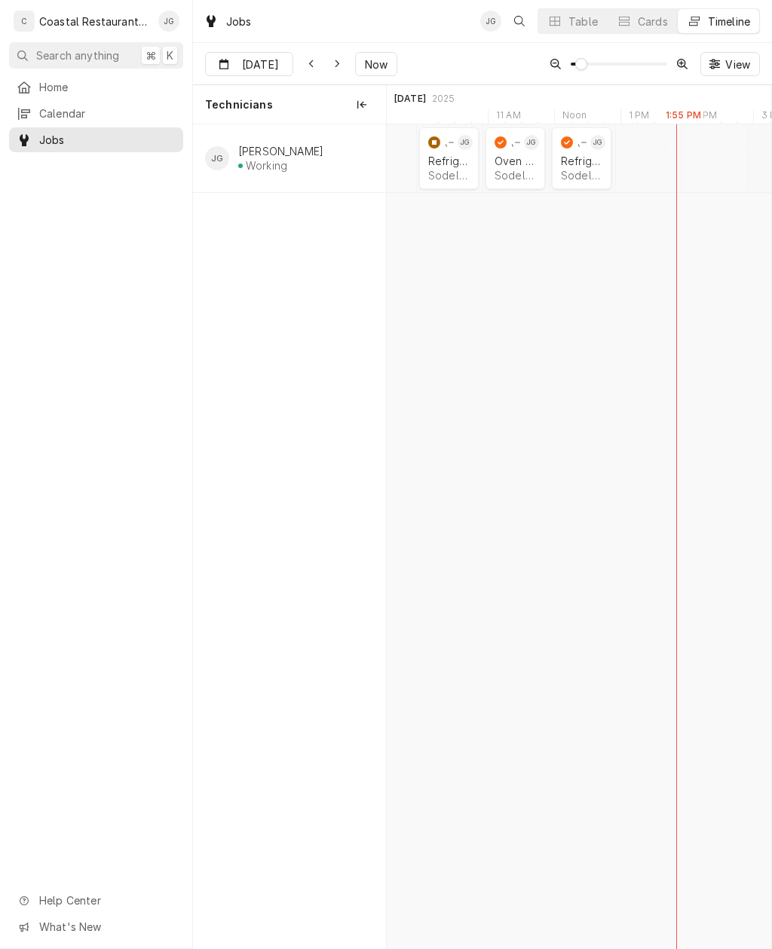
scroll to position [0, 7805]
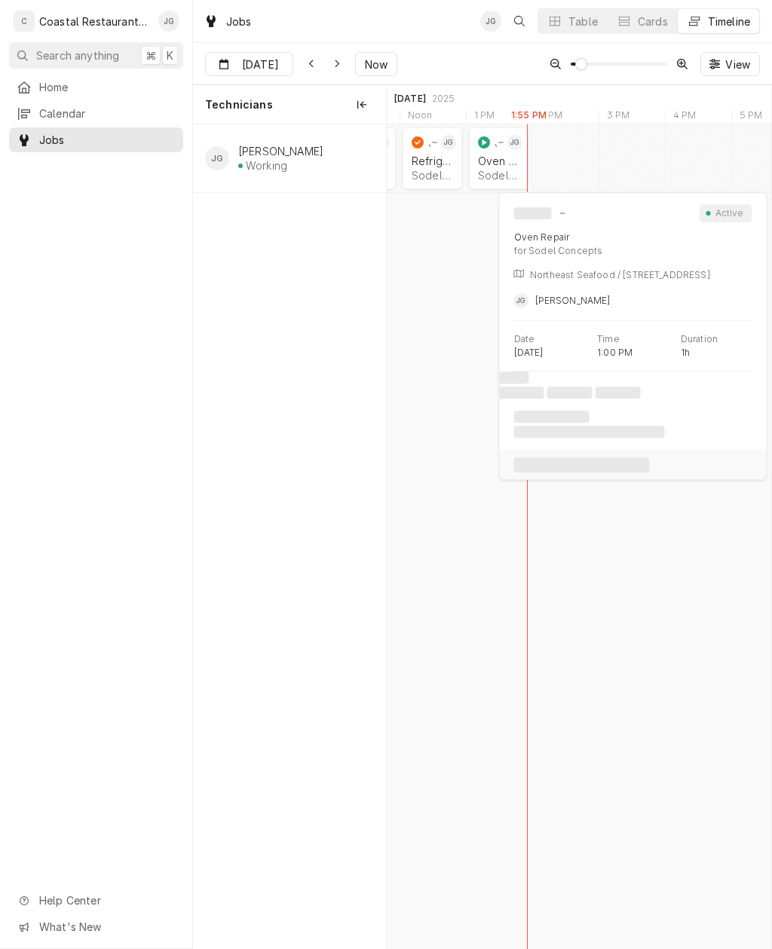
click at [507, 172] on div "Sodel Concepts | Ocean View, 19970" at bounding box center [498, 175] width 41 height 13
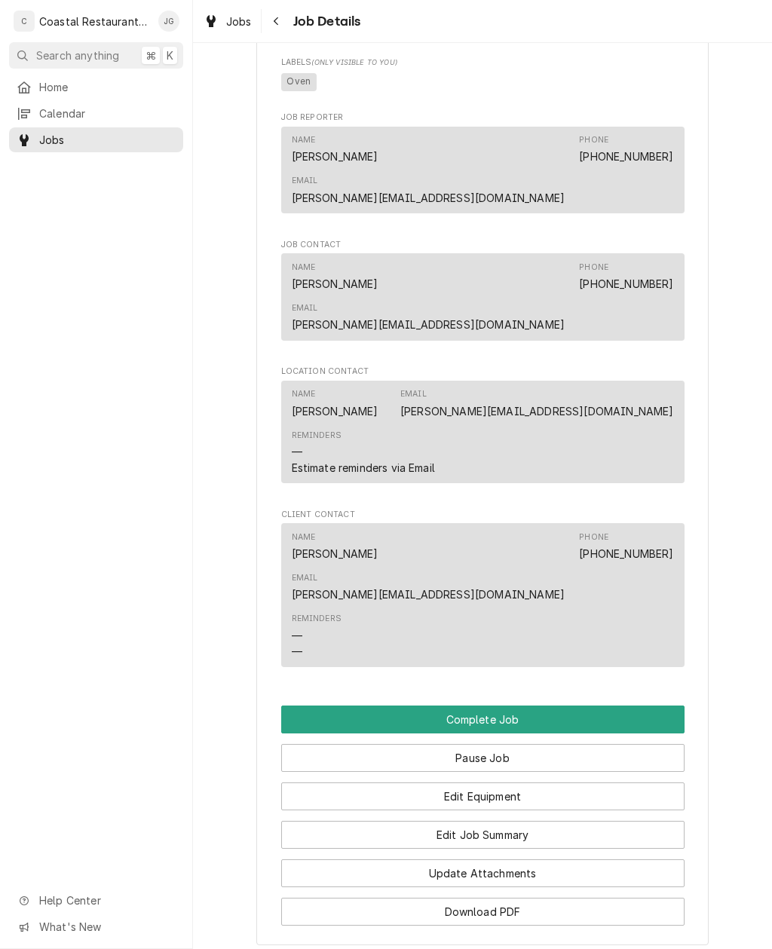
scroll to position [914, 0]
click at [512, 820] on button "Edit Job Summary" at bounding box center [482, 834] width 403 height 28
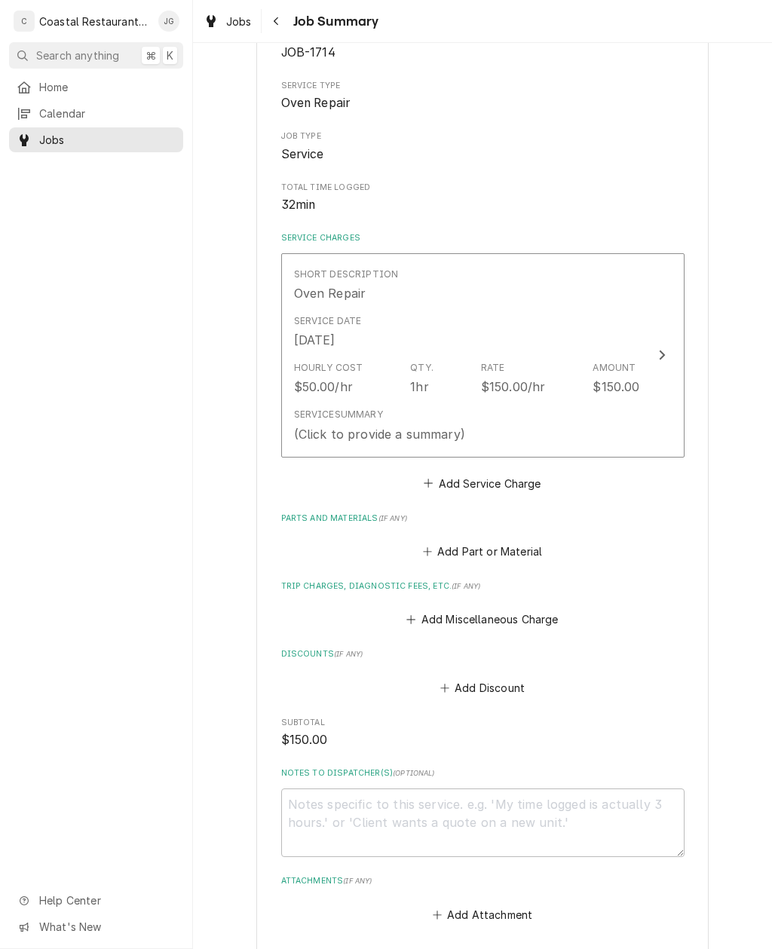
scroll to position [179, 0]
click at [415, 613] on icon "Trip Charges, Diagnostic Fees, etc." at bounding box center [410, 618] width 9 height 11
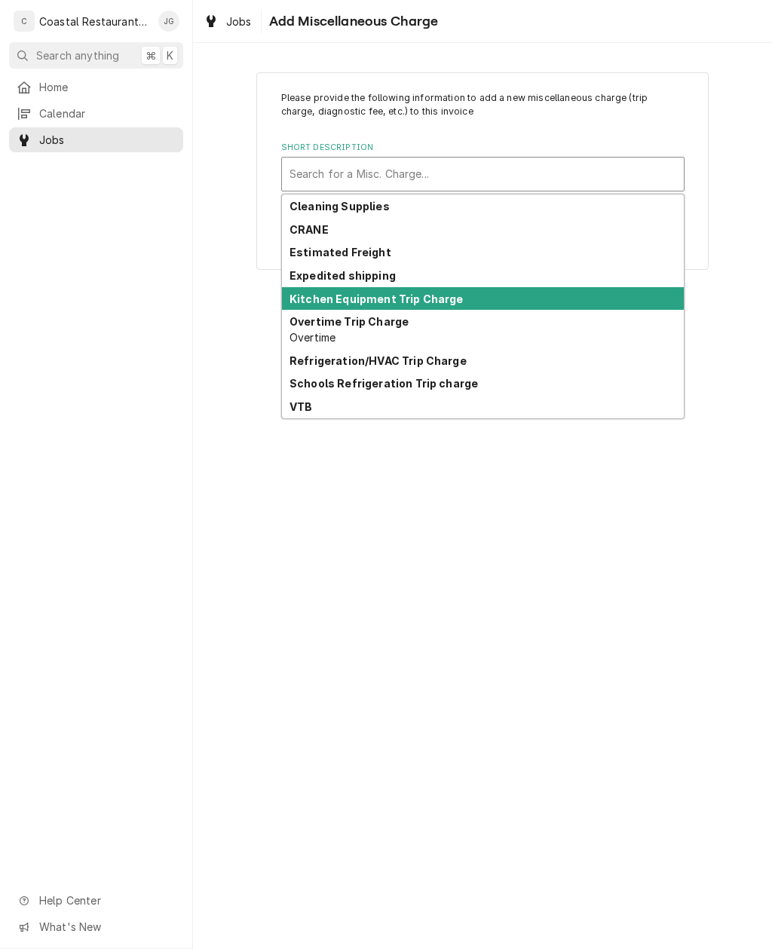
click at [434, 306] on div "Kitchen Equipment Trip Charge" at bounding box center [483, 298] width 402 height 23
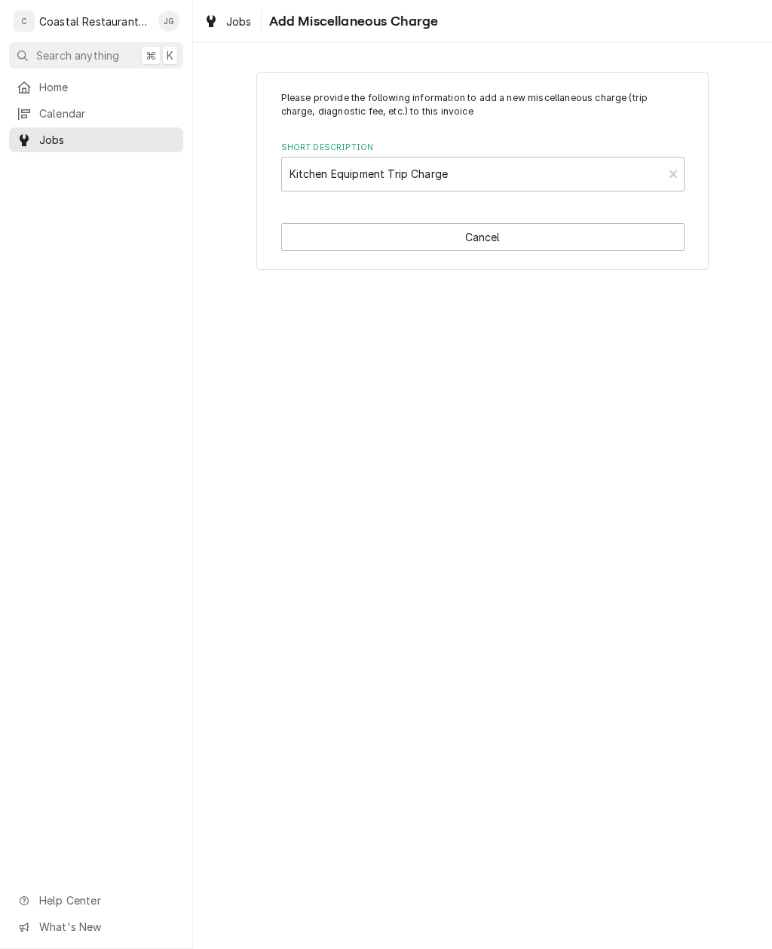
type textarea "x"
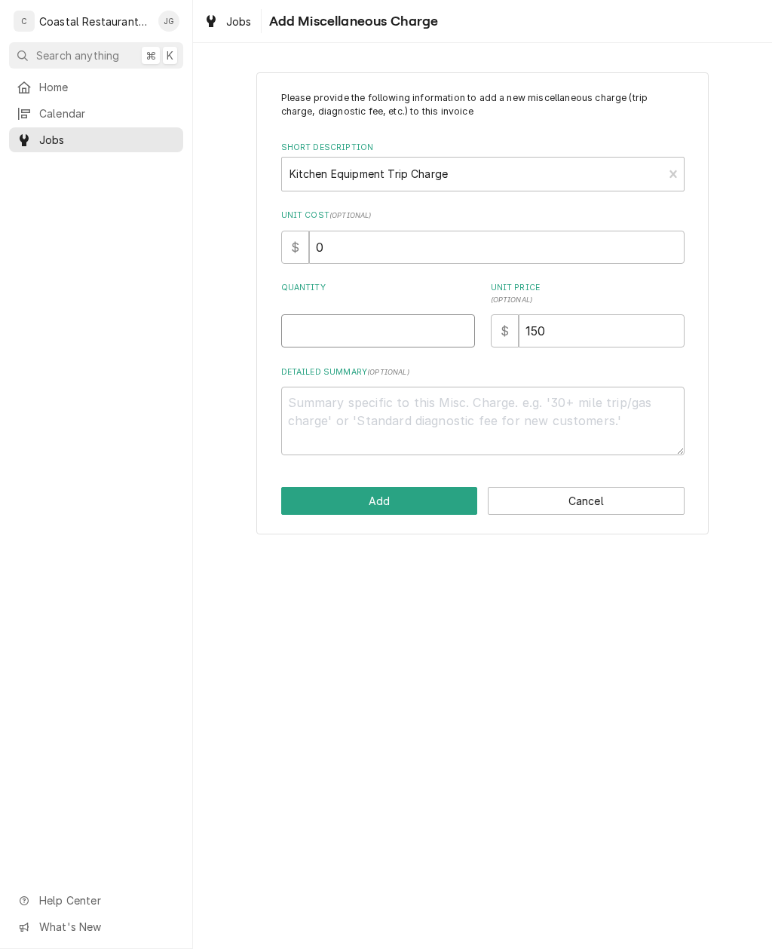
click at [375, 335] on input "Quantity" at bounding box center [378, 330] width 194 height 33
type input "1"
click at [388, 494] on button "Add" at bounding box center [379, 501] width 197 height 28
type textarea "x"
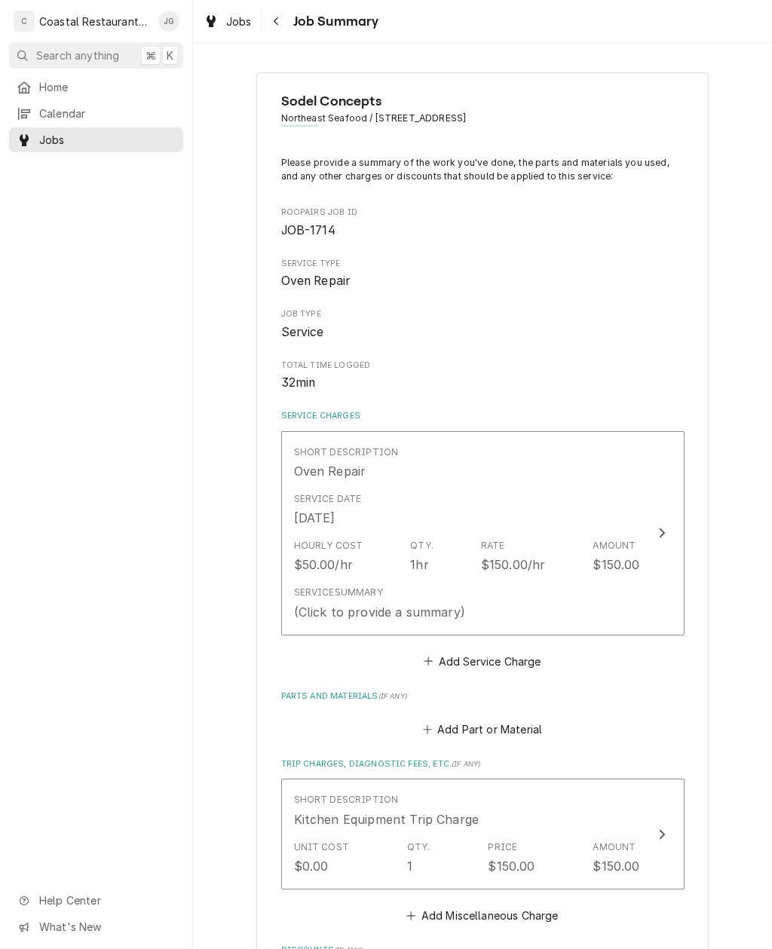
scroll to position [179, 0]
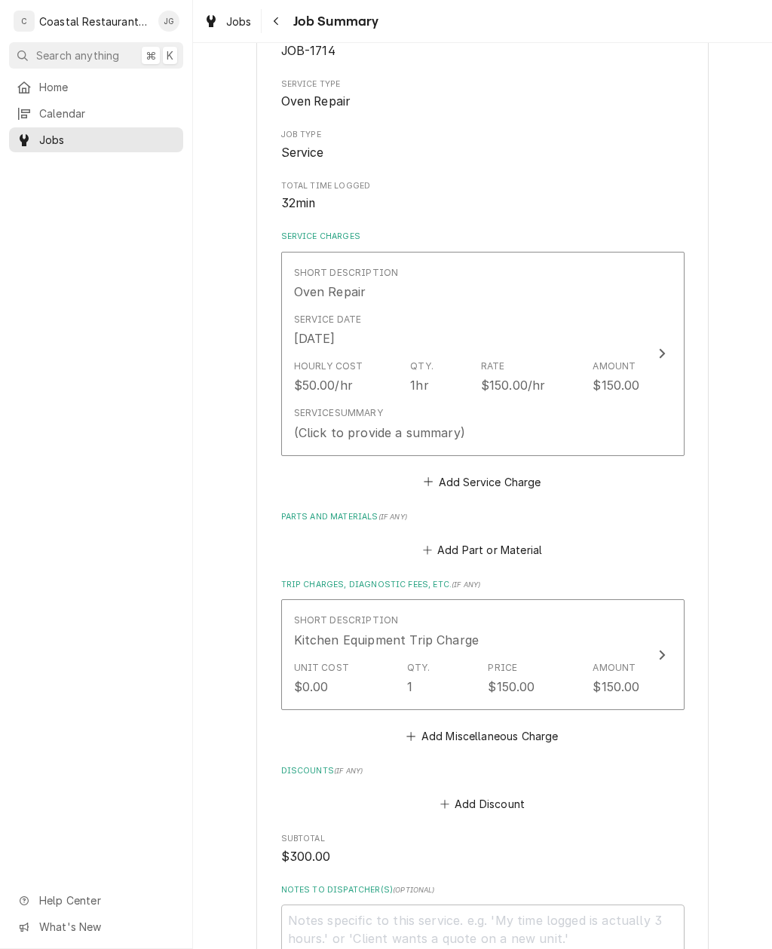
click at [442, 544] on button "Add Part or Material" at bounding box center [482, 550] width 124 height 21
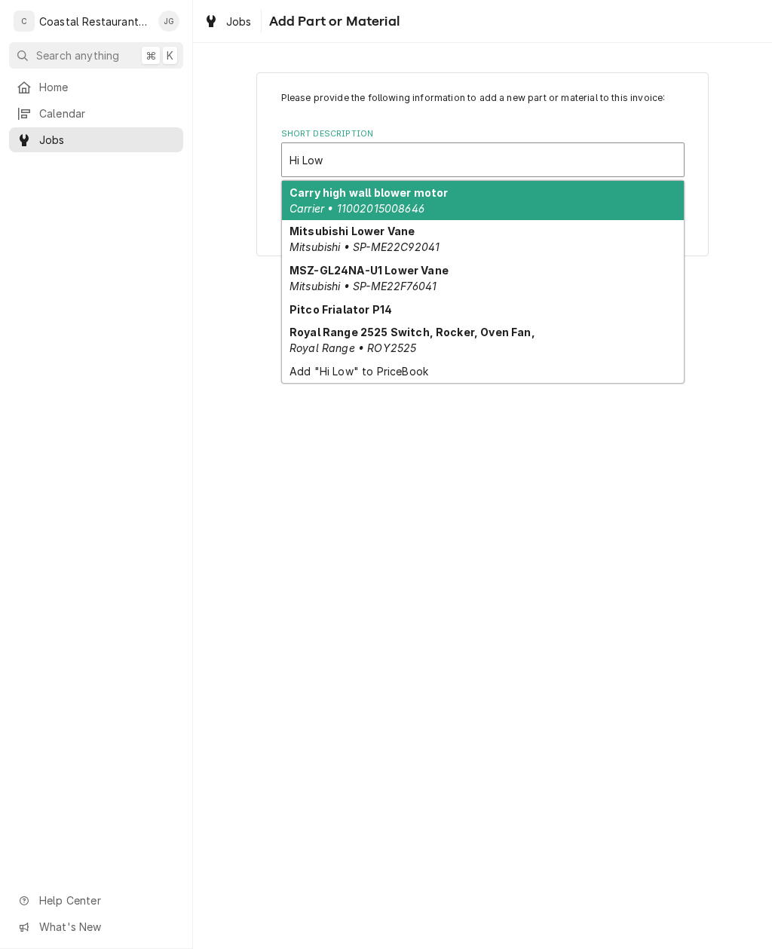
click at [417, 340] on div "Royal Range 2525 Switch, Rocker, Oven Fan, Royal Range • ROY2525" at bounding box center [483, 339] width 402 height 39
type input "Hi Low"
type textarea "x"
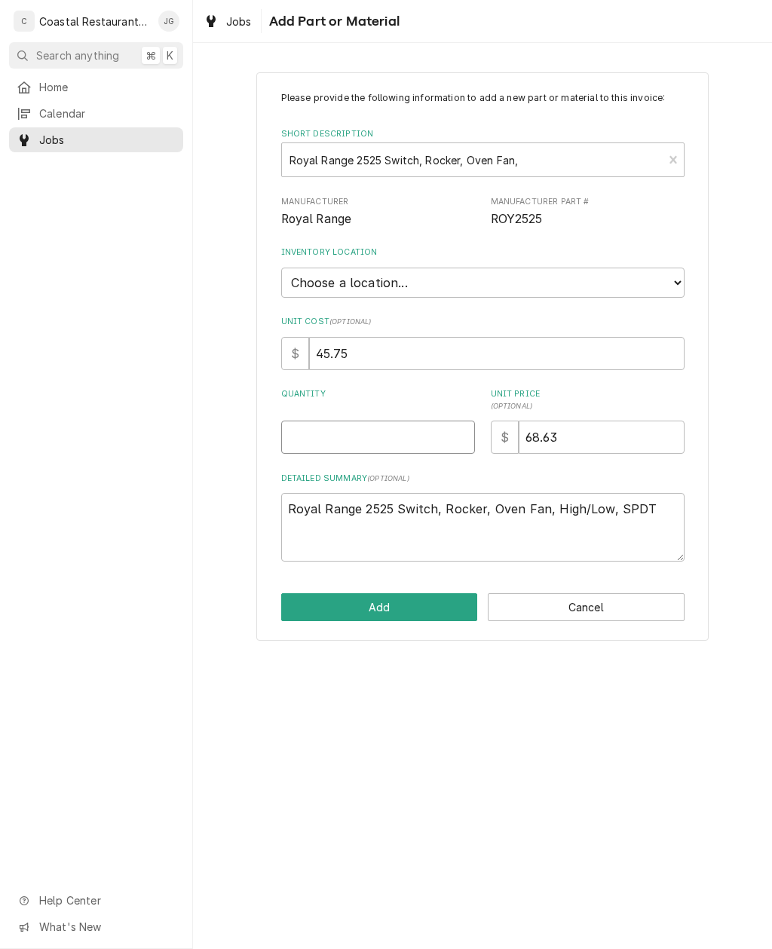
click at [404, 432] on input "Quantity" at bounding box center [378, 437] width 194 height 33
type input "1"
click at [418, 600] on button "Add" at bounding box center [379, 607] width 197 height 28
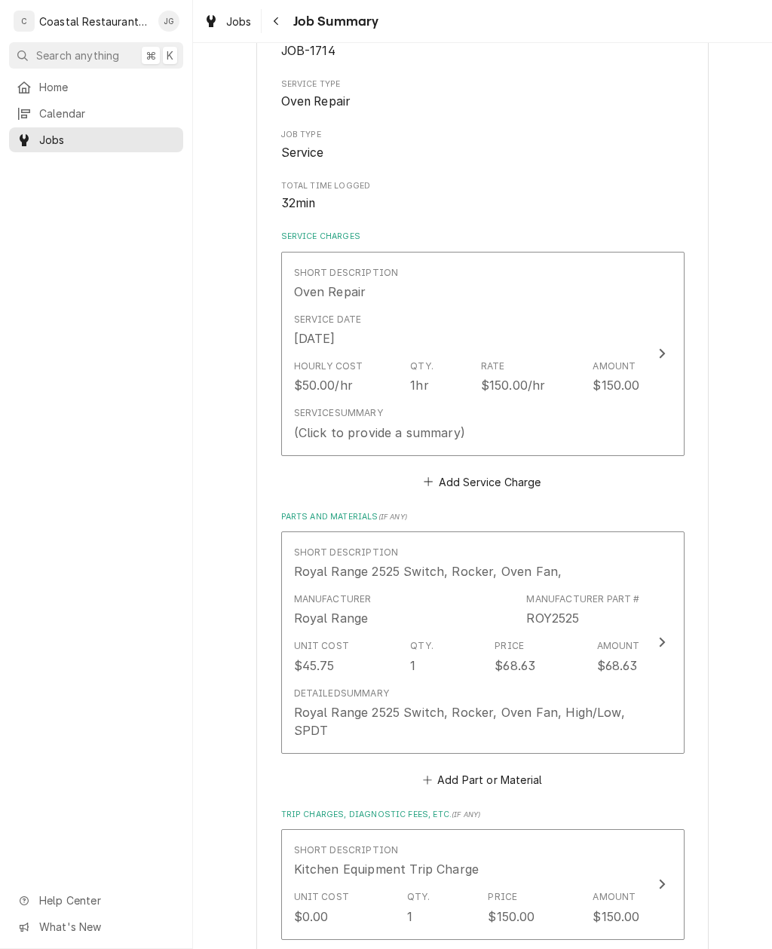
click at [471, 416] on div "Service Summary (Click to provide a summary)" at bounding box center [467, 423] width 346 height 47
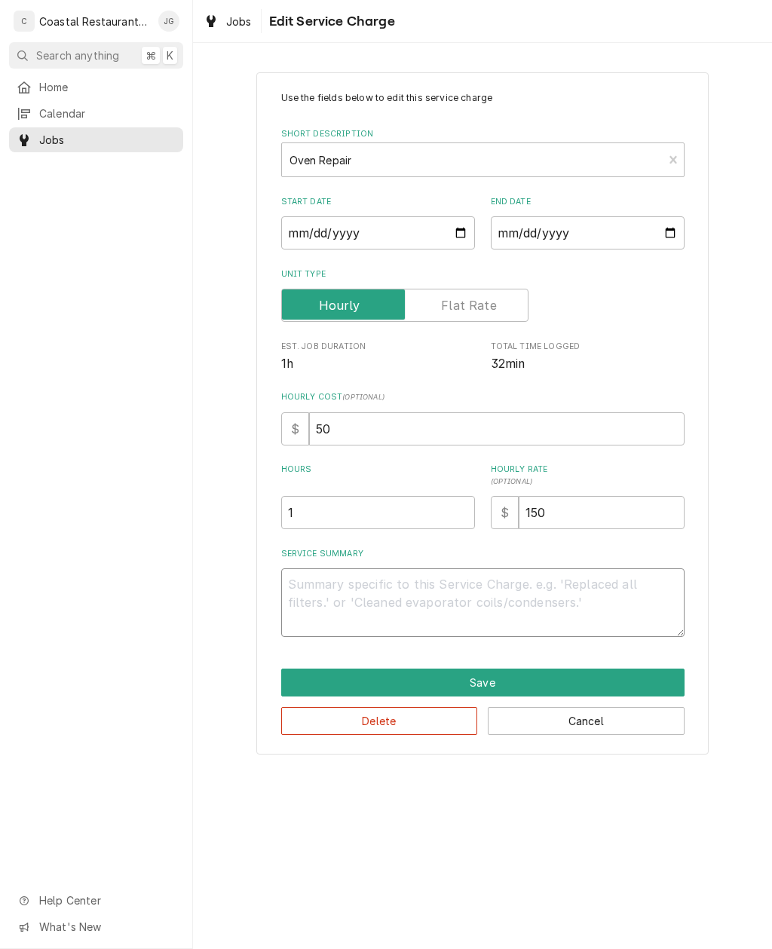
click at [388, 605] on textarea "Service Summary" at bounding box center [482, 603] width 403 height 69
type textarea "x"
type textarea "A"
type textarea "x"
type textarea "Arr"
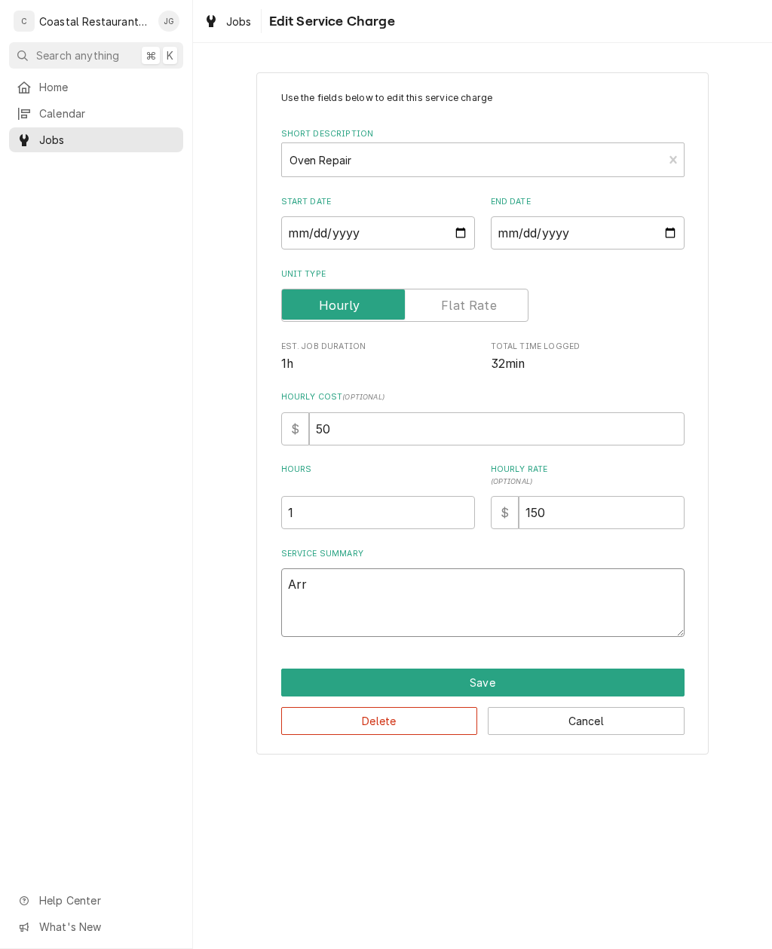
type textarea "x"
type textarea "Arriv"
type textarea "x"
type textarea "Arrived"
type textarea "x"
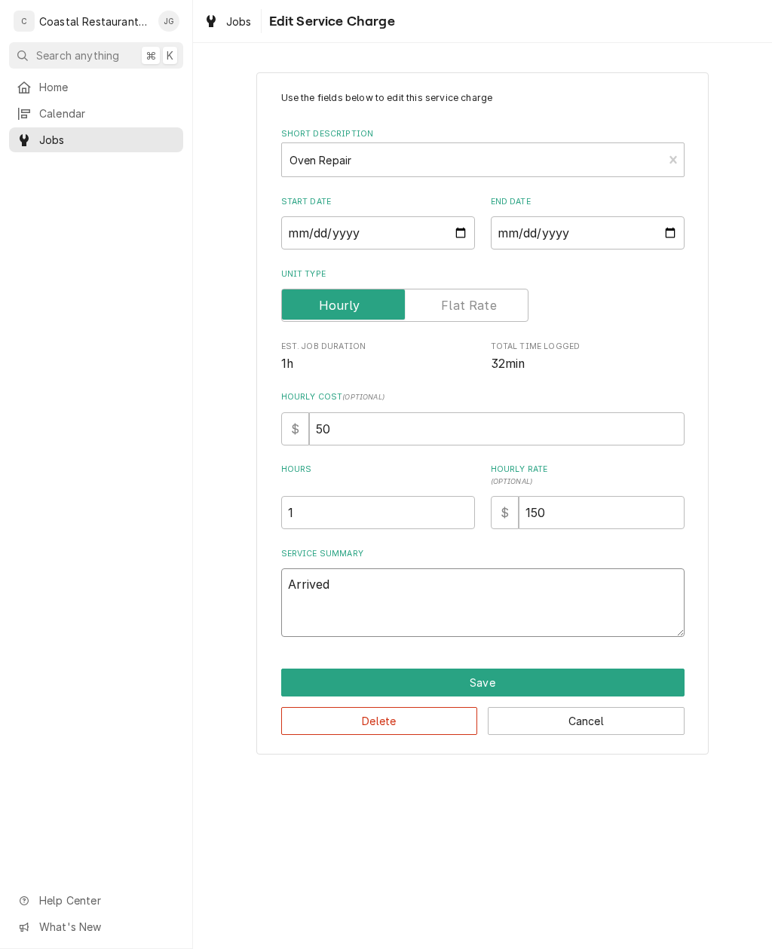
type textarea "Arrived on"
type textarea "x"
type textarea "Arrived on site"
type textarea "x"
type textarea "Arrived on site found left"
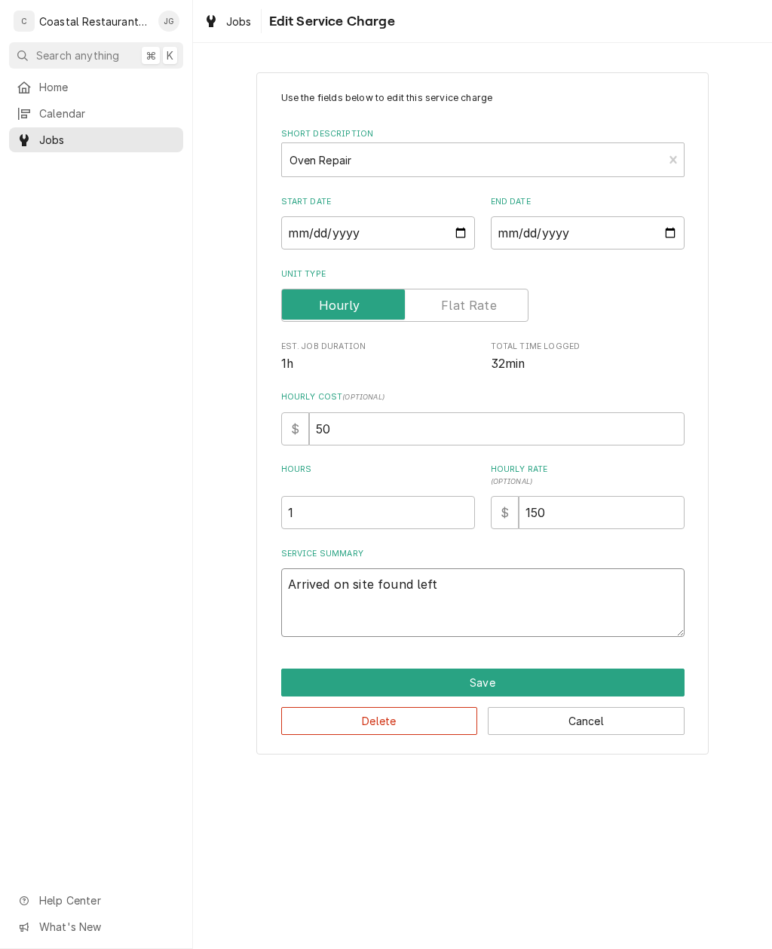
type textarea "x"
type textarea "Arrived on site found left oven"
type textarea "x"
type textarea "Arrived on site found left oven with power"
type textarea "x"
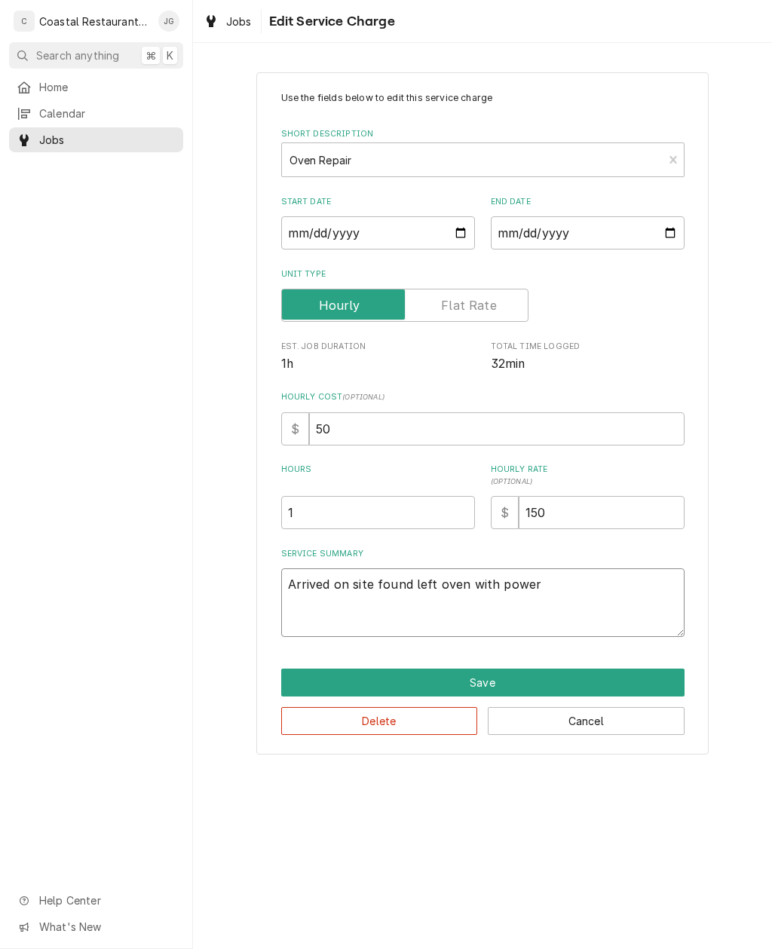
type textarea "Arrived on site found left oven with power found"
type textarea "x"
type textarea "Arrived on site found left oven with power found high"
type textarea "x"
type textarea "Arrived on site found left oven with power found Hilo"
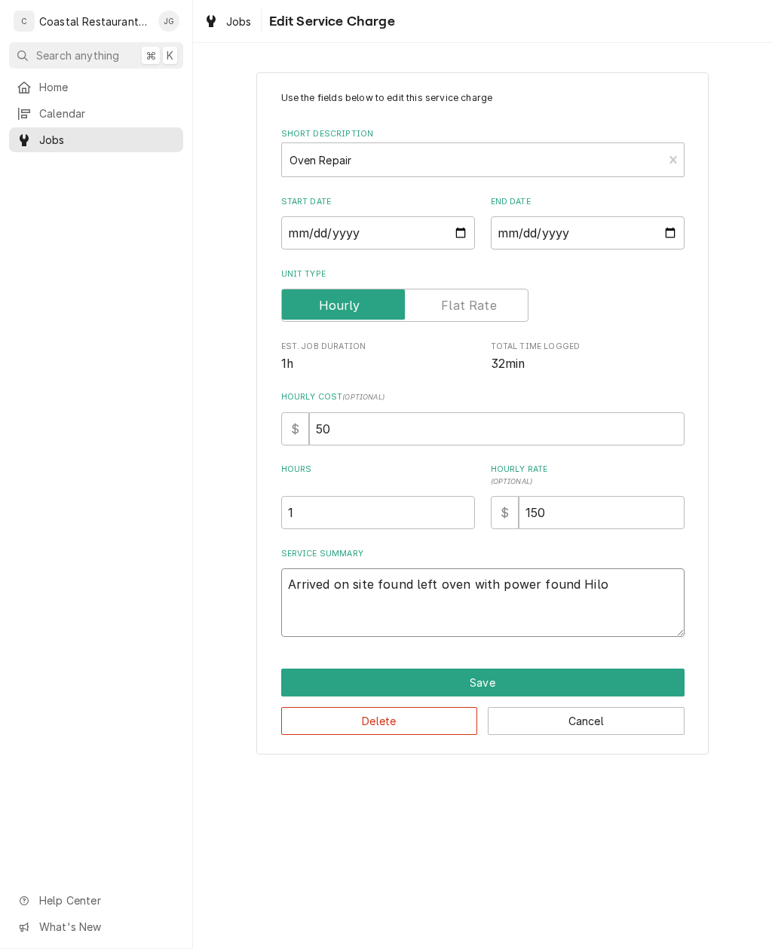
type textarea "x"
type textarea "Arrived on site found left oven with power found Hilo switch"
type textarea "x"
type textarea "Arrived on site found left oven with power found Hilo"
type textarea "x"
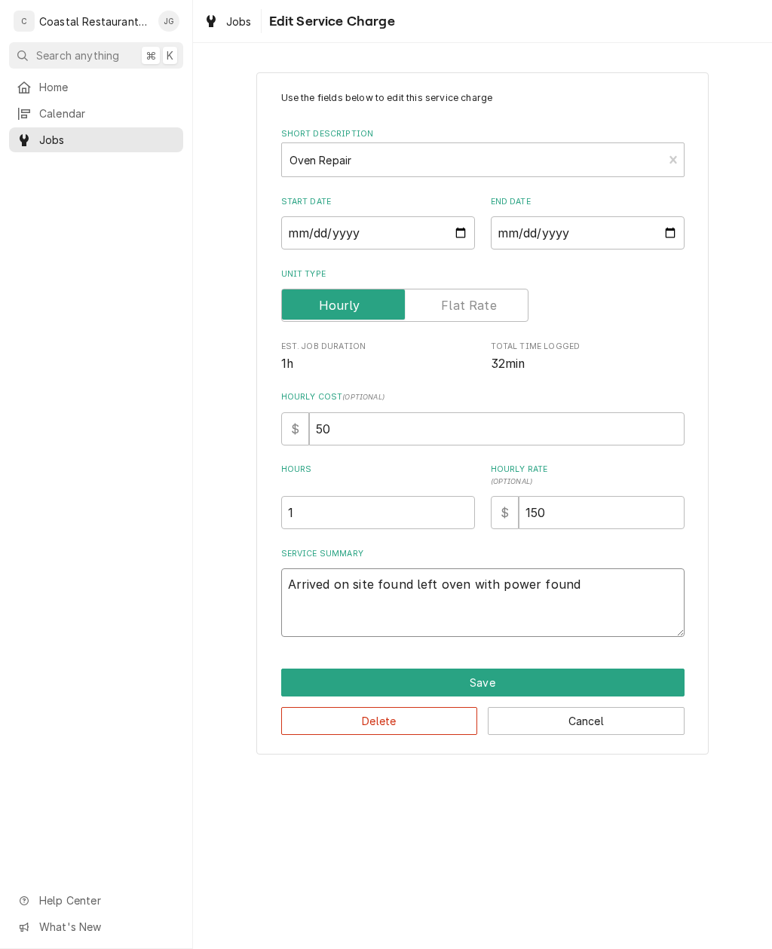
type textarea "Arrived on site found left oven with power found s"
type textarea "x"
type textarea "Arrived on site found left oven with power found sw"
type textarea "x"
type textarea "Arrived on site found left oven with power found swi"
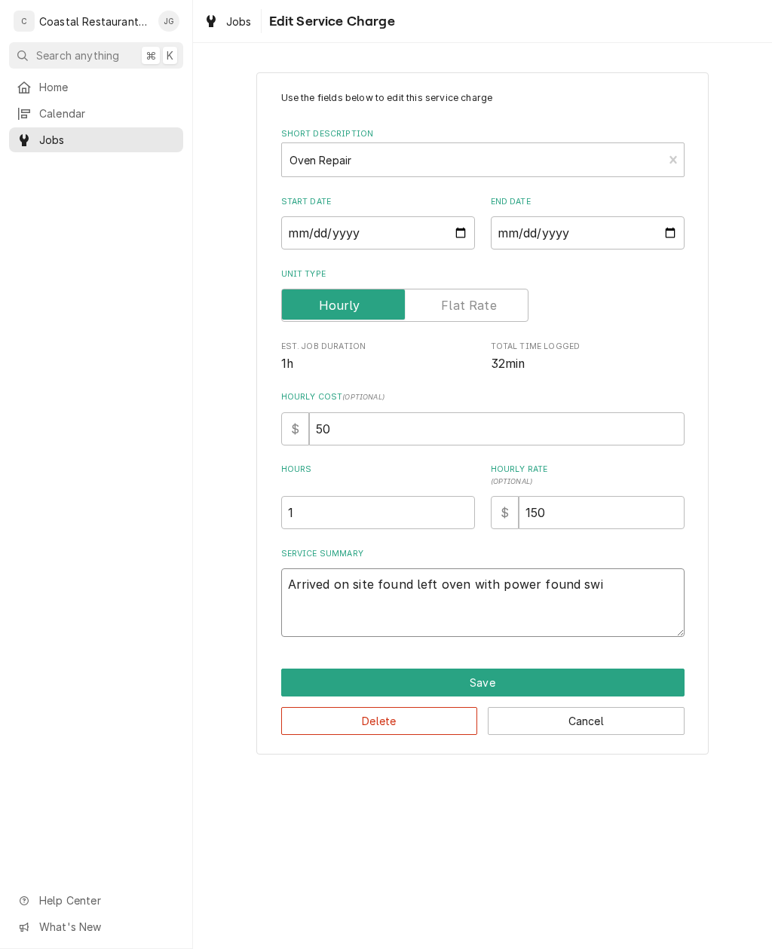
type textarea "x"
type textarea "Arrived on site found left oven with power found swit"
type textarea "x"
type textarea "Arrived on site found left oven with power found switch"
type textarea "x"
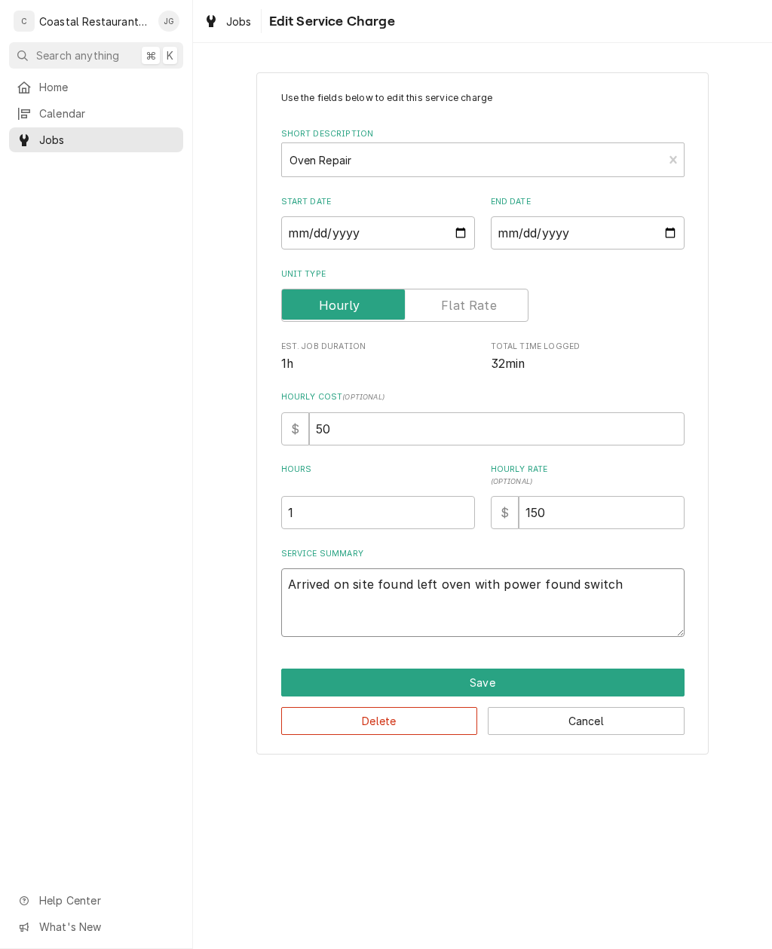
type textarea "Arrived on site found left oven with power found switch"
type textarea "x"
type textarea "Arrived on site found left oven with power found switch fo"
type textarea "x"
type textarea "Arrived on site found left oven with power found switch for"
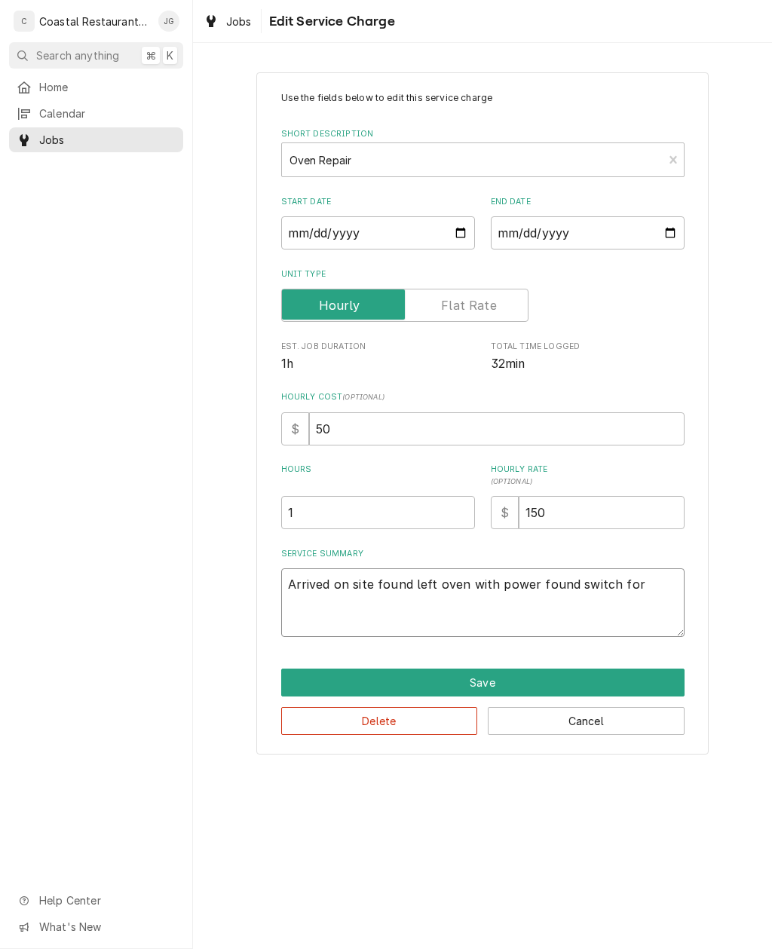
type textarea "x"
type textarea "Arrived on site found left oven with power found switch for"
type textarea "x"
type textarea "Arrived on site found left oven with power found switch for f"
type textarea "x"
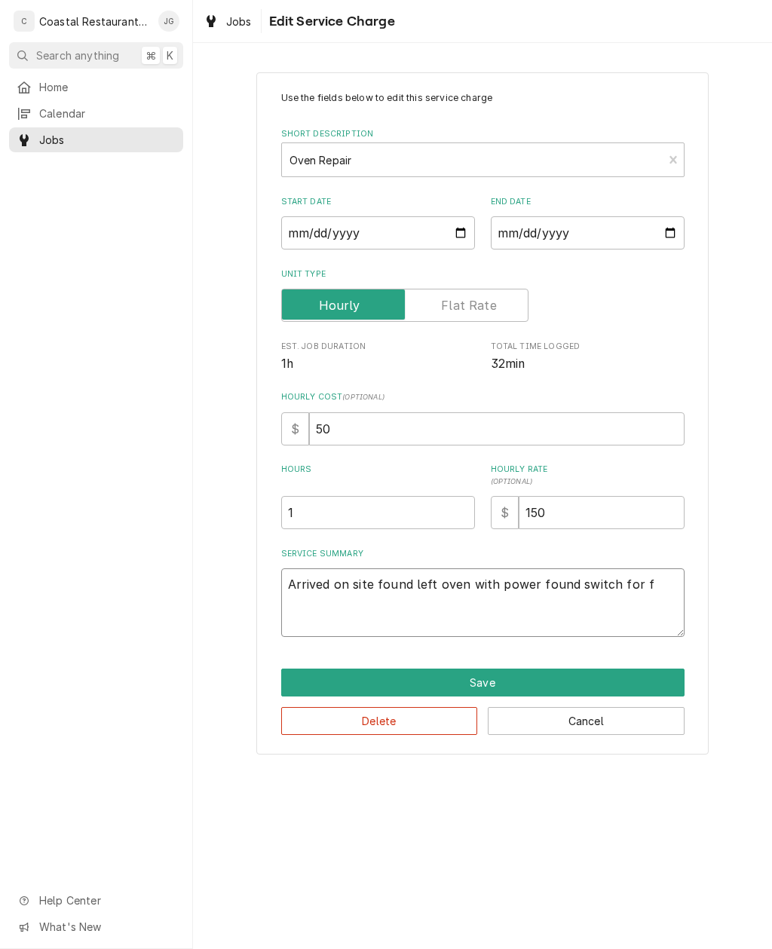
type textarea "Arrived on site found left oven with power found switch for fa"
type textarea "x"
type textarea "Arrived on site found left oven with power found switch for fan"
type textarea "x"
type textarea "Arrived on site found left oven with power found switch for fan"
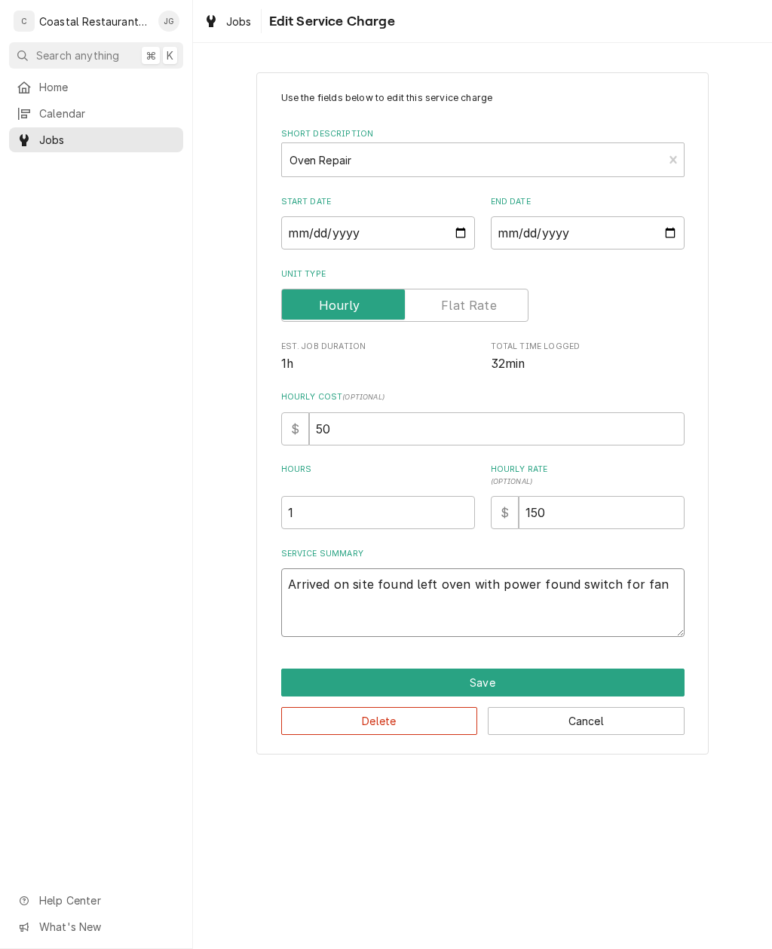
type textarea "x"
type textarea "Arrived on site found left oven with power found switch for fan b"
type textarea "x"
type textarea "Arrived on site found left oven with power found switch for fan br"
type textarea "x"
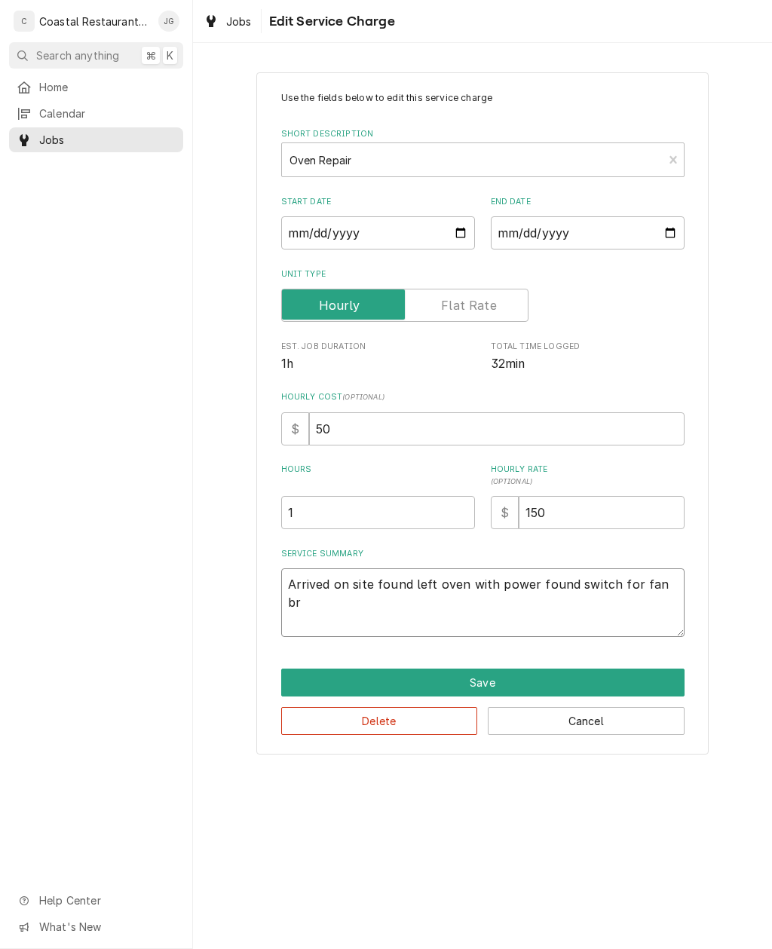
type textarea "Arrived on site found left oven with power found switch for fan bro"
type textarea "x"
type textarea "Arrived on site found left oven with power found switch for fan brok"
type textarea "x"
type textarea "Arrived on site found left oven with power found switch for fan broke"
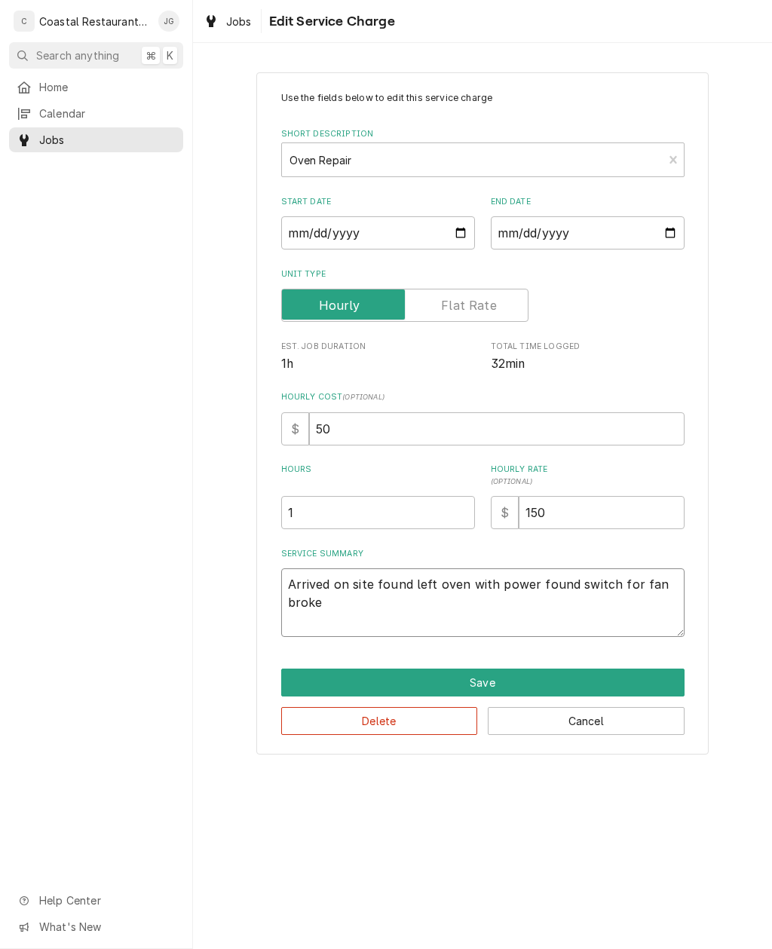
type textarea "x"
type textarea "Arrived on site found left oven with power found switch for fan broken"
type textarea "x"
type textarea "Arrived on site found left oven with power found switch for fan broken."
type textarea "x"
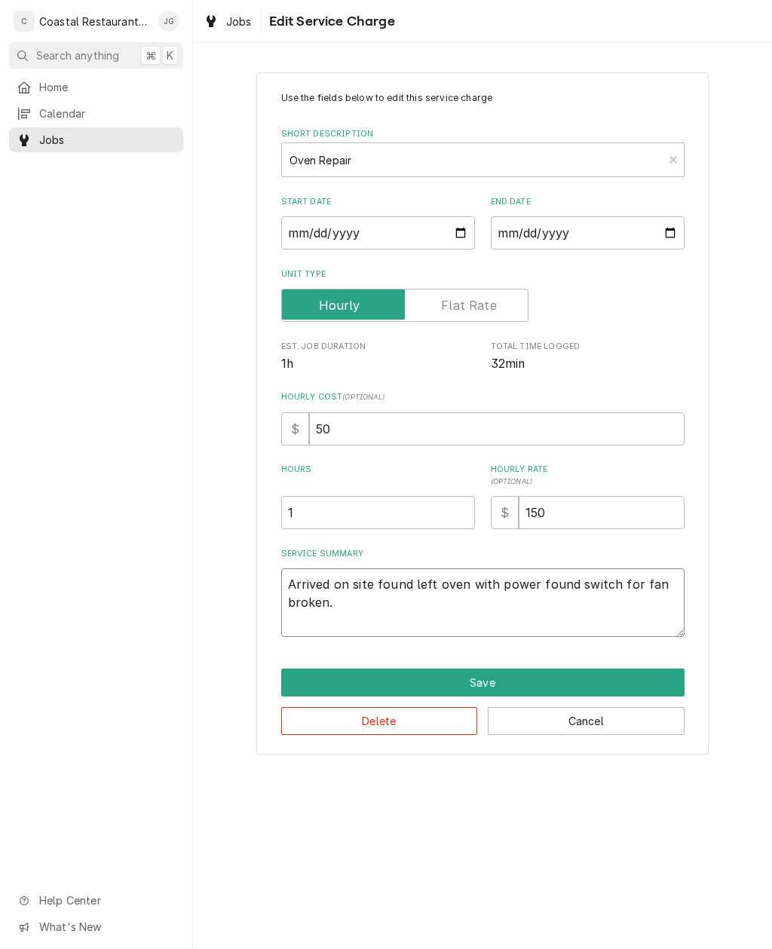
type textarea "Arrived on site found left oven with power found switch for fan broken."
type textarea "x"
type textarea "Arrived on site found left oven with power found switch for fan broken. I"
type textarea "x"
type textarea "Arrived on site found left oven with power found switch for fan broken. In"
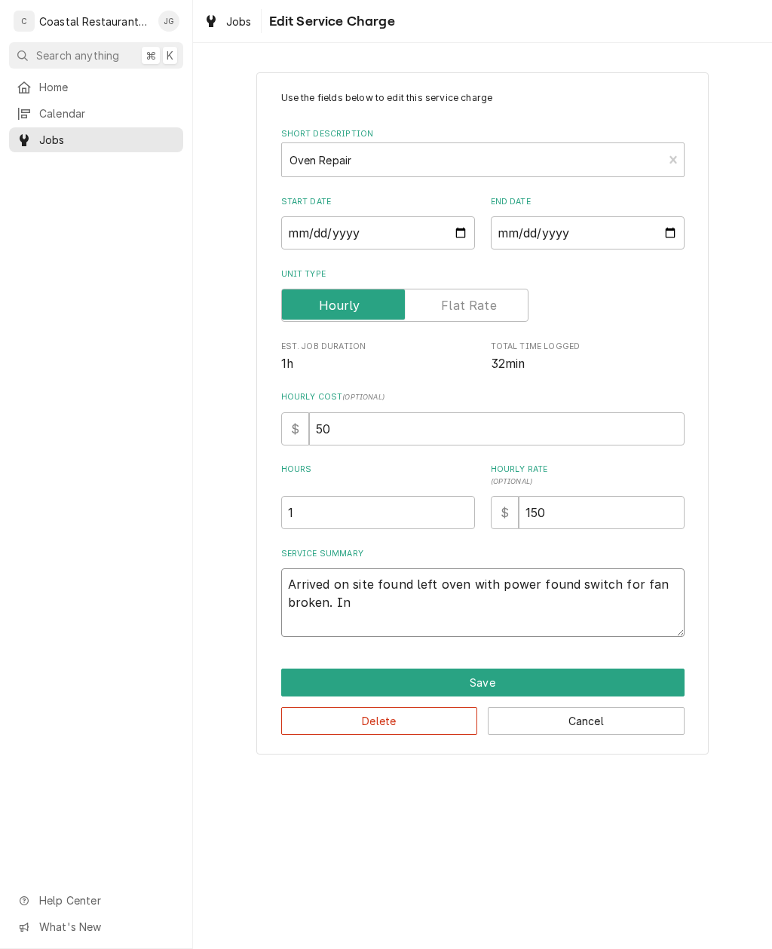
type textarea "x"
type textarea "Arrived on site found left oven with power found switch for fan broken. Install…"
type textarea "x"
type textarea "Arrived on site found left oven with power found switch for fan broken. Install…"
type textarea "x"
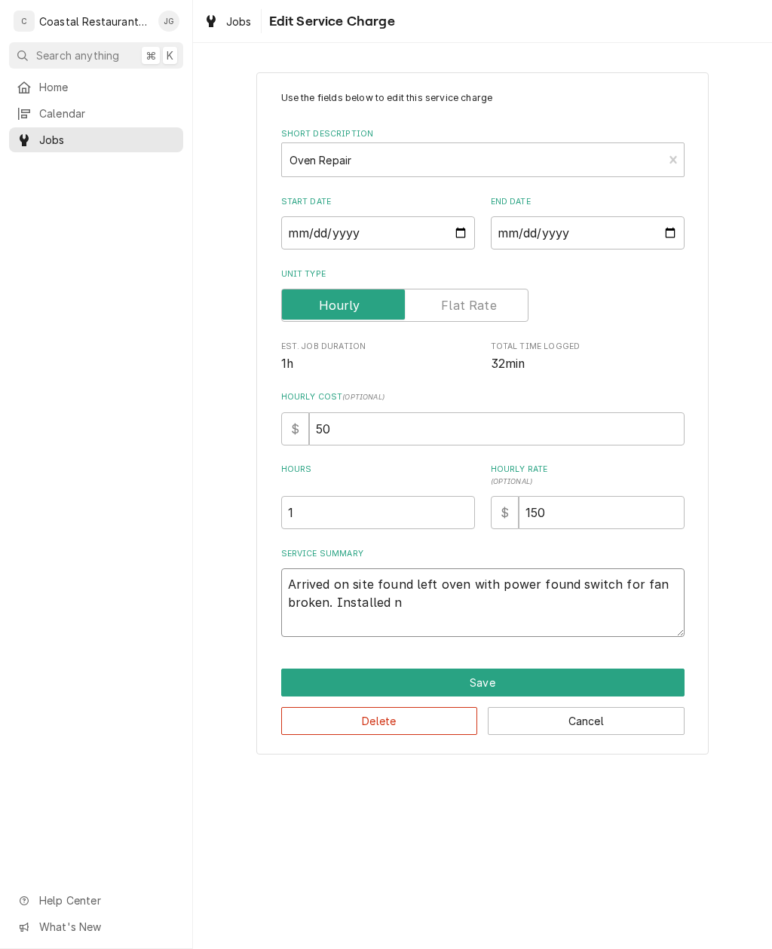
type textarea "Arrived on site found left oven with power found switch for fan broken. Install…"
type textarea "x"
type textarea "Arrived on site found left oven with power found switch for fan broken. Install…"
type textarea "x"
type textarea "Arrived on site found left oven with power found switch for fan broken. Install…"
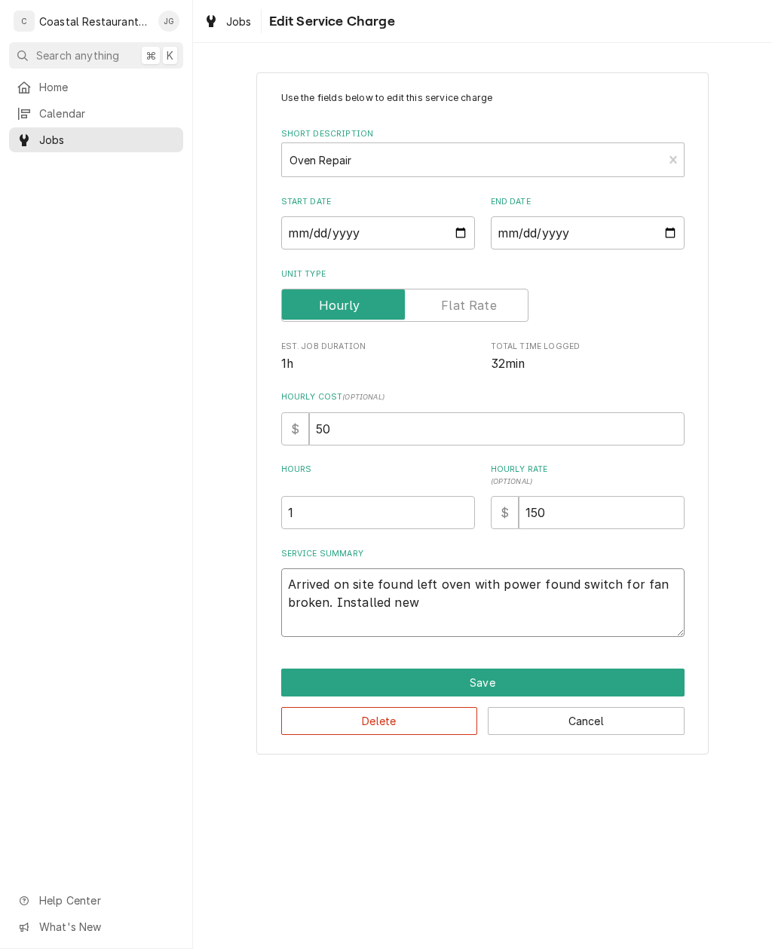
type textarea "x"
type textarea "Arrived on site found left oven with power found switch for fan broken. Install…"
type textarea "x"
type textarea "Arrived on site found left oven with power found switch for fan broken. Install…"
type textarea "x"
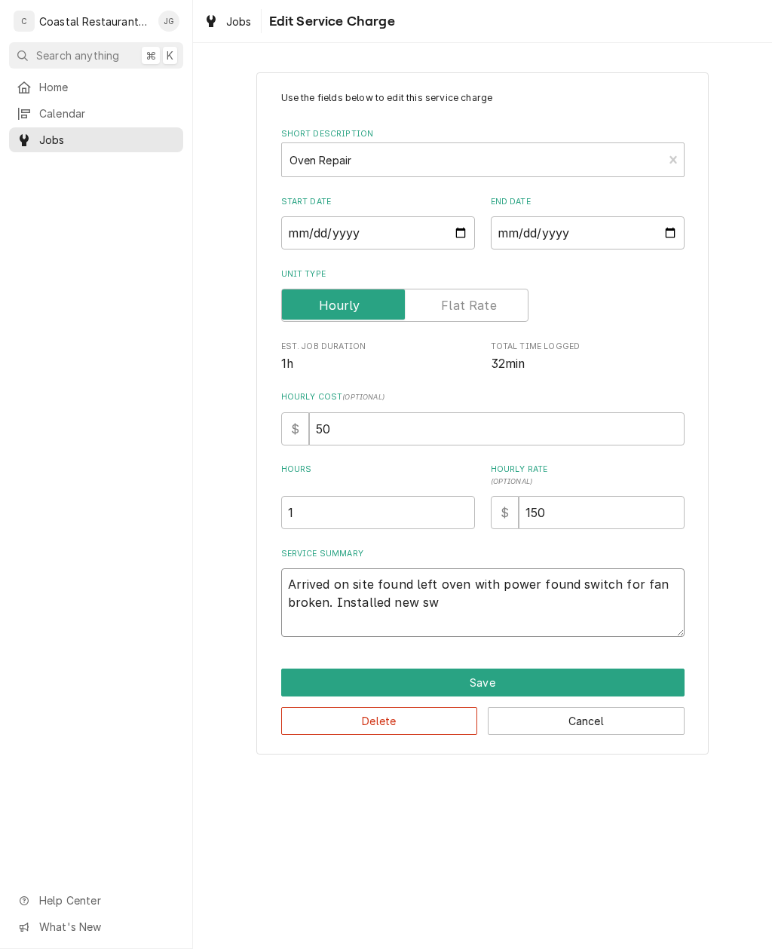
type textarea "Arrived on site found left oven with power found switch for fan broken. Install…"
type textarea "x"
type textarea "Arrived on site found left oven with power found switch for fan broken. Install…"
type textarea "x"
type textarea "Arrived on site found left oven with power found switch for fan broken. Install…"
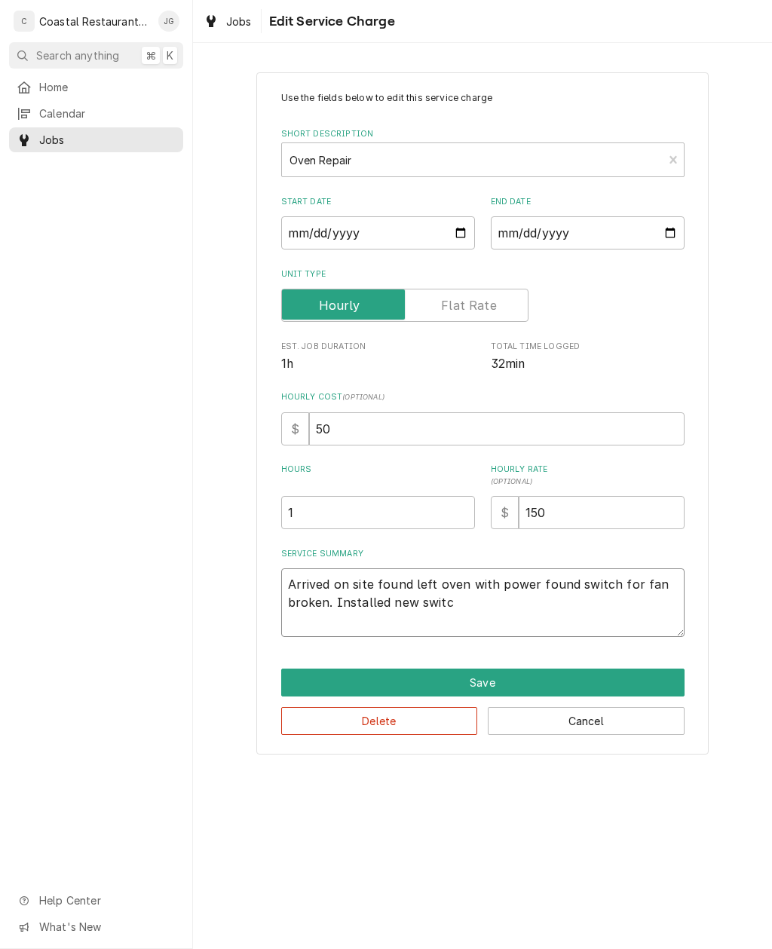
type textarea "x"
type textarea "Arrived on site found left oven with power found switch for fan broken. Install…"
type textarea "x"
type textarea "Arrived on site found left oven with power found switch for fan broken. Install…"
type textarea "x"
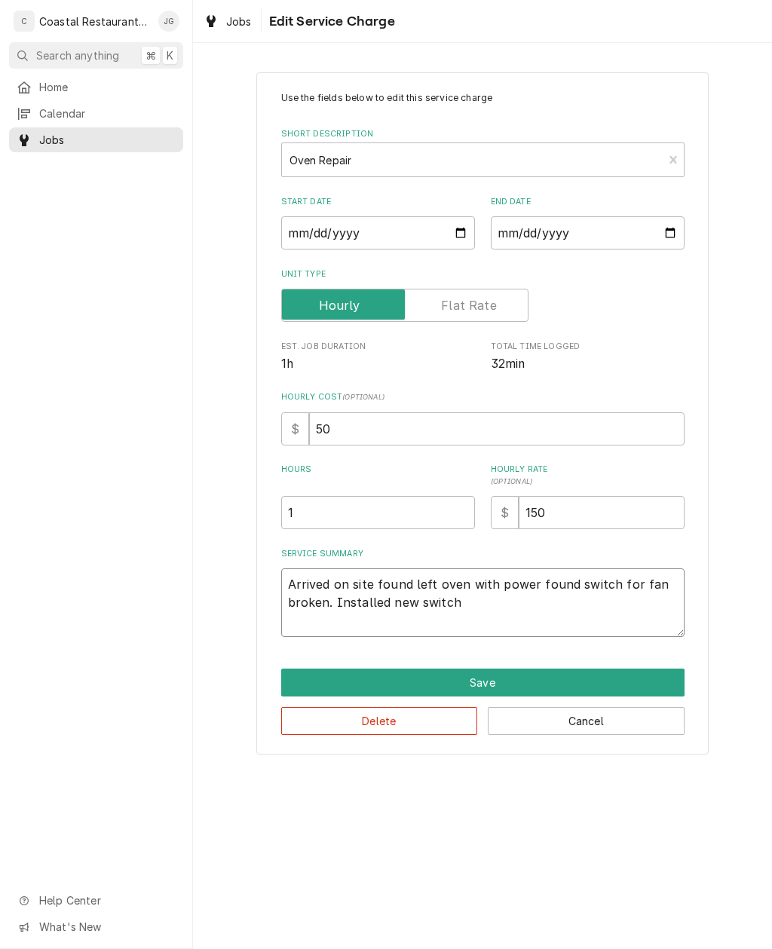
type textarea "Arrived on site found left oven with power found switch for fan broken. Install…"
type textarea "x"
type textarea "Arrived on site found left oven with power found switch for fan broken. Install…"
type textarea "x"
type textarea "Arrived on site found left oven with power found switch for fan broken. Install…"
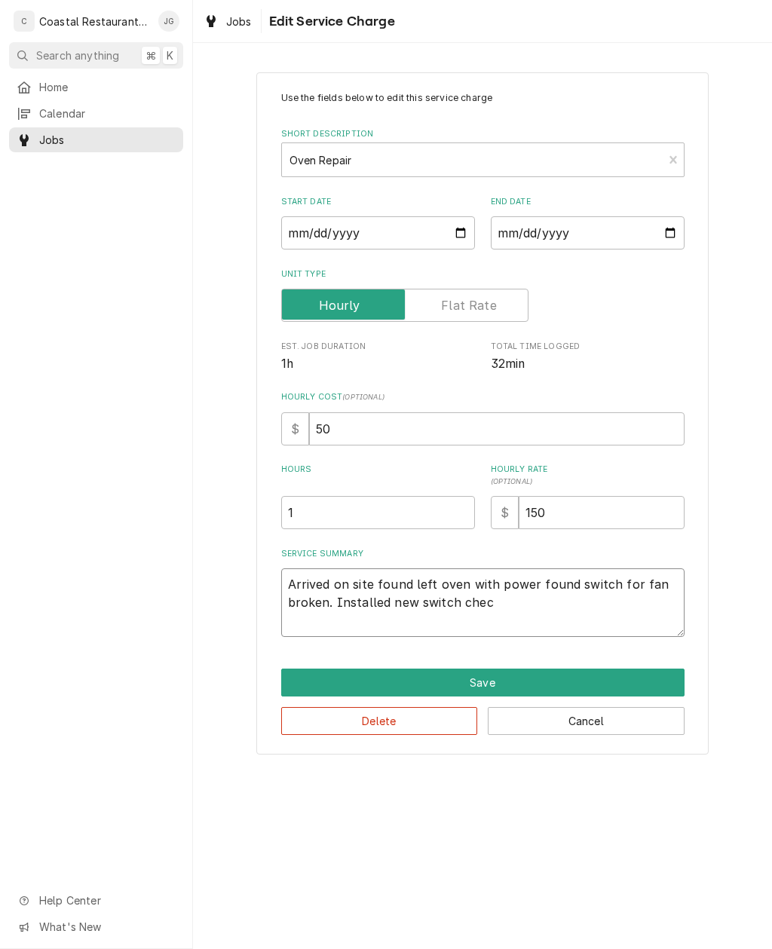
type textarea "x"
type textarea "Arrived on site found left oven with power found switch for fan broken. Install…"
type textarea "x"
type textarea "Arrived on site found left oven with power found switch for fan broken. Install…"
type textarea "x"
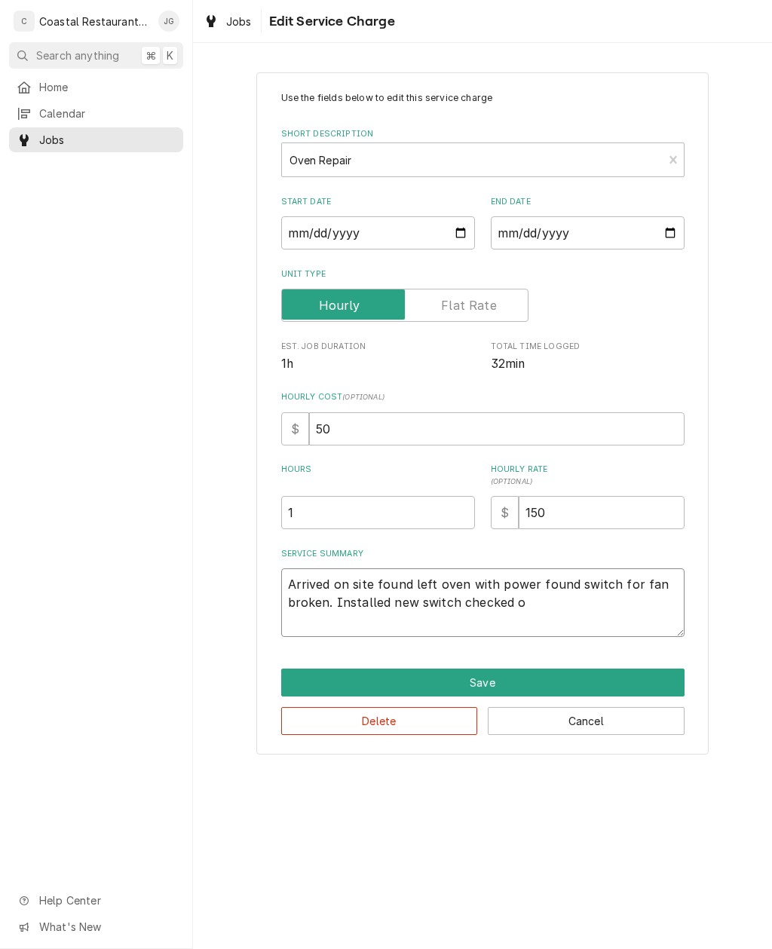
type textarea "Arrived on site found left oven with power found switch for fan broken. Install…"
type textarea "x"
type textarea "Arrived on site found left oven with power found switch for fan broken. Install…"
type textarea "x"
type textarea "Arrived on site found left oven with power found switch for fan broken. Install…"
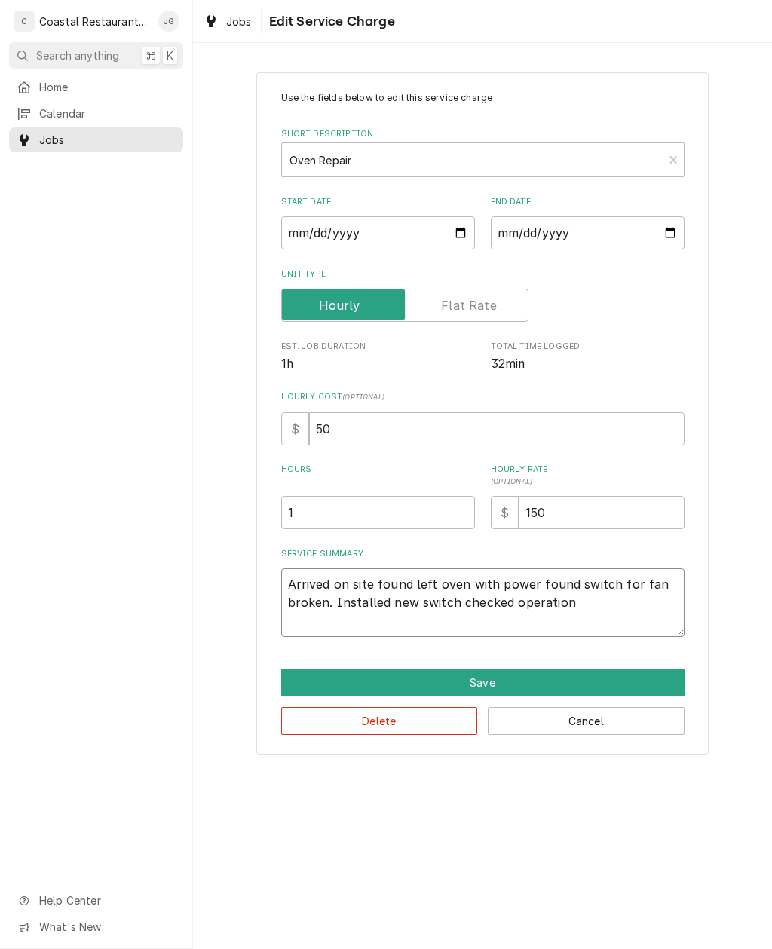
type textarea "x"
type textarea "Arrived on site found left oven with power found switch for fan broken. Install…"
type textarea "x"
type textarea "Arrived on site found left oven with power found switch for fan broken. Install…"
type textarea "x"
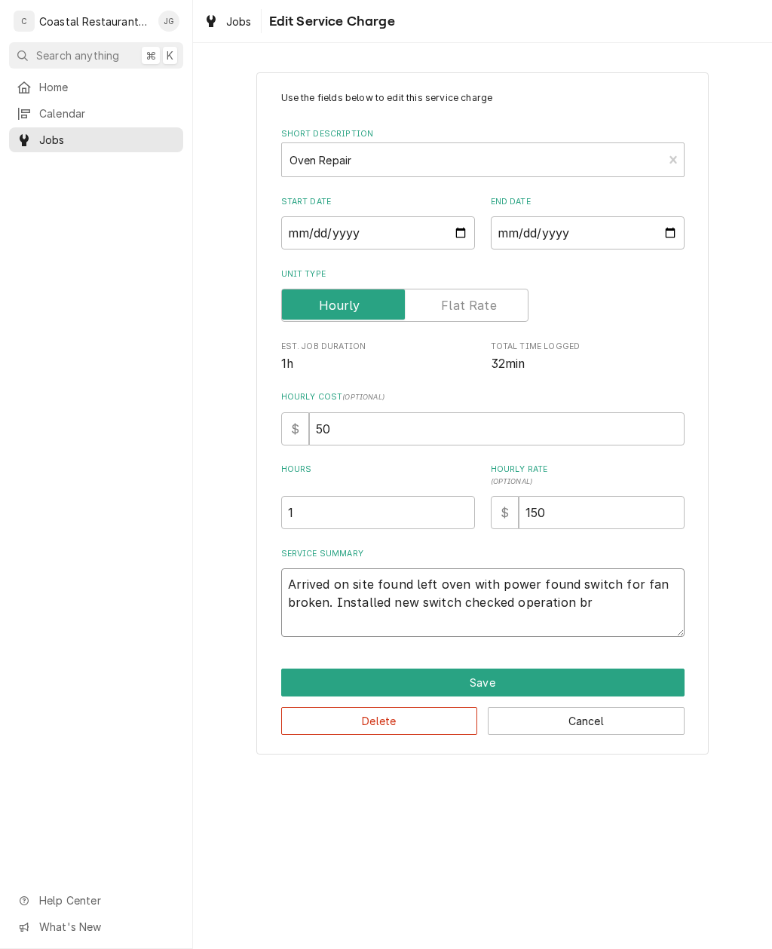
type textarea "Arrived on site found left oven with power found switch for fan broken. Install…"
type textarea "x"
type textarea "Arrived on site found left oven with power found switch for fan broken. Install…"
type textarea "x"
type textarea "Arrived on site found left oven with power found switch for fan broken. Install…"
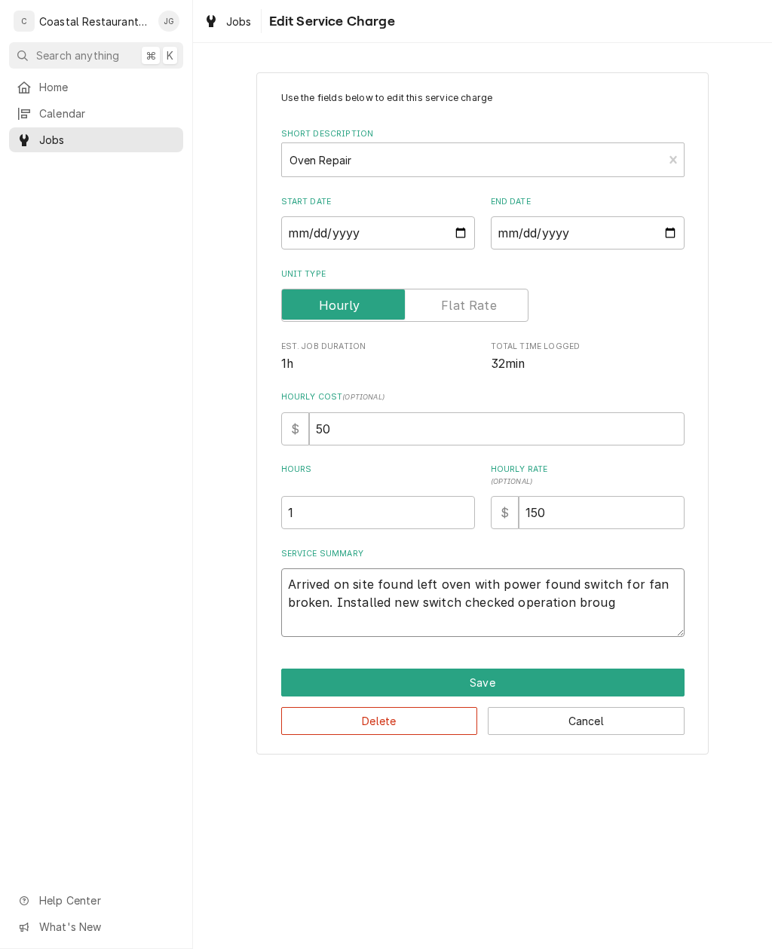
type textarea "x"
type textarea "Arrived on site found left oven with power found switch for fan broken. Install…"
type textarea "x"
type textarea "Arrived on site found left oven with power found switch for fan broken. Install…"
type textarea "x"
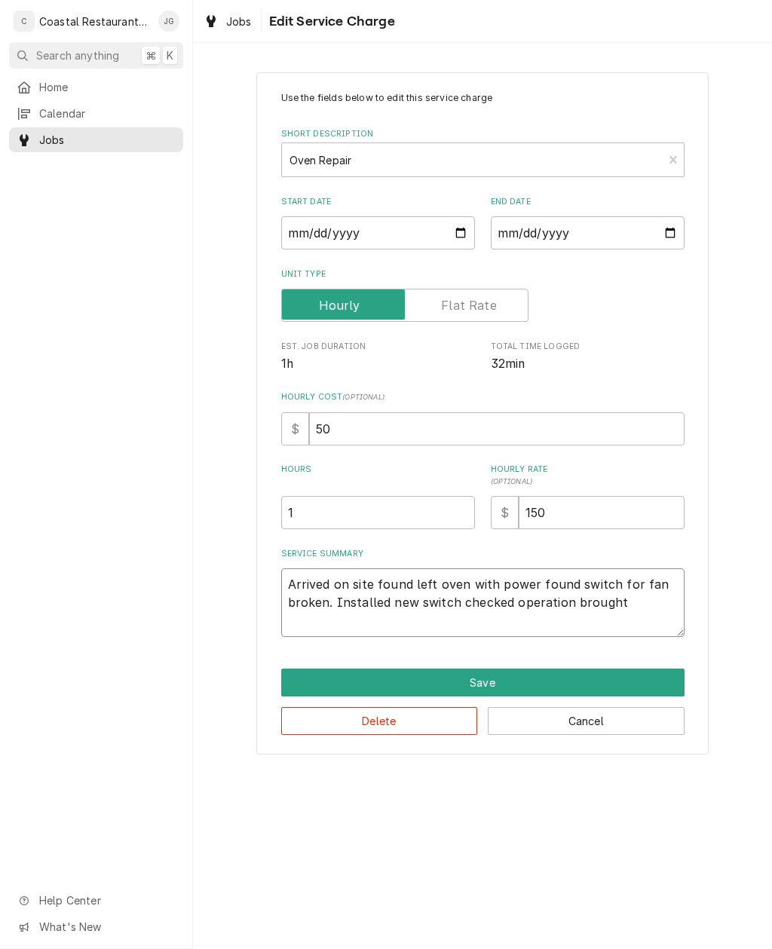
type textarea "Arrived on site found left oven with power found switch for fan broken. Install…"
type textarea "x"
type textarea "Arrived on site found left oven with power found switch for fan broken. Install…"
type textarea "x"
type textarea "Arrived on site found left oven with power found switch for fan broken. Install…"
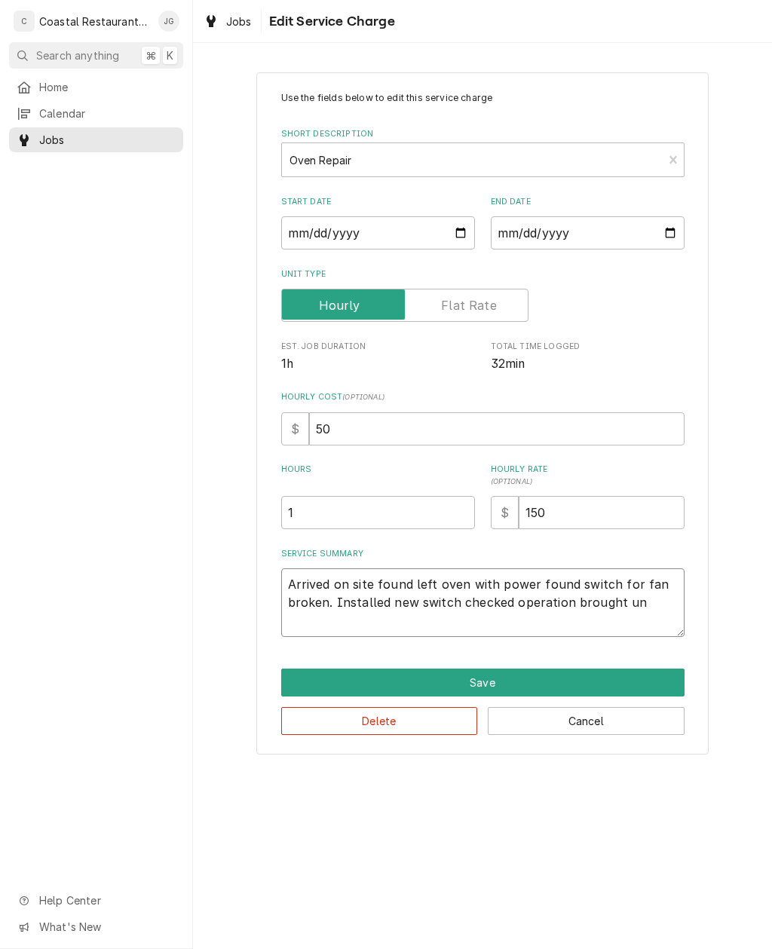
type textarea "x"
type textarea "Arrived on site found left oven with power found switch for fan broken. Install…"
type textarea "x"
type textarea "Arrived on site found left oven with power found switch for fan broken. Install…"
type textarea "x"
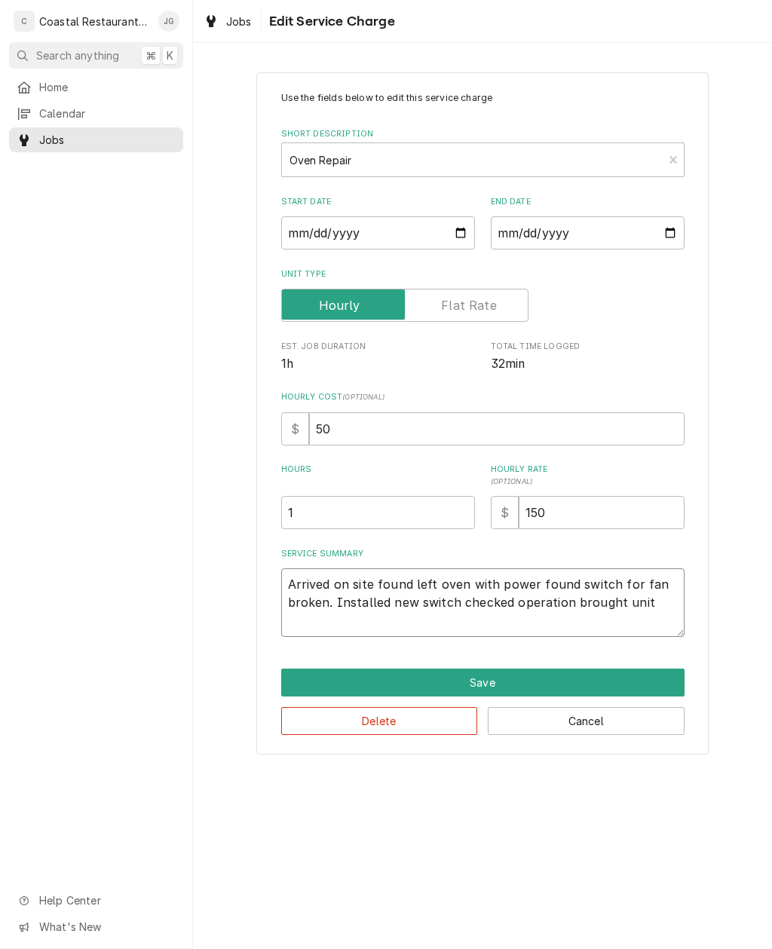
type textarea "Arrived on site found left oven with power found switch for fan broken. Install…"
type textarea "x"
type textarea "Arrived on site found left oven with power found switch for fan broken. Install…"
type textarea "x"
type textarea "Arrived on site found left oven with power found switch for fan broken. Install…"
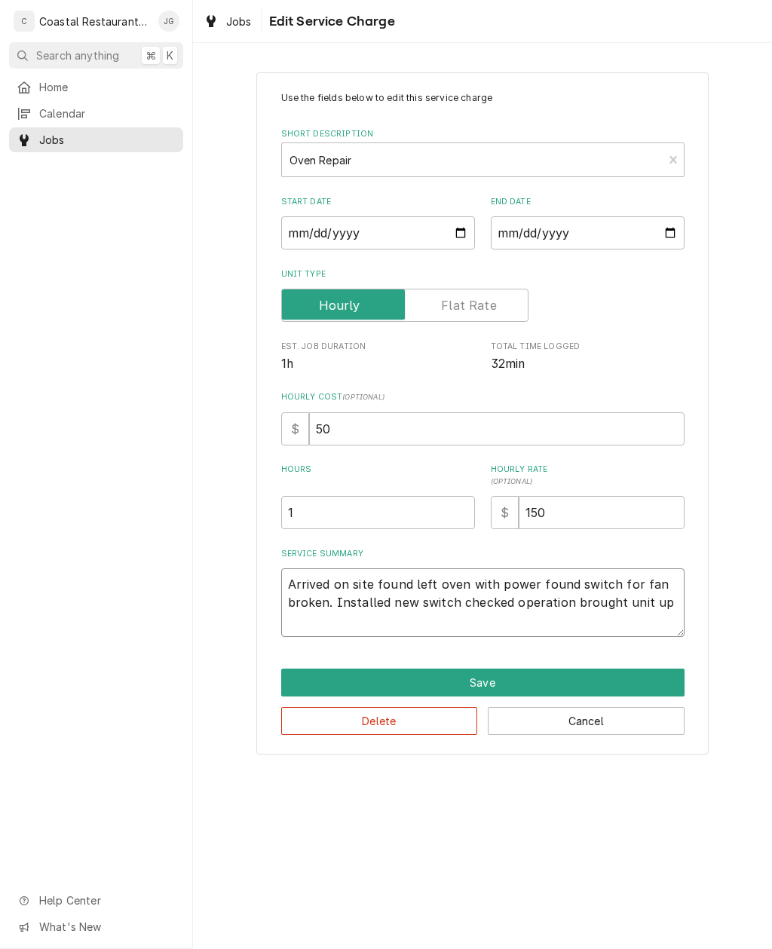
type textarea "x"
type textarea "Arrived on site found left oven with power found switch for fan broken. Install…"
type textarea "x"
type textarea "Arrived on site found left oven with power found switch for fan broken. Install…"
type textarea "x"
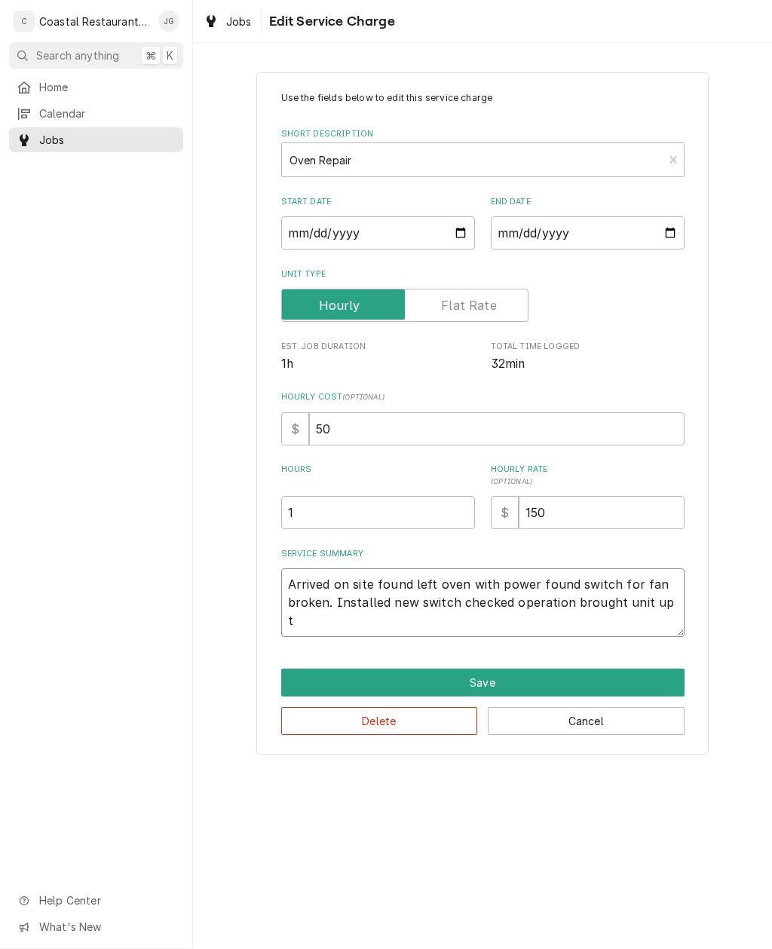
type textarea "Arrived on site found left oven with power found switch for fan broken. Install…"
type textarea "x"
type textarea "Arrived on site found left oven with power found switch for fan broken. Install…"
type textarea "x"
type textarea "Arrived on site found left oven with power found switch for fan broken. Install…"
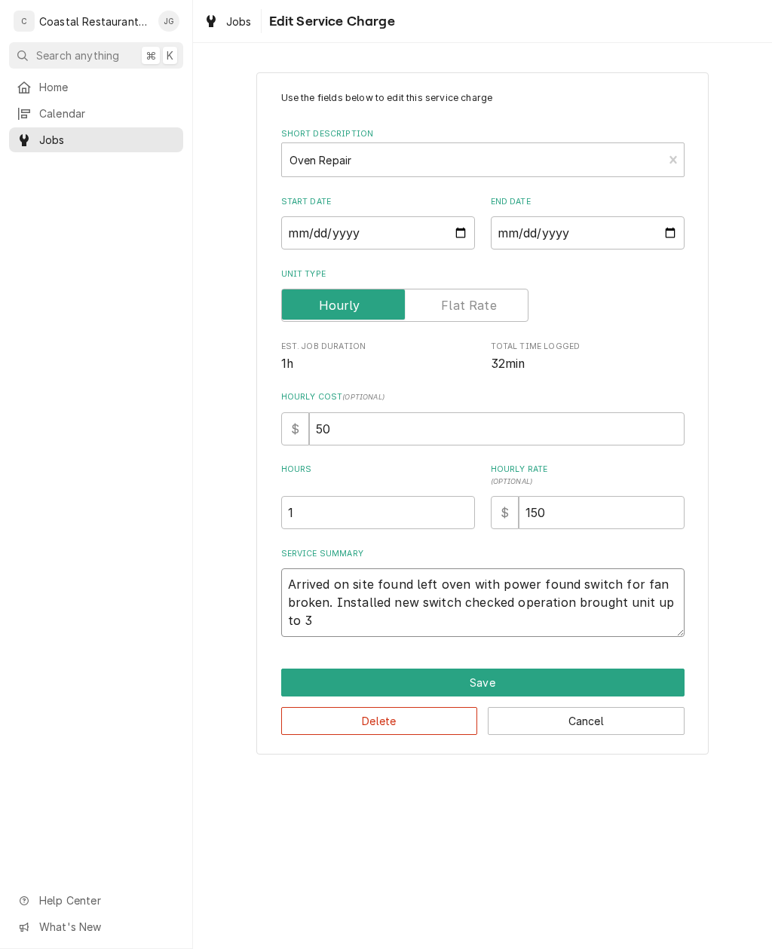
type textarea "x"
type textarea "Arrived on site found left oven with power found switch for fan broken. Install…"
type textarea "x"
type textarea "Arrived on site found left oven with power found switch for fan broken. Install…"
type textarea "x"
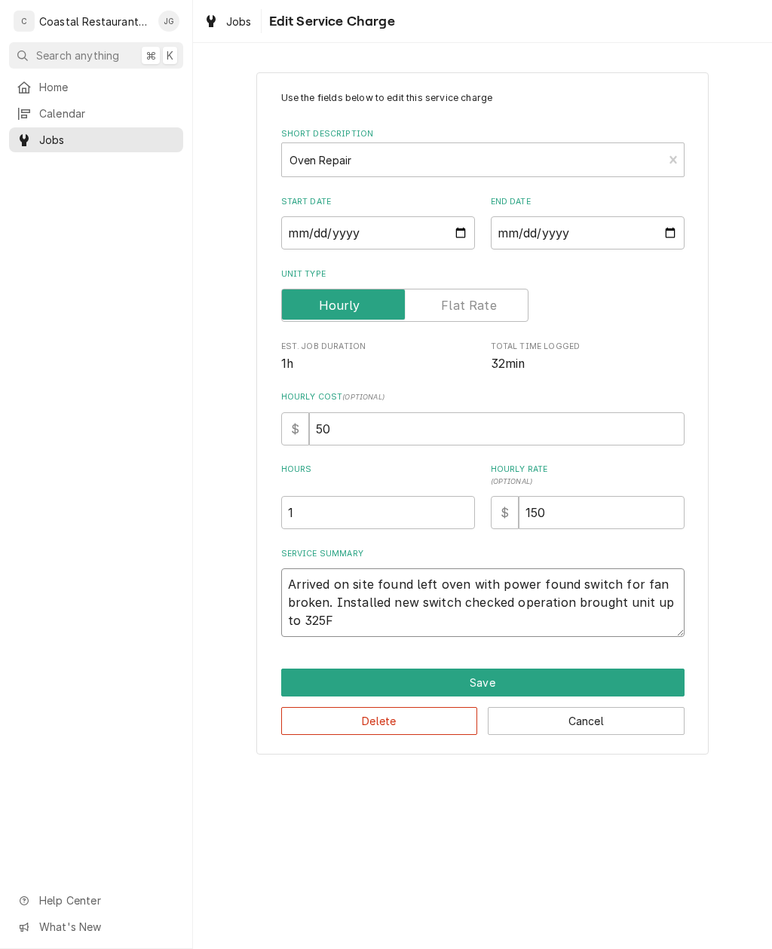
type textarea "Arrived on site found left oven with power found switch for fan broken. Install…"
type textarea "x"
type textarea "Arrived on site found left oven with power found switch for fan broken. Install…"
type textarea "x"
type textarea "Arrived on site found left oven with power found switch for fan broken. Install…"
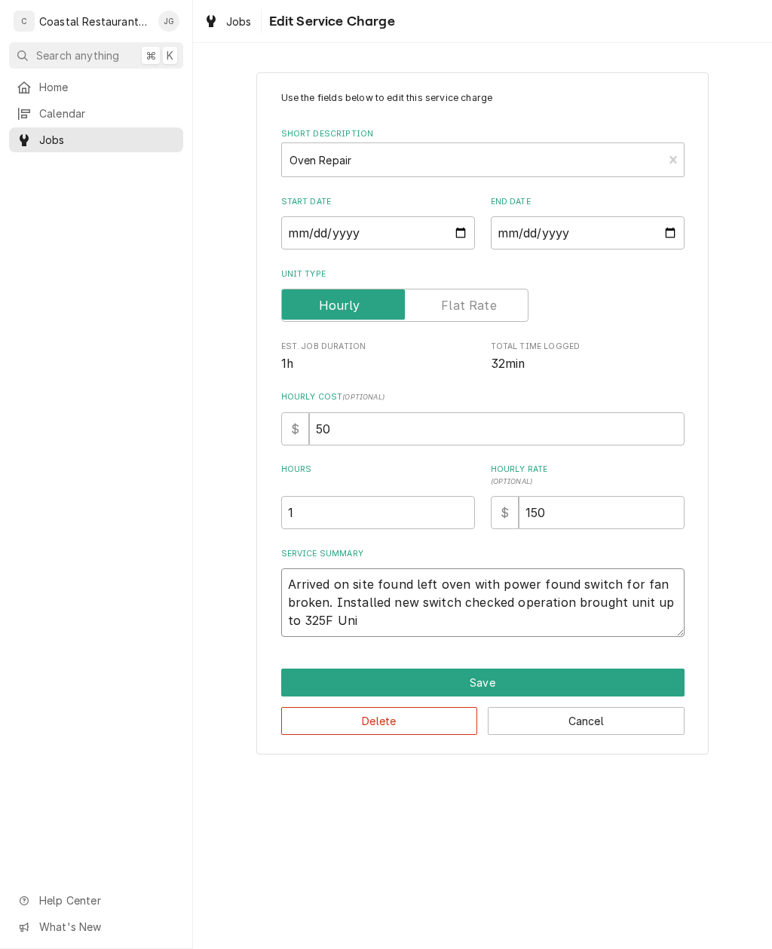
type textarea "x"
type textarea "Arrived on site found left oven with power found switch for fan broken. Install…"
type textarea "x"
type textarea "Arrived on site found left oven with power found switch for fan broken. Install…"
type textarea "x"
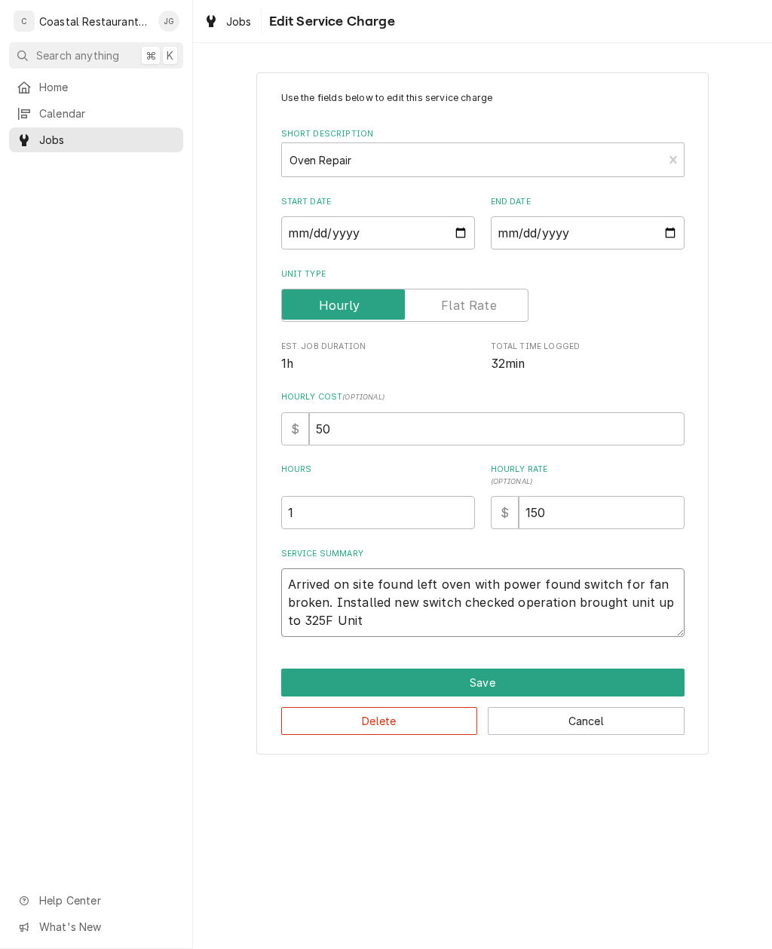
type textarea "Arrived on site found left oven with power found switch for fan broken. Install…"
type textarea "x"
type textarea "Arrived on site found left oven with power found switch for fan broken. Install…"
type textarea "x"
type textarea "Arrived on site found left oven with power found switch for fan broken. Install…"
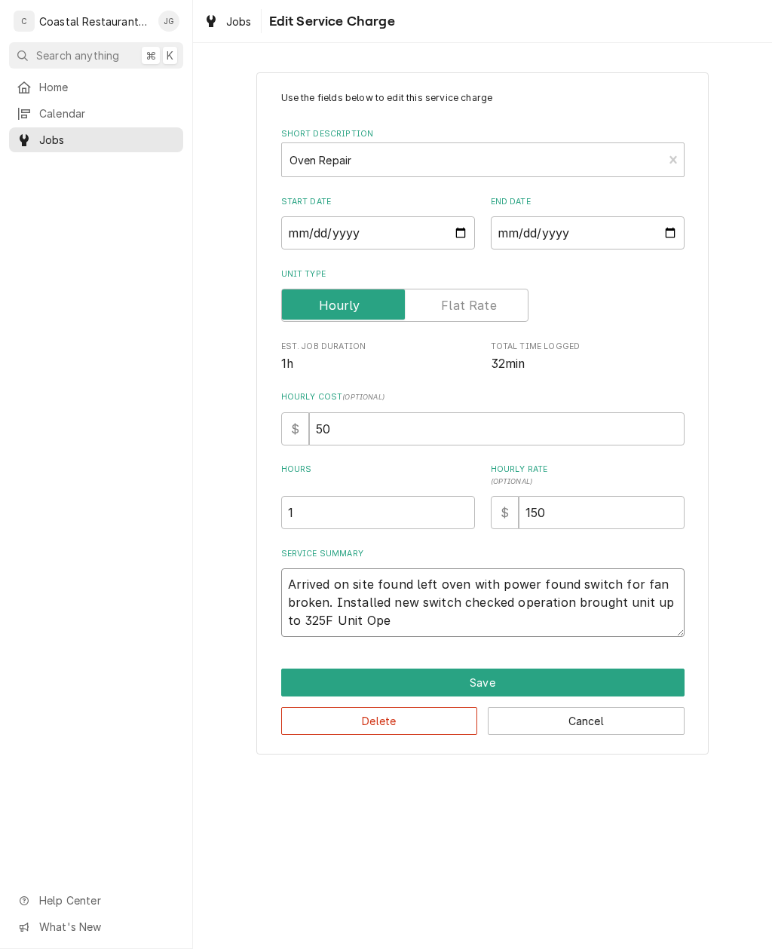
type textarea "x"
type textarea "Arrived on site found left oven with power found switch for fan broken. Install…"
type textarea "x"
type textarea "Arrived on site found left oven with power found switch for fan broken. Install…"
type textarea "x"
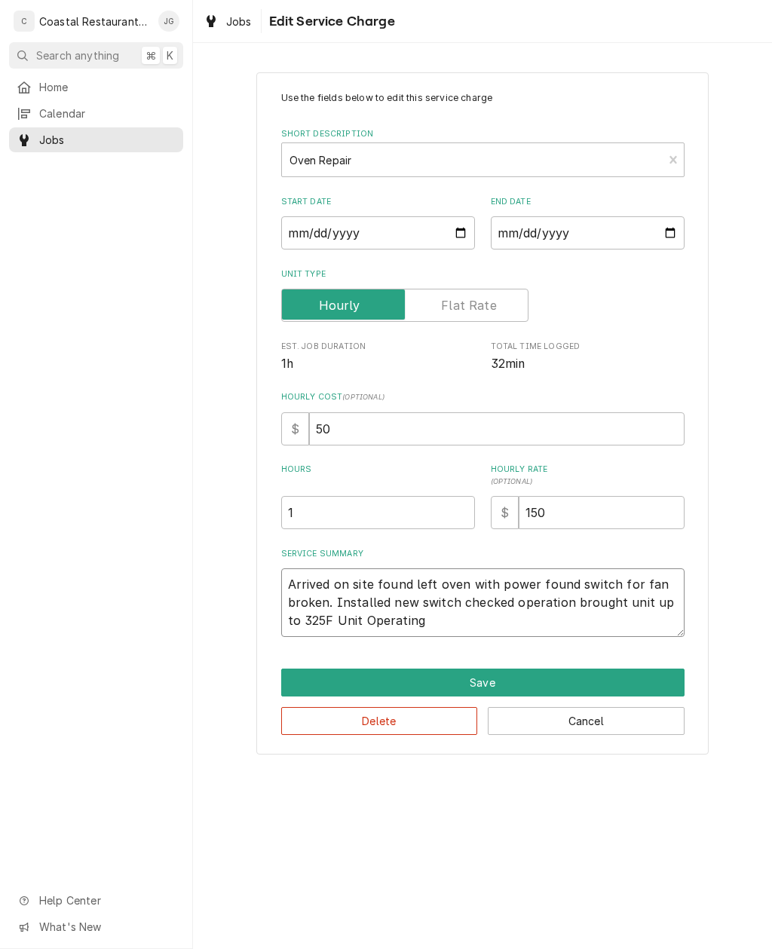
type textarea "Arrived on site found left oven with power found switch for fan broken. Install…"
type textarea "x"
type textarea "Arrived on site found left oven with power found switch for fan broken. Install…"
type textarea "x"
type textarea "Arrived on site found left oven with power found switch for fan broken. Install…"
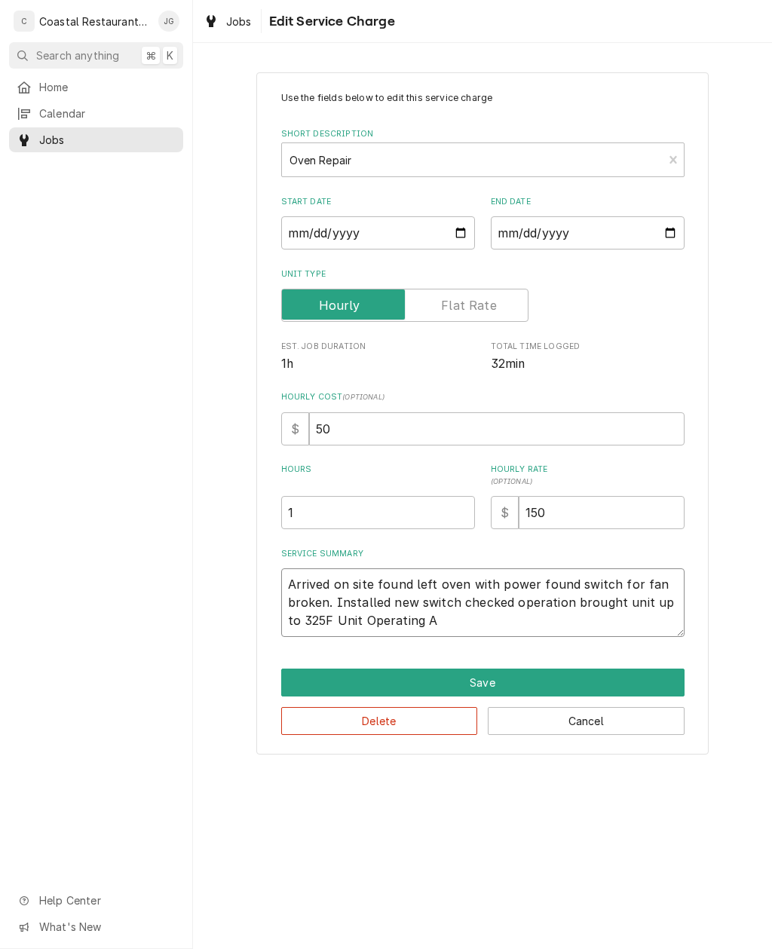
type textarea "x"
type textarea "Arrived on site found left oven with power found switch for fan broken. Install…"
type textarea "x"
type textarea "Arrived on site found left oven with power found switch for fan broken. Install…"
type textarea "x"
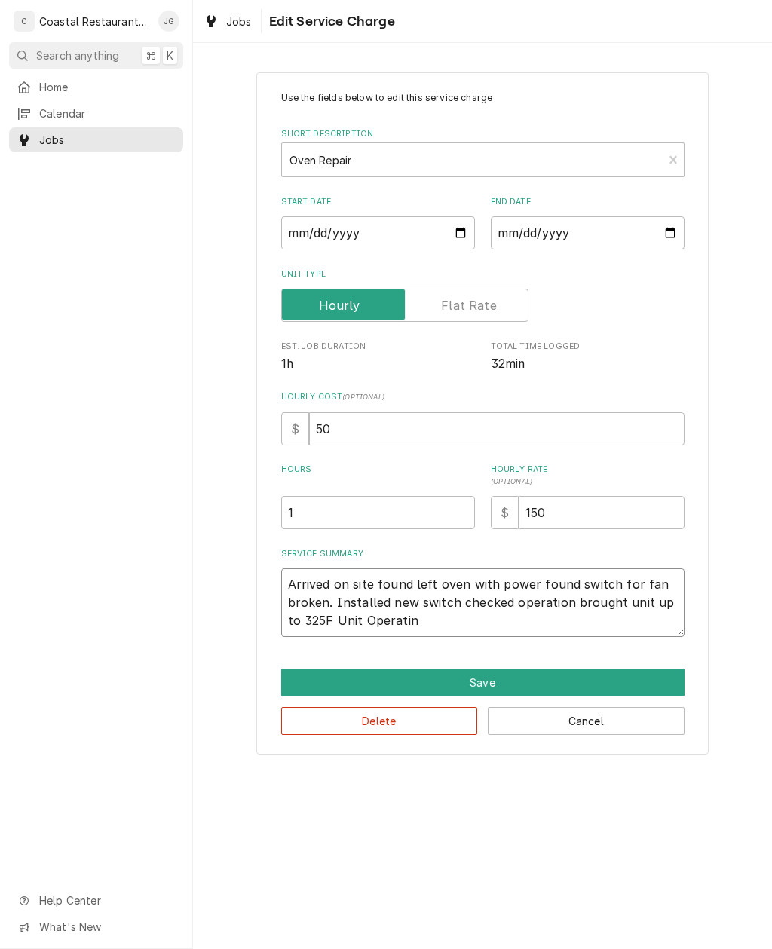
type textarea "Arrived on site found left oven with power found switch for fan broken. Install…"
type textarea "x"
type textarea "Arrived on site found left oven with power found switch for fan broken. Install…"
type textarea "x"
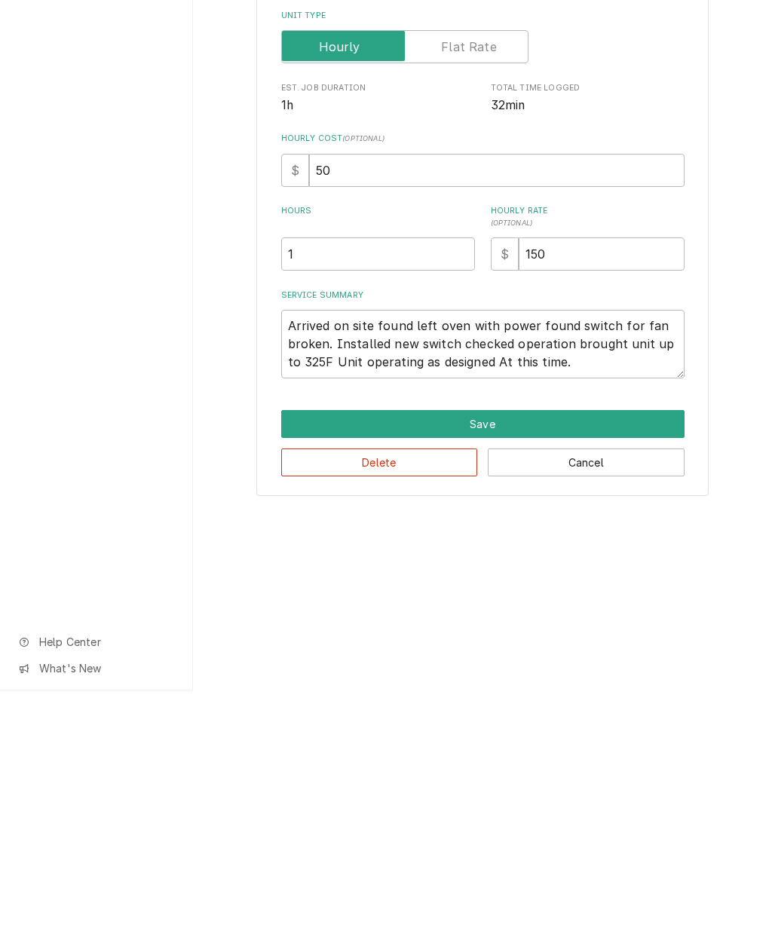
click at [544, 669] on button "Save" at bounding box center [482, 683] width 403 height 28
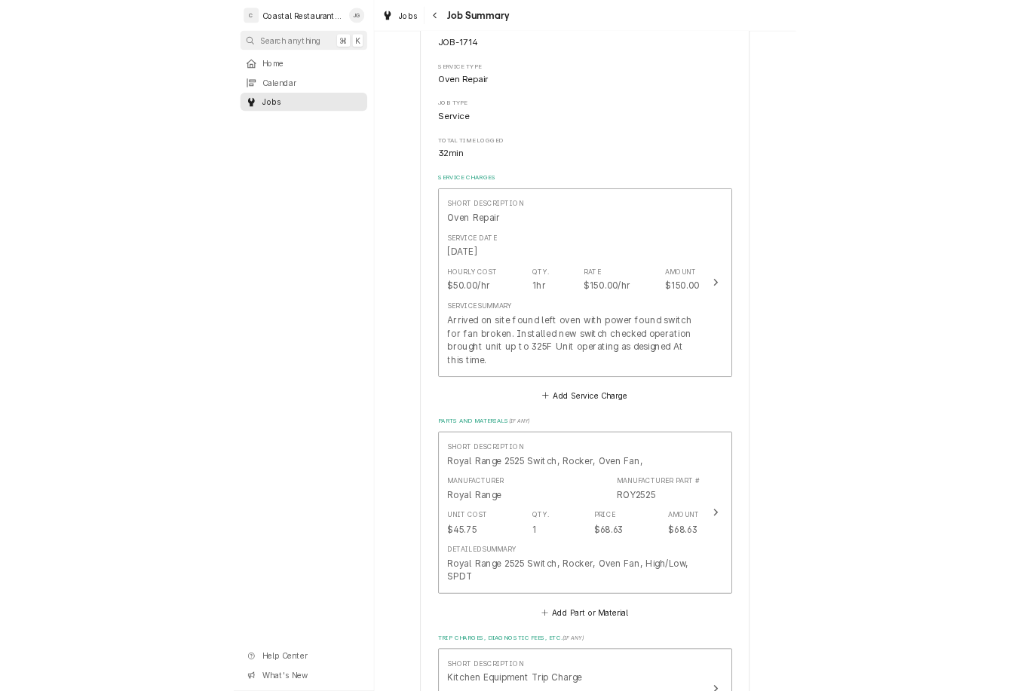
scroll to position [173, 0]
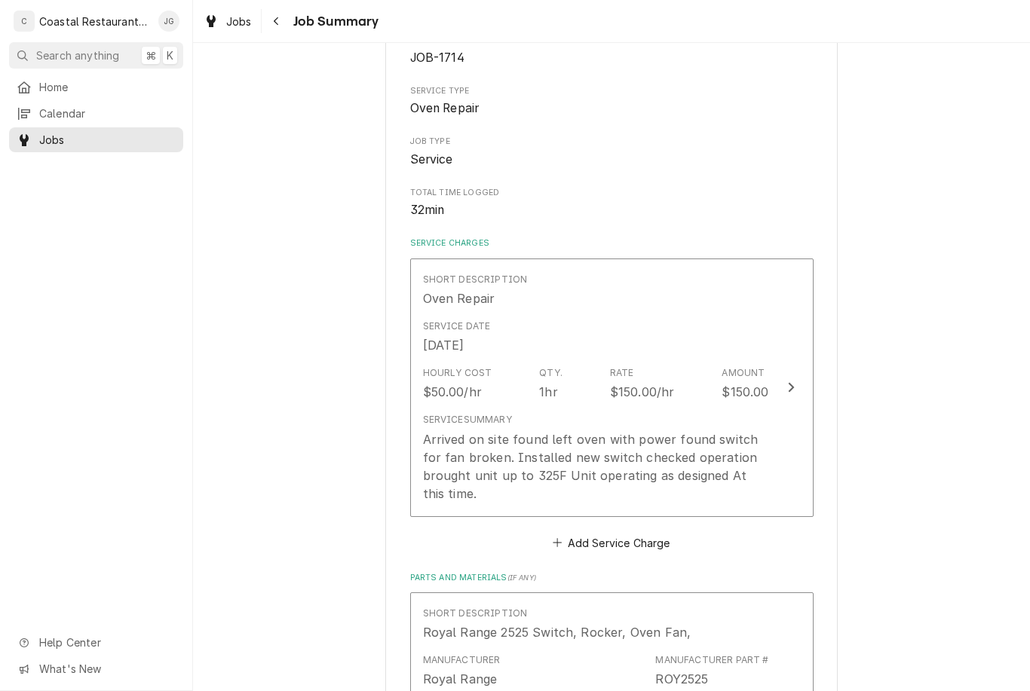
click at [724, 442] on div "Arrived on site found left oven with power found switch for fan broken. Install…" at bounding box center [596, 467] width 346 height 72
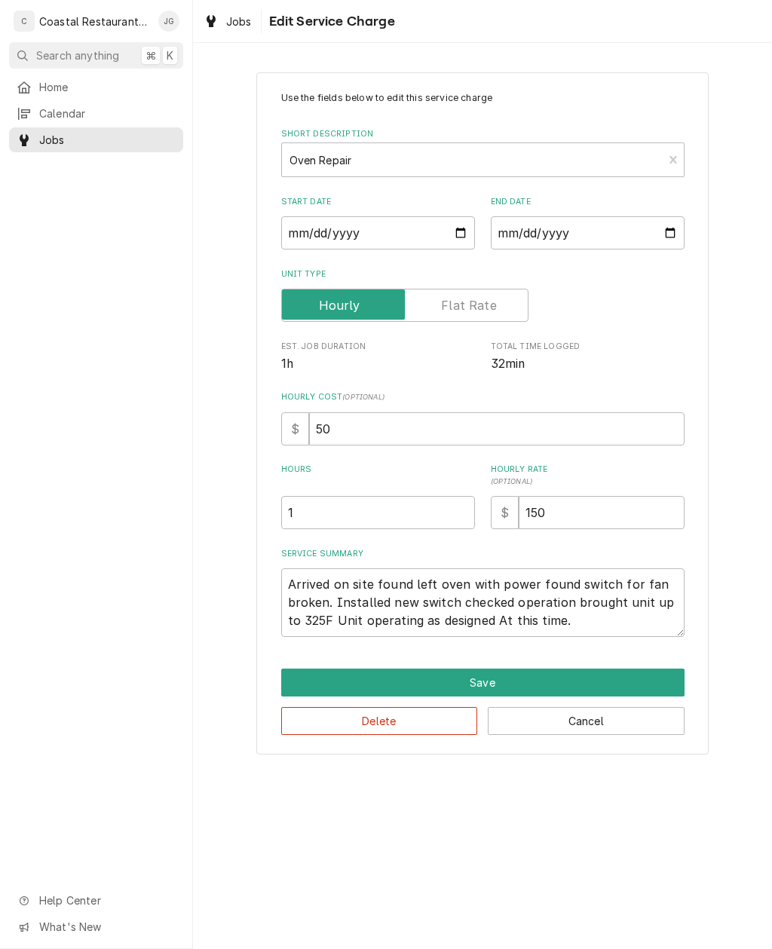
click at [556, 679] on button "Save" at bounding box center [482, 683] width 403 height 28
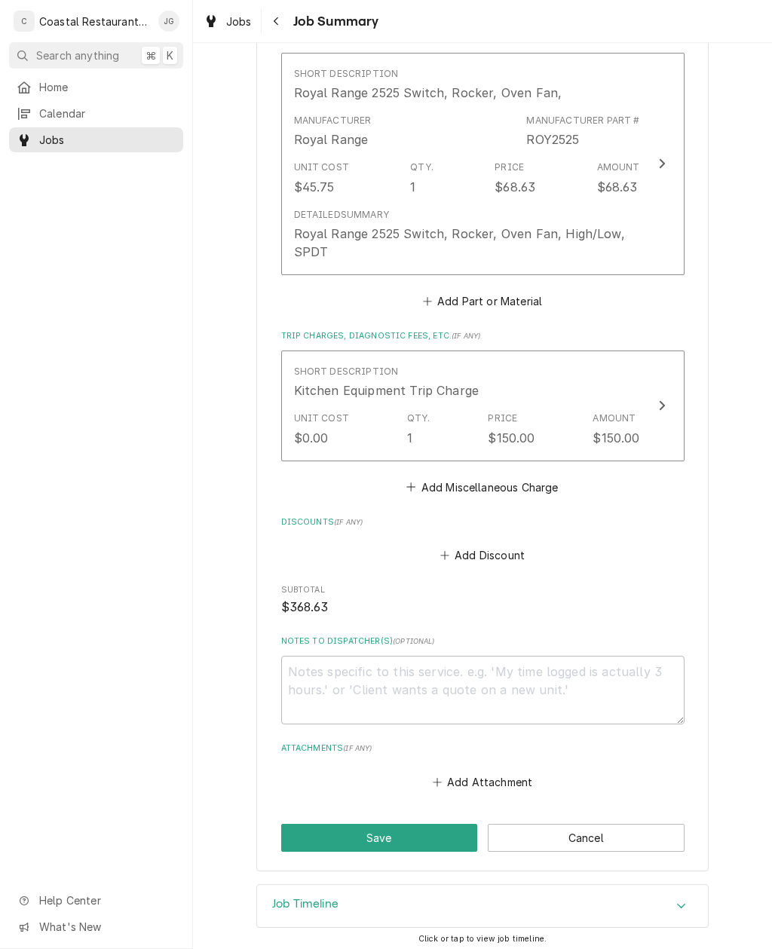
scroll to position [712, 0]
click at [601, 227] on div "Royal Range 2525 Switch, Rocker, Oven Fan, High/Low, SPDT" at bounding box center [467, 243] width 346 height 36
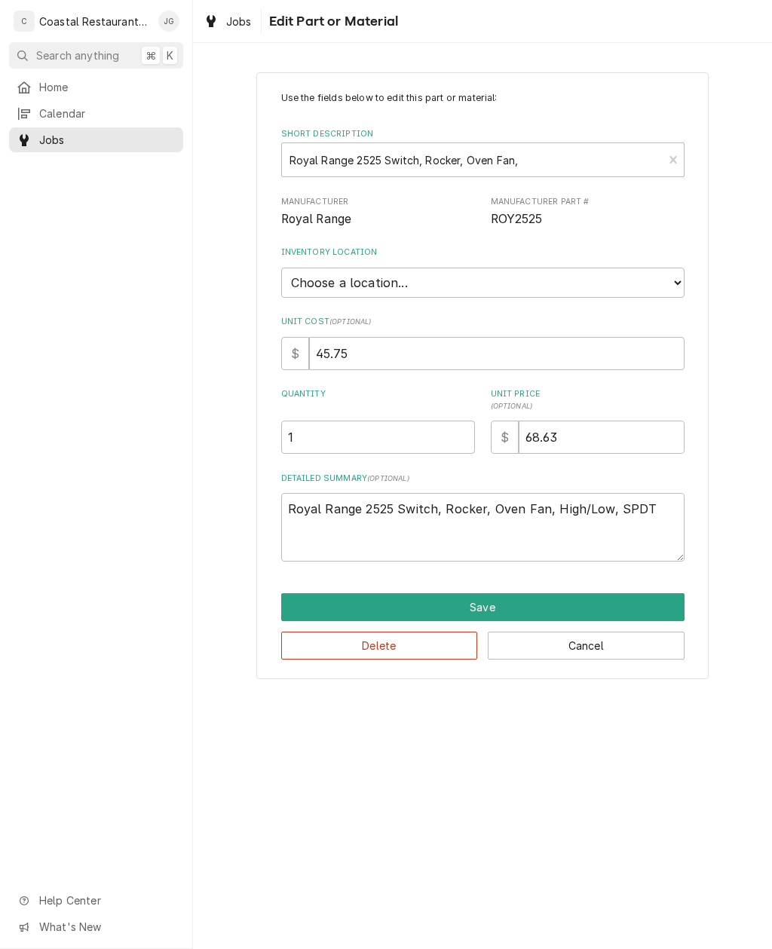
click at [514, 602] on button "Save" at bounding box center [482, 607] width 403 height 28
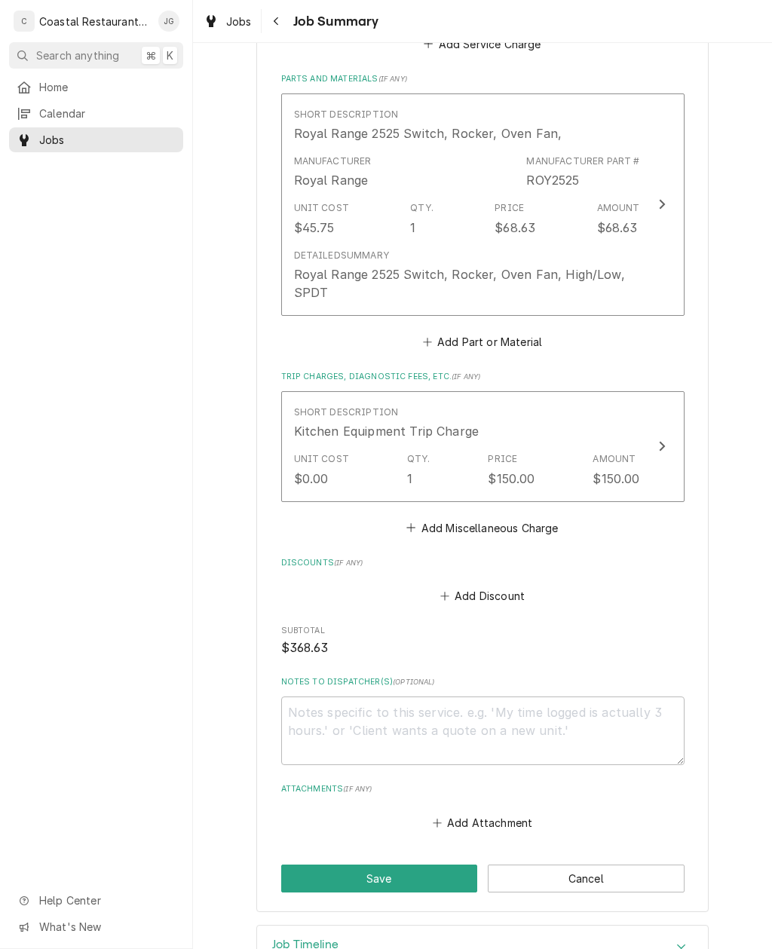
click at [537, 249] on div "Detailed Summary Royal Range 2525 Switch, Rocker, Oven Fan, High/Low, SPDT" at bounding box center [467, 275] width 346 height 53
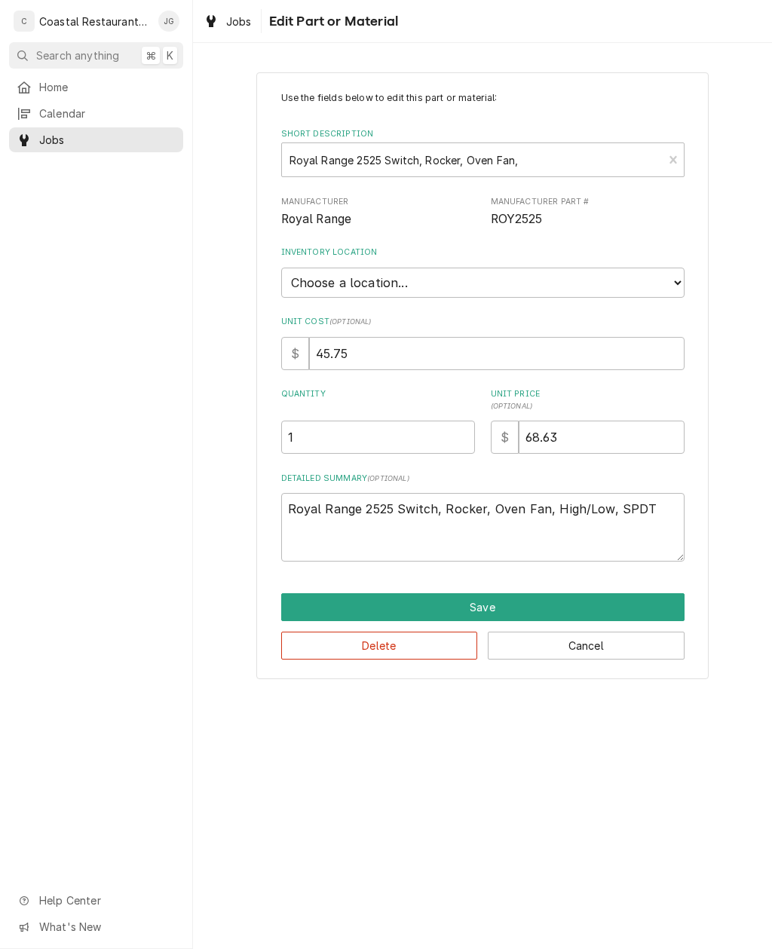
click at [514, 593] on button "Save" at bounding box center [482, 607] width 403 height 28
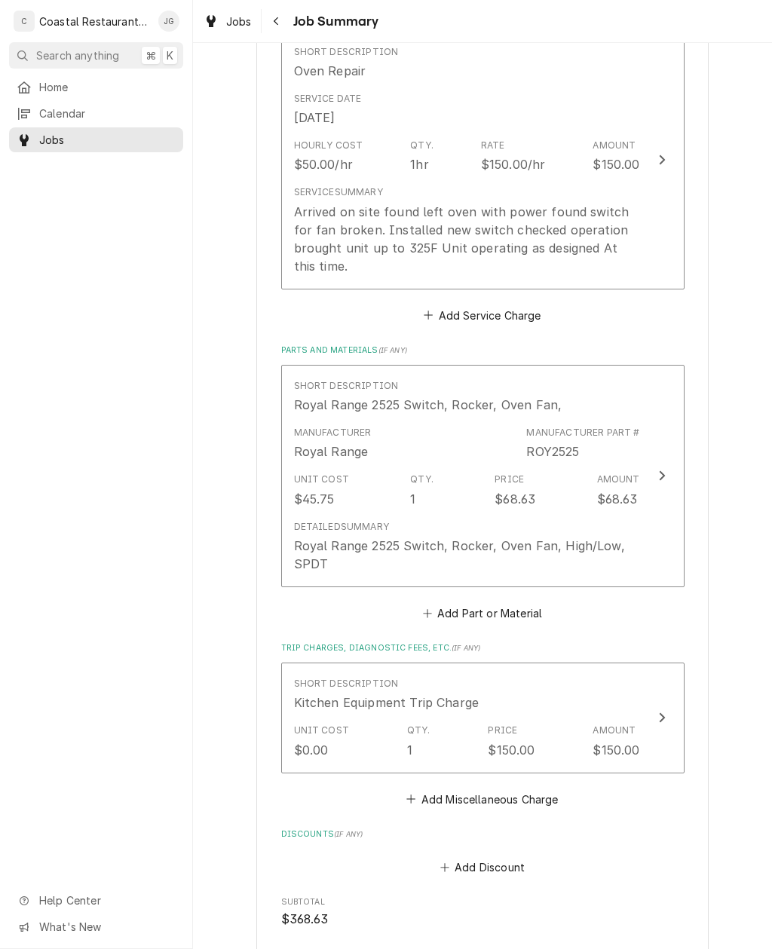
scroll to position [398, 0]
click at [515, 231] on div "Arrived on site found left oven with power found switch for fan broken. Install…" at bounding box center [467, 241] width 346 height 72
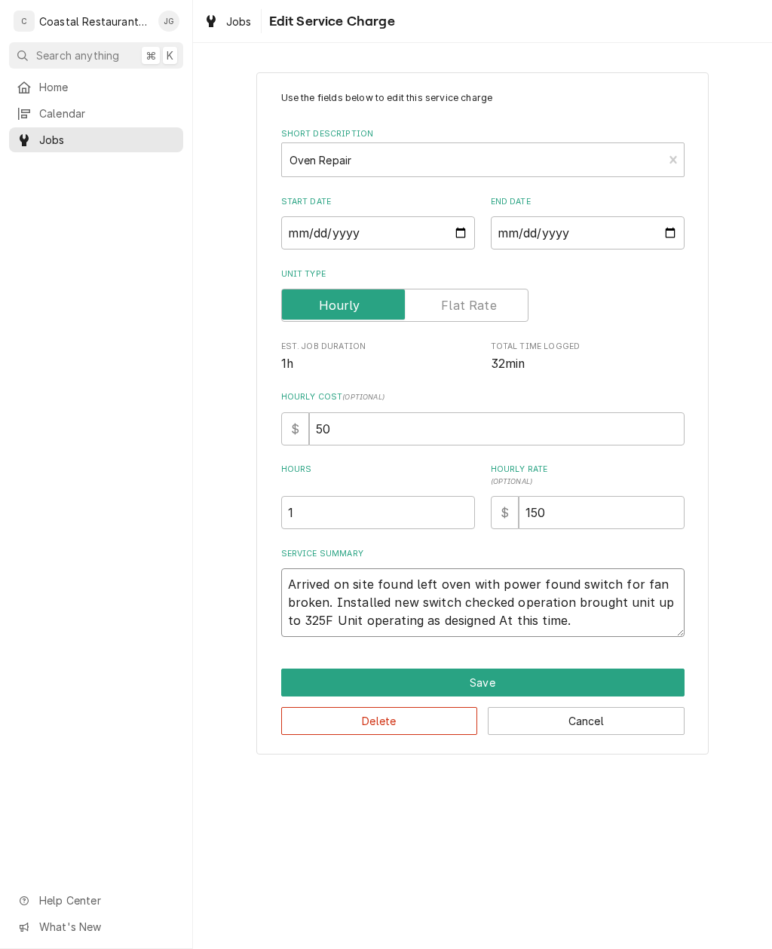
click at [315, 620] on textarea "Arrived on site found left oven with power found switch for fan broken. Install…" at bounding box center [482, 603] width 403 height 69
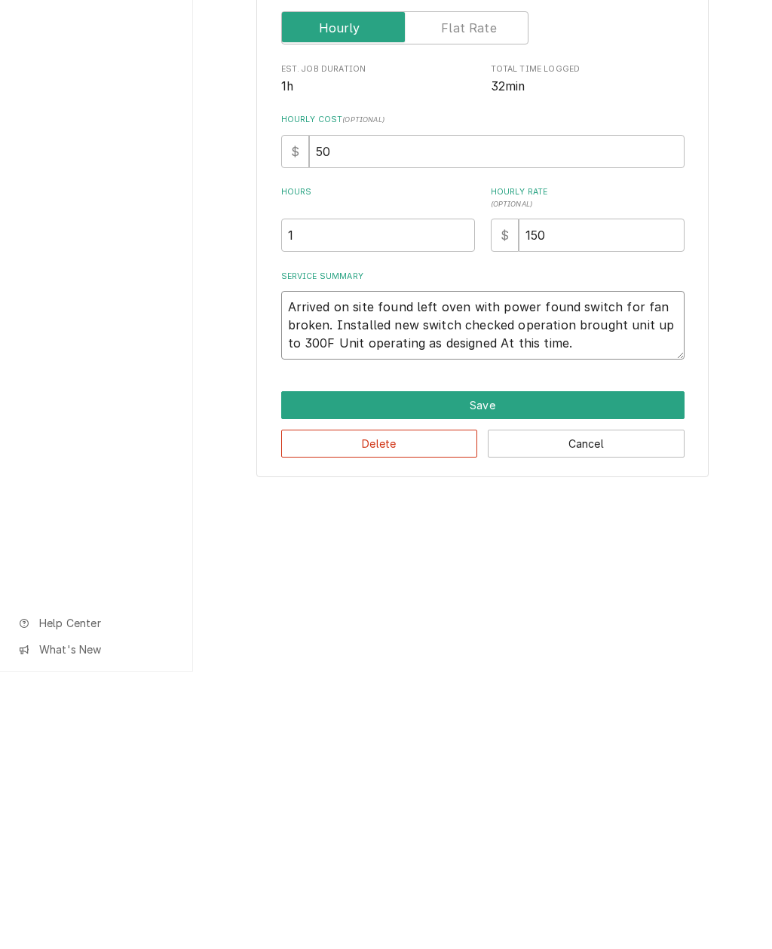
click at [575, 569] on textarea "Arrived on site found left oven with power found switch for fan broken. Install…" at bounding box center [482, 603] width 403 height 69
click at [523, 669] on button "Save" at bounding box center [482, 683] width 403 height 28
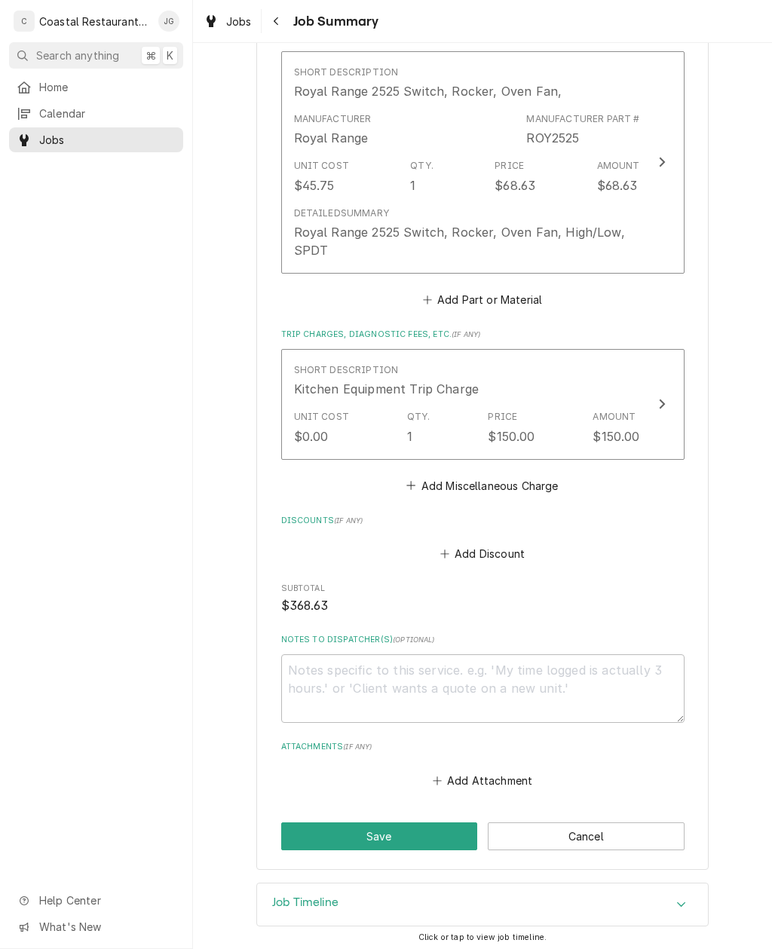
scroll to position [712, 0]
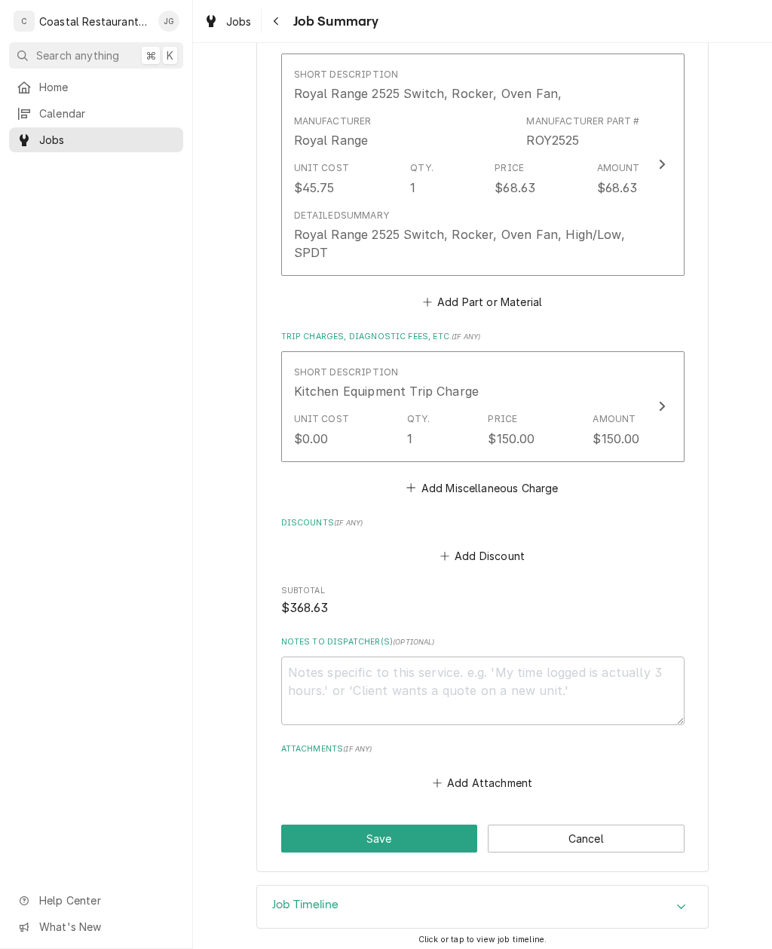
click at [419, 825] on button "Save" at bounding box center [379, 839] width 197 height 28
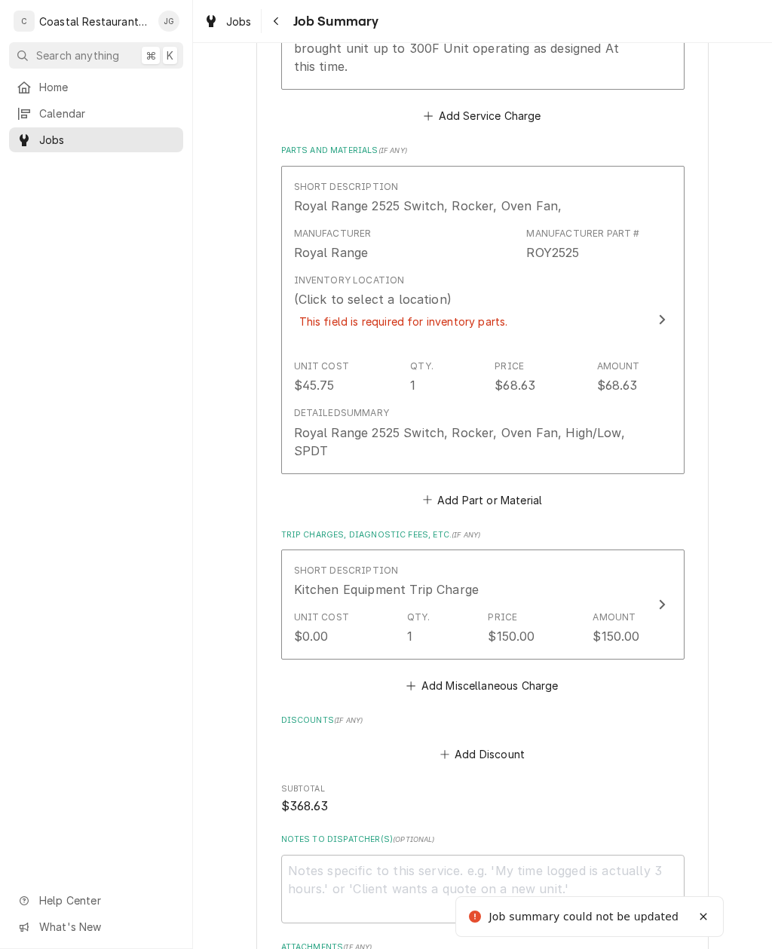
scroll to position [648, 0]
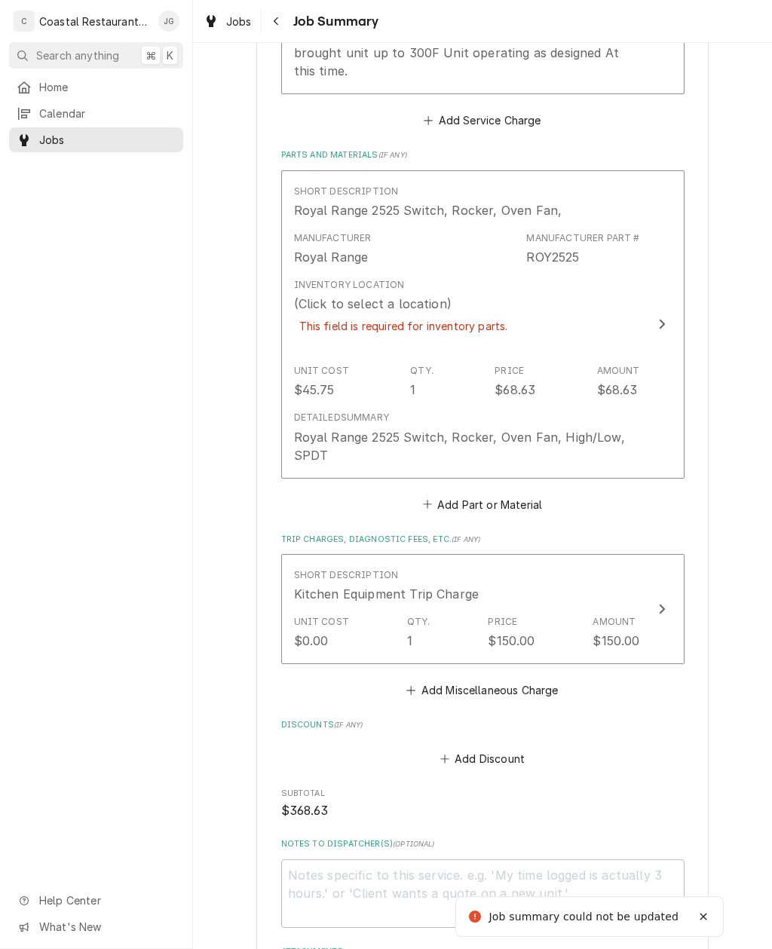
click at [581, 295] on div "Inventory Location (Click to select a location) This field is required for inve…" at bounding box center [467, 315] width 346 height 86
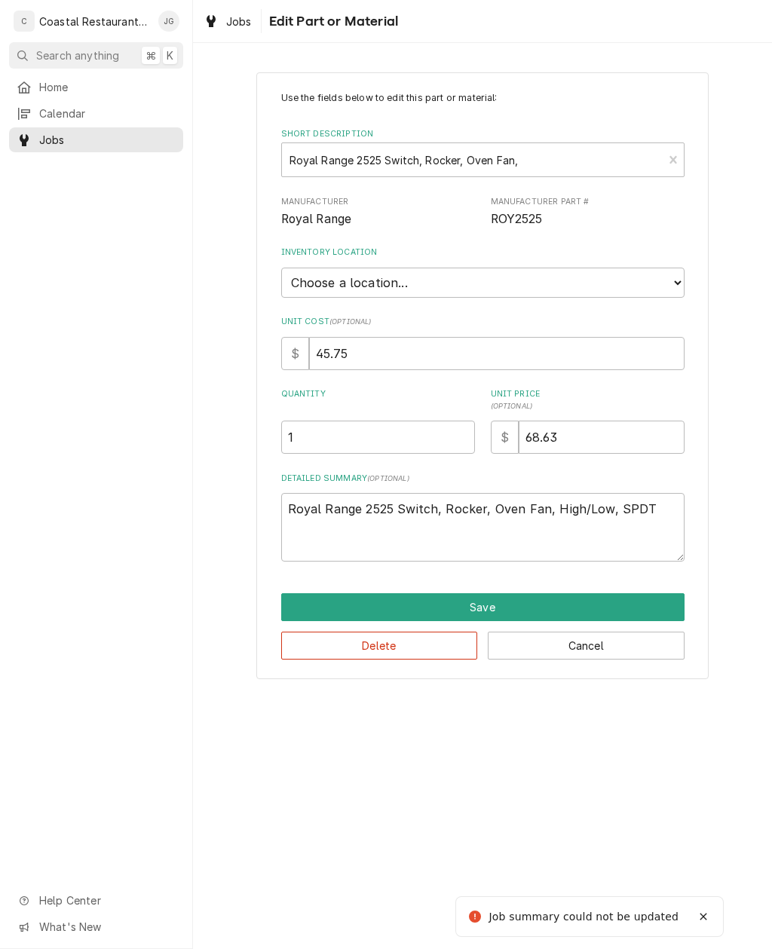
click at [594, 277] on select "Choose a location... Fenwick Warehouse James Gatton Truck Mike Lynch Truck Phil…" at bounding box center [482, 283] width 403 height 30
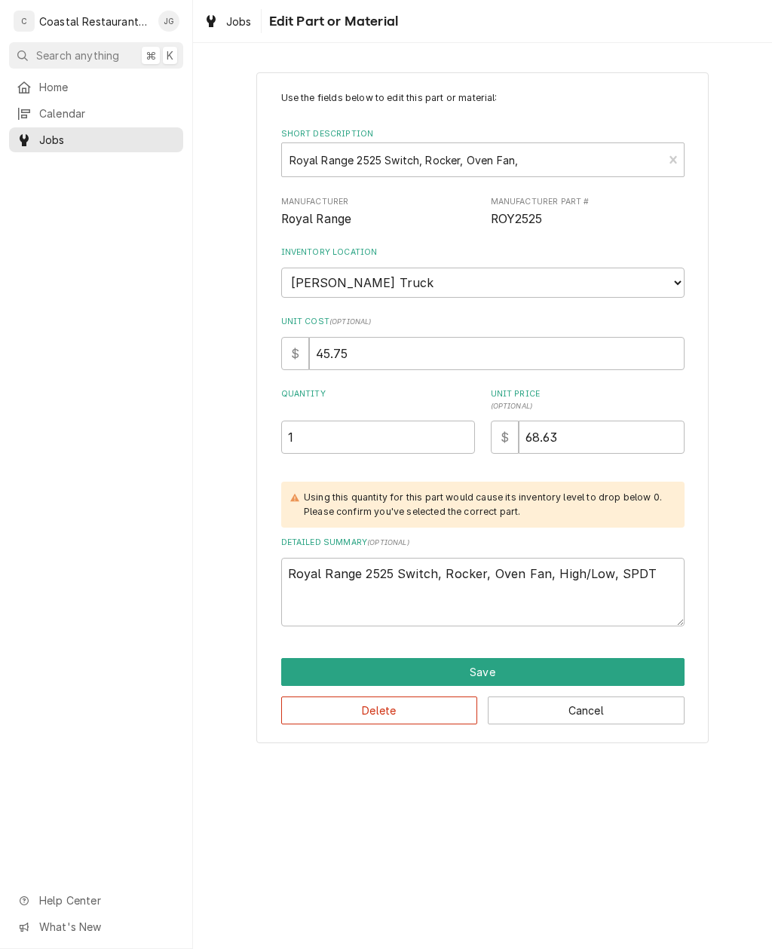
click at [522, 658] on button "Save" at bounding box center [482, 672] width 403 height 28
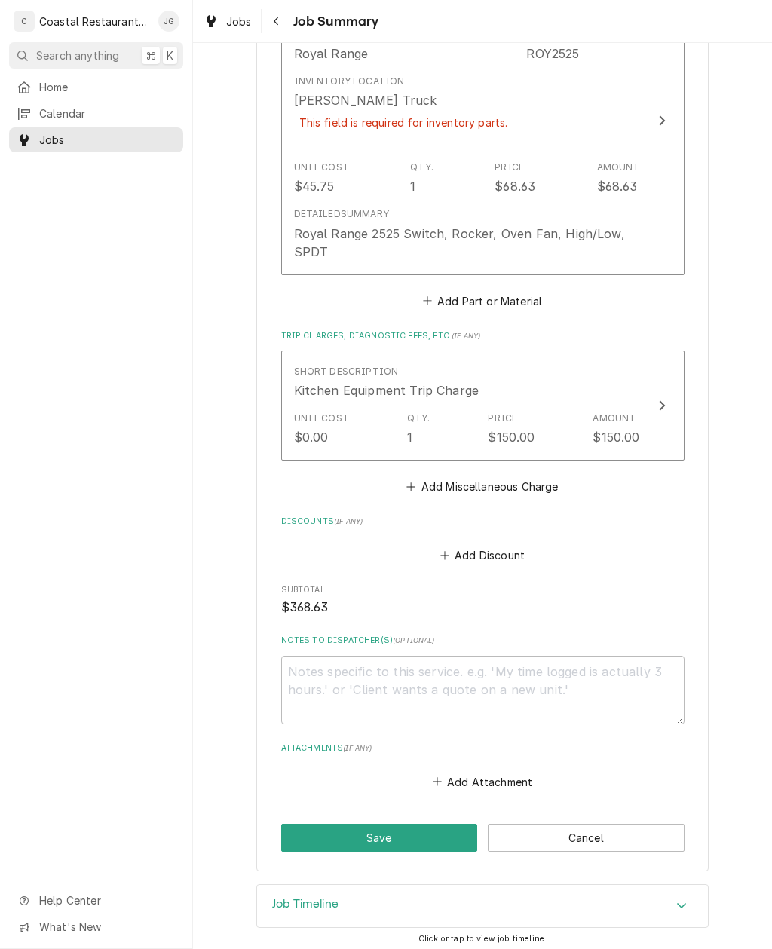
scroll to position [850, 0]
click at [428, 829] on button "Save" at bounding box center [379, 840] width 197 height 28
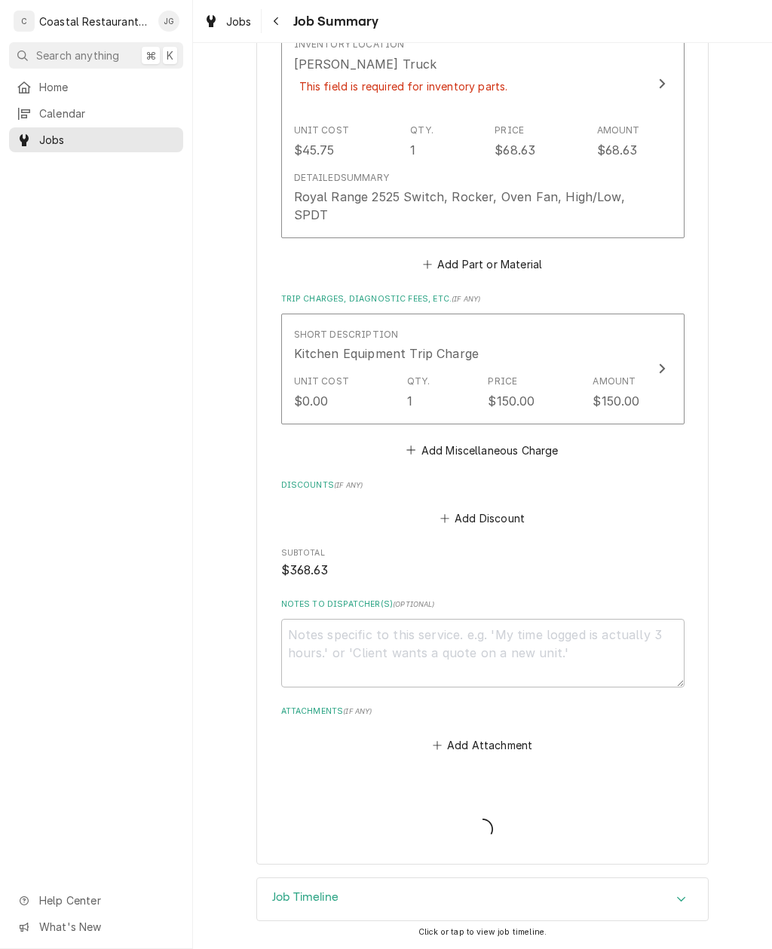
scroll to position [827, 0]
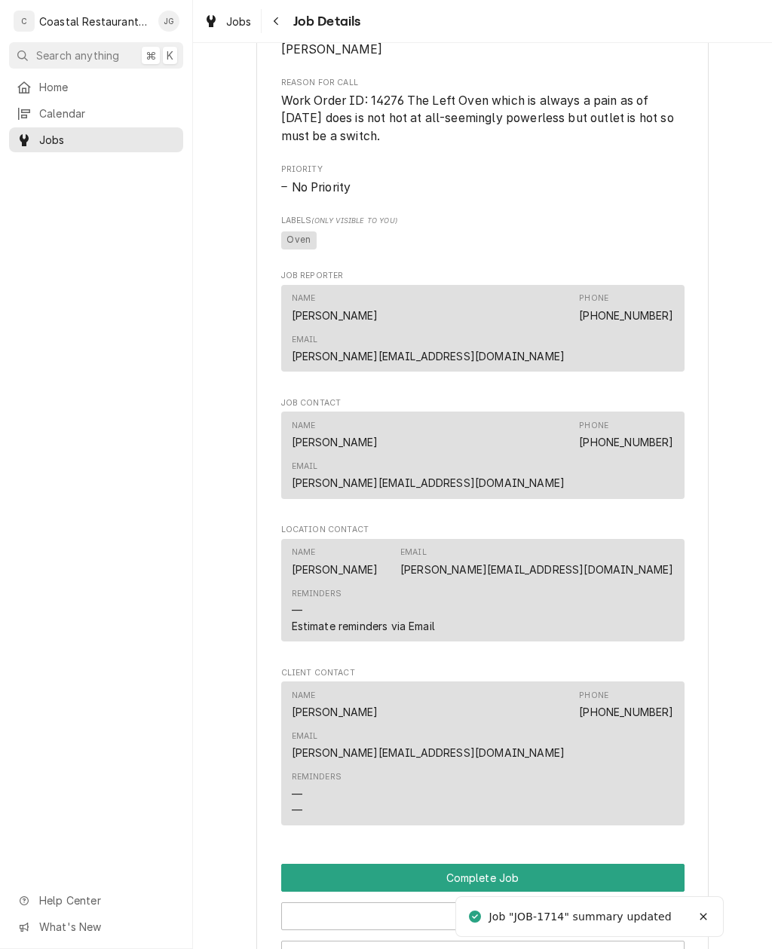
scroll to position [925, 0]
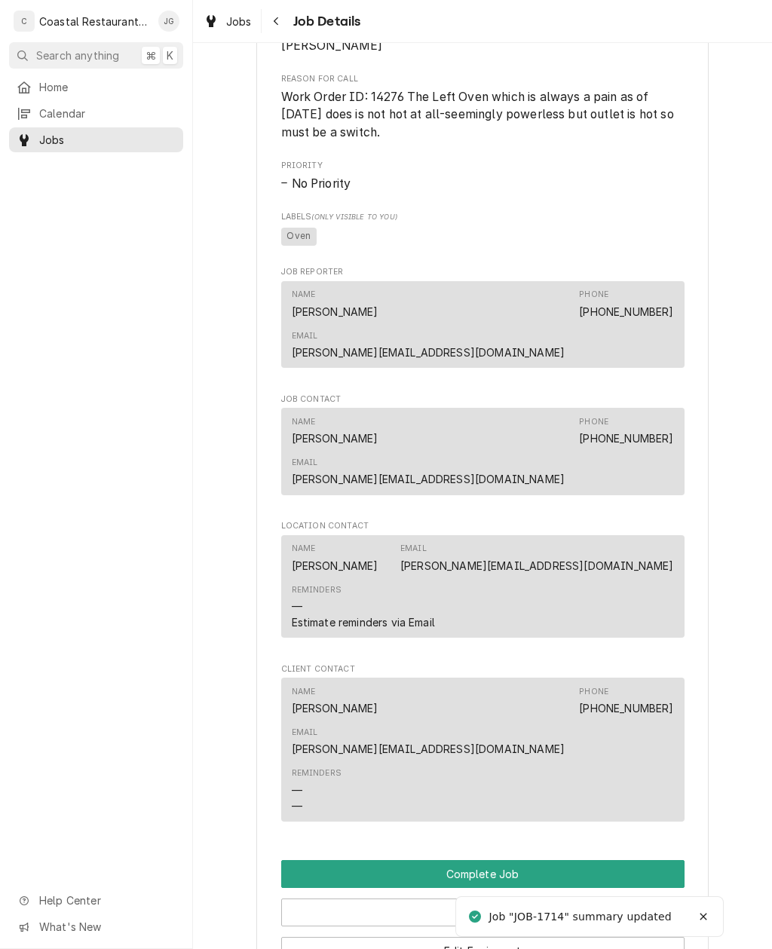
click at [535, 860] on button "Complete Job" at bounding box center [482, 874] width 403 height 28
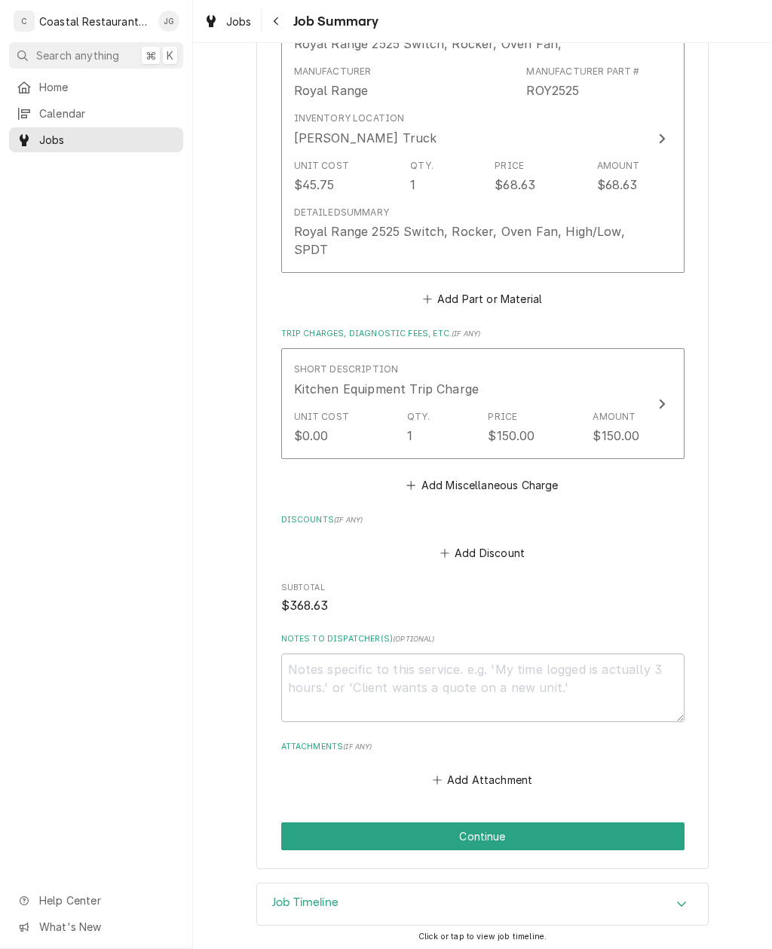
scroll to position [759, 0]
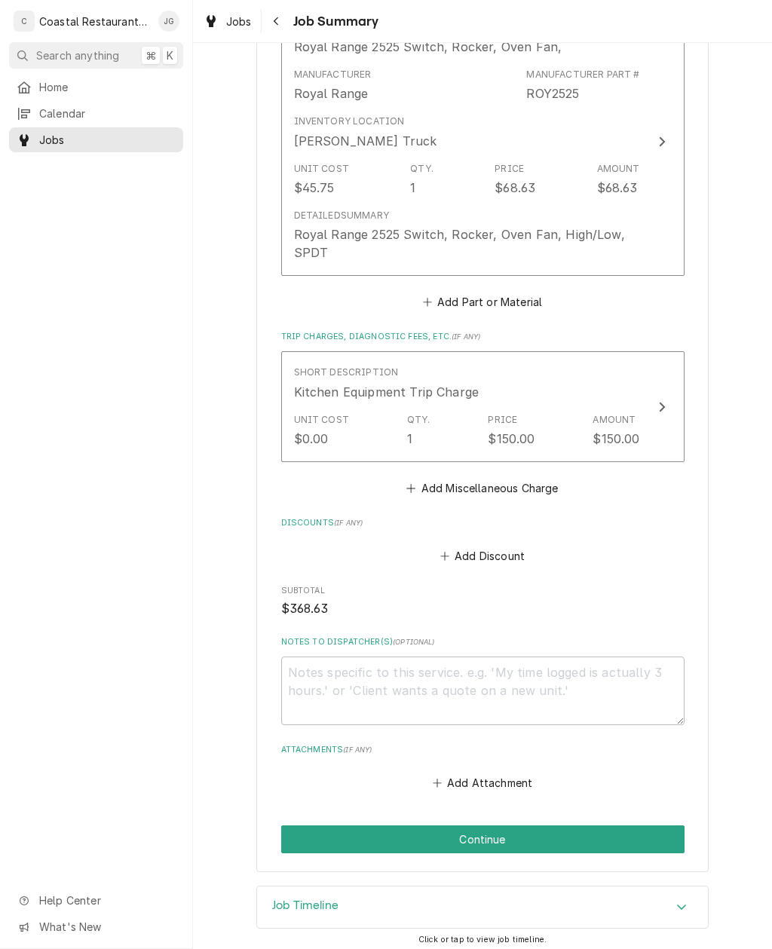
click at [525, 837] on button "Continue" at bounding box center [482, 840] width 403 height 28
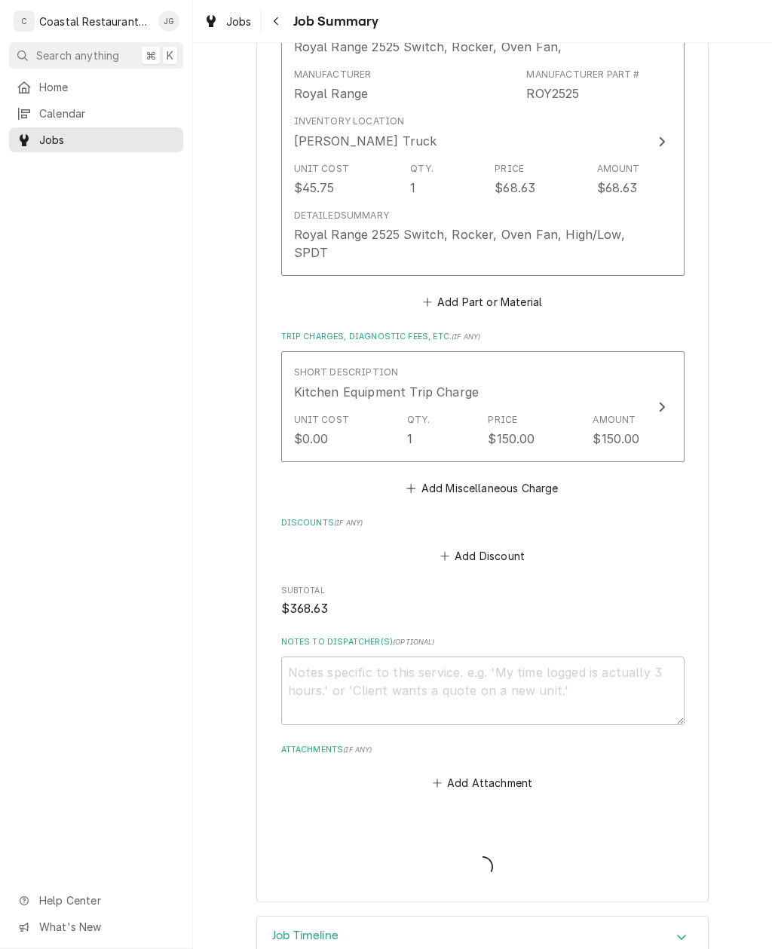
type textarea "x"
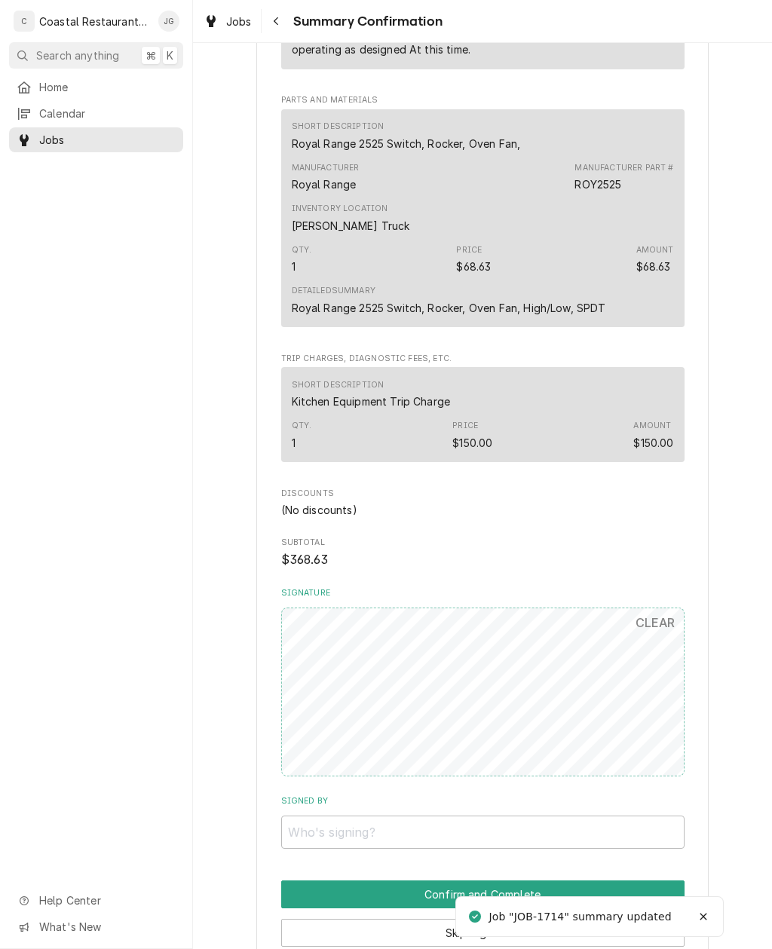
scroll to position [572, 0]
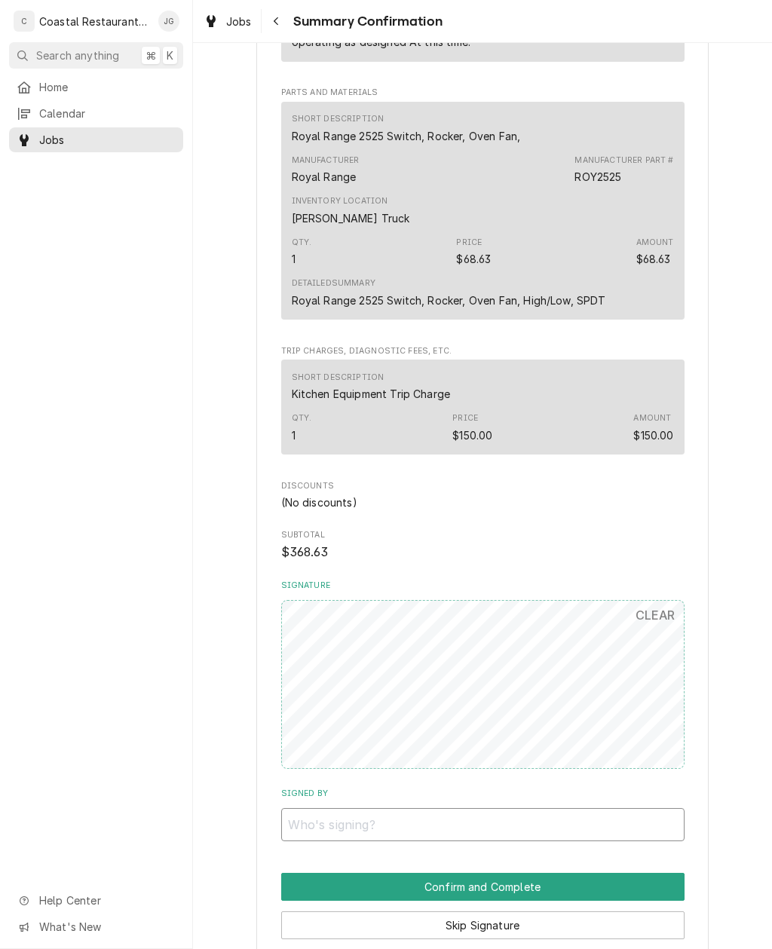
click at [442, 808] on input "Signed By" at bounding box center [482, 824] width 403 height 33
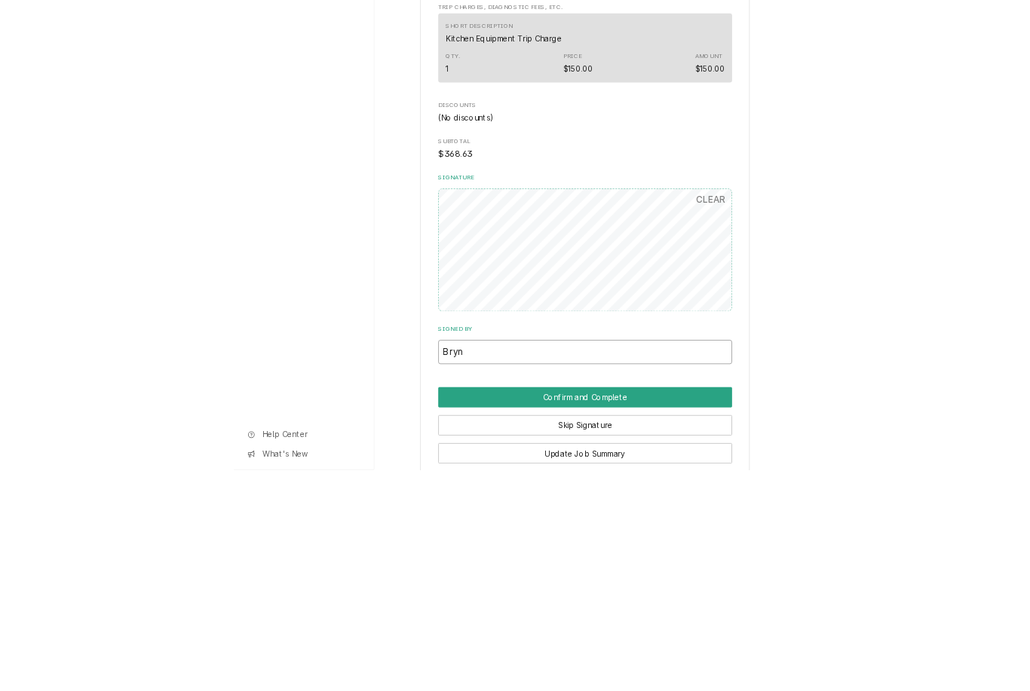
scroll to position [622, 0]
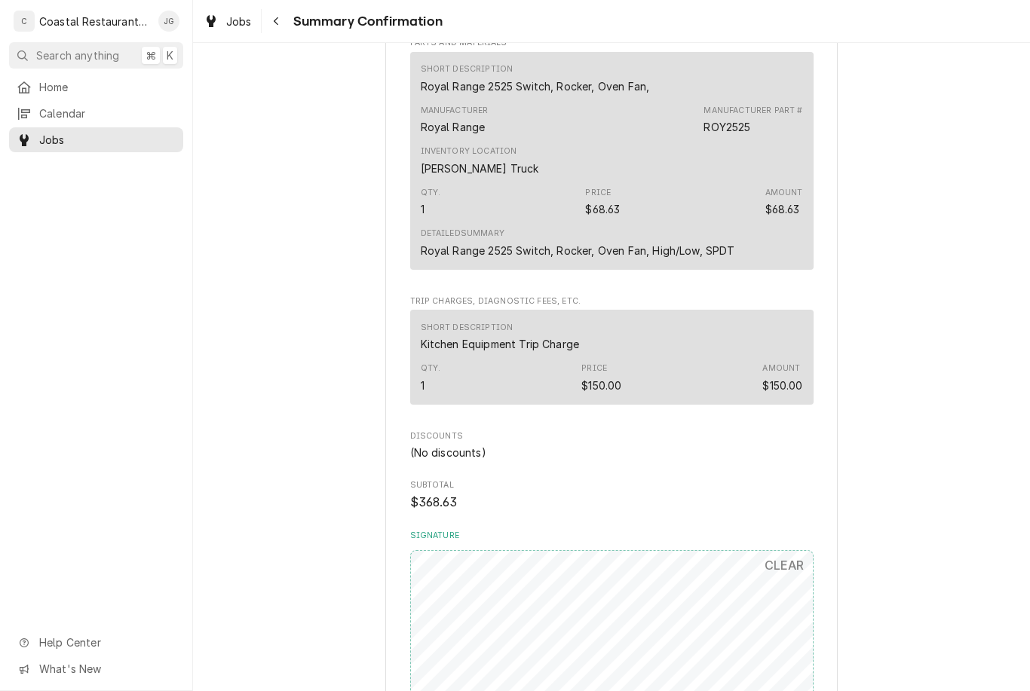
type input "Bryn"
click at [771, 271] on div "Sodel Concepts Northeast Seafood / [STREET_ADDRESS] Please have Sodel Concepts …" at bounding box center [611, 199] width 837 height 1524
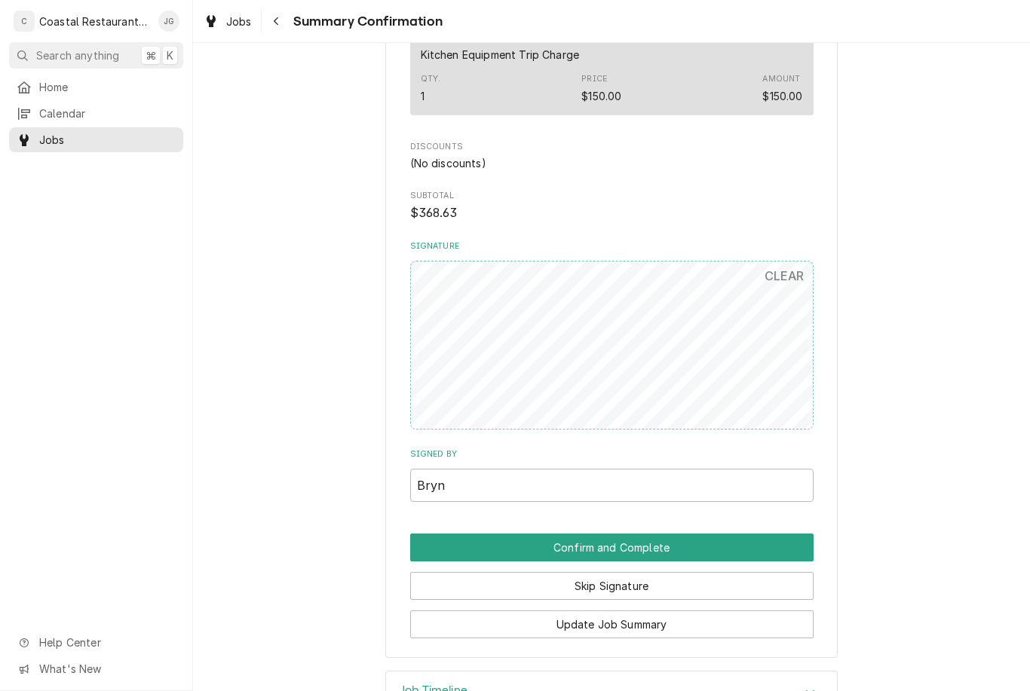
scroll to position [912, 0]
click at [668, 537] on button "Confirm and Complete" at bounding box center [611, 547] width 403 height 28
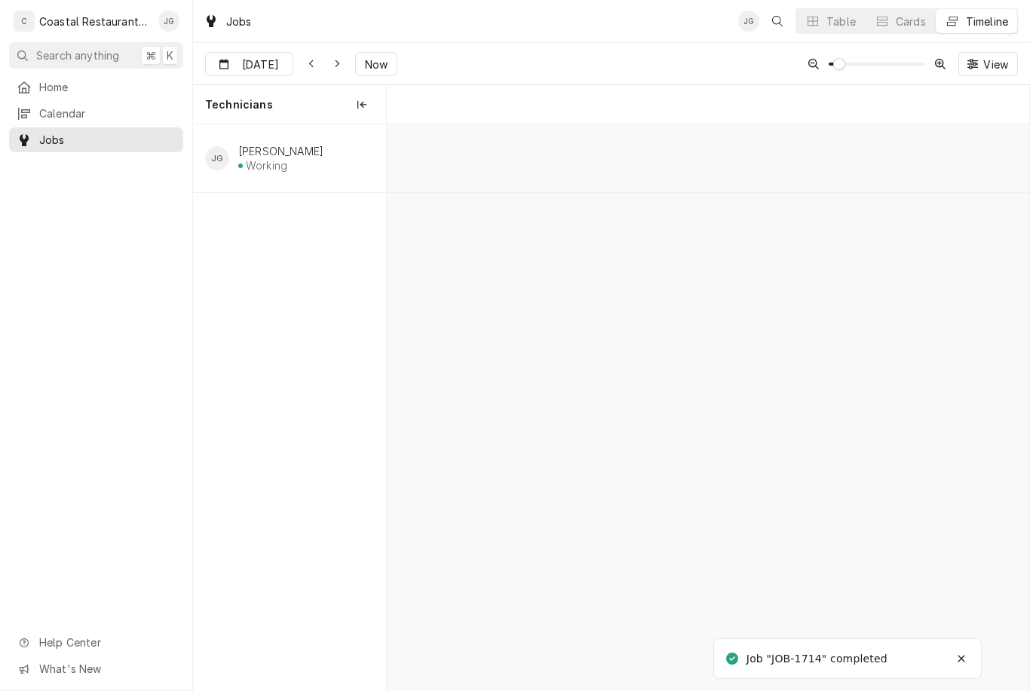
scroll to position [0, 12727]
click at [99, 90] on span "Home" at bounding box center [107, 87] width 136 height 16
